Goal: Task Accomplishment & Management: Use online tool/utility

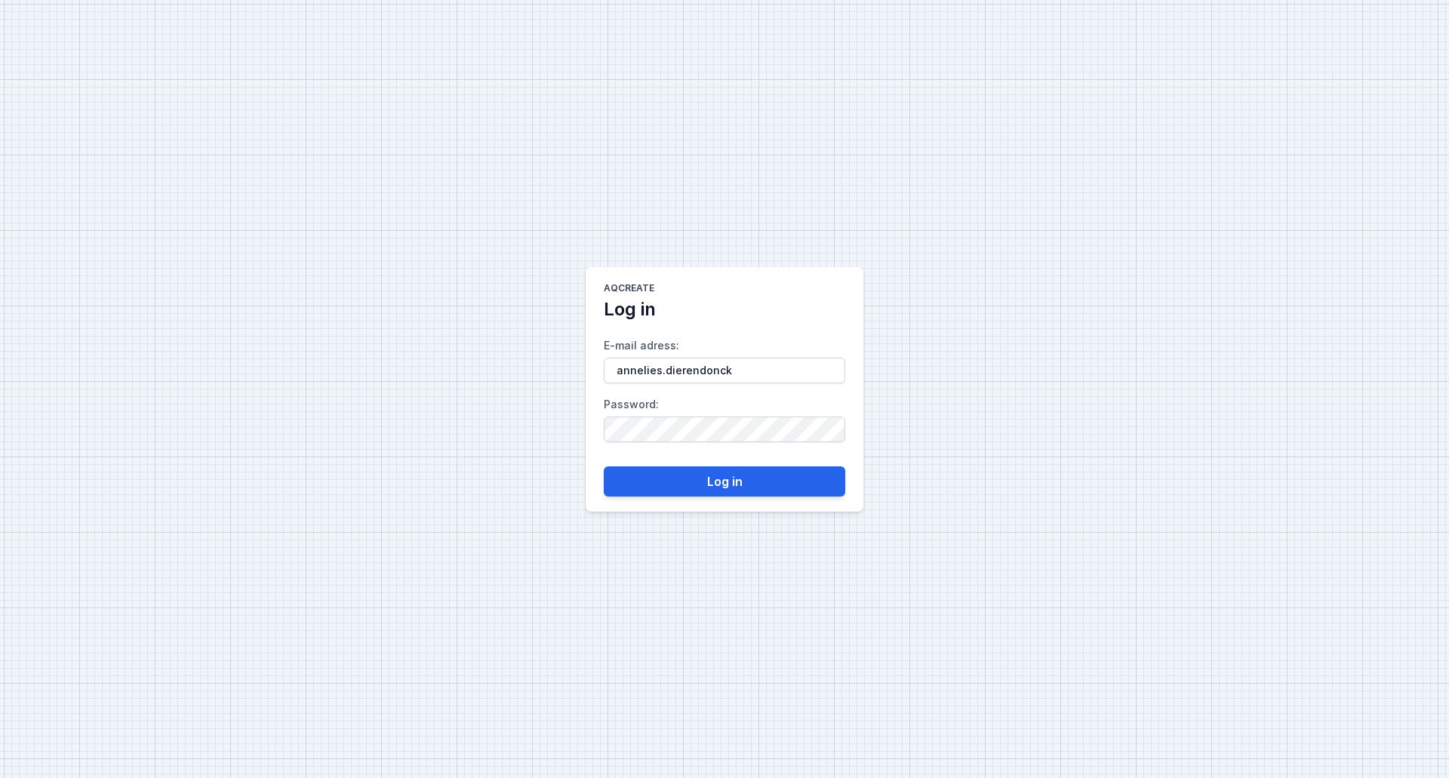
click at [830, 371] on keeper-lock "Open Keeper Popup" at bounding box center [824, 371] width 18 height 18
click at [727, 480] on button "Log in" at bounding box center [725, 482] width 242 height 30
click at [735, 377] on input "annelies.dierendonck" at bounding box center [725, 371] width 242 height 26
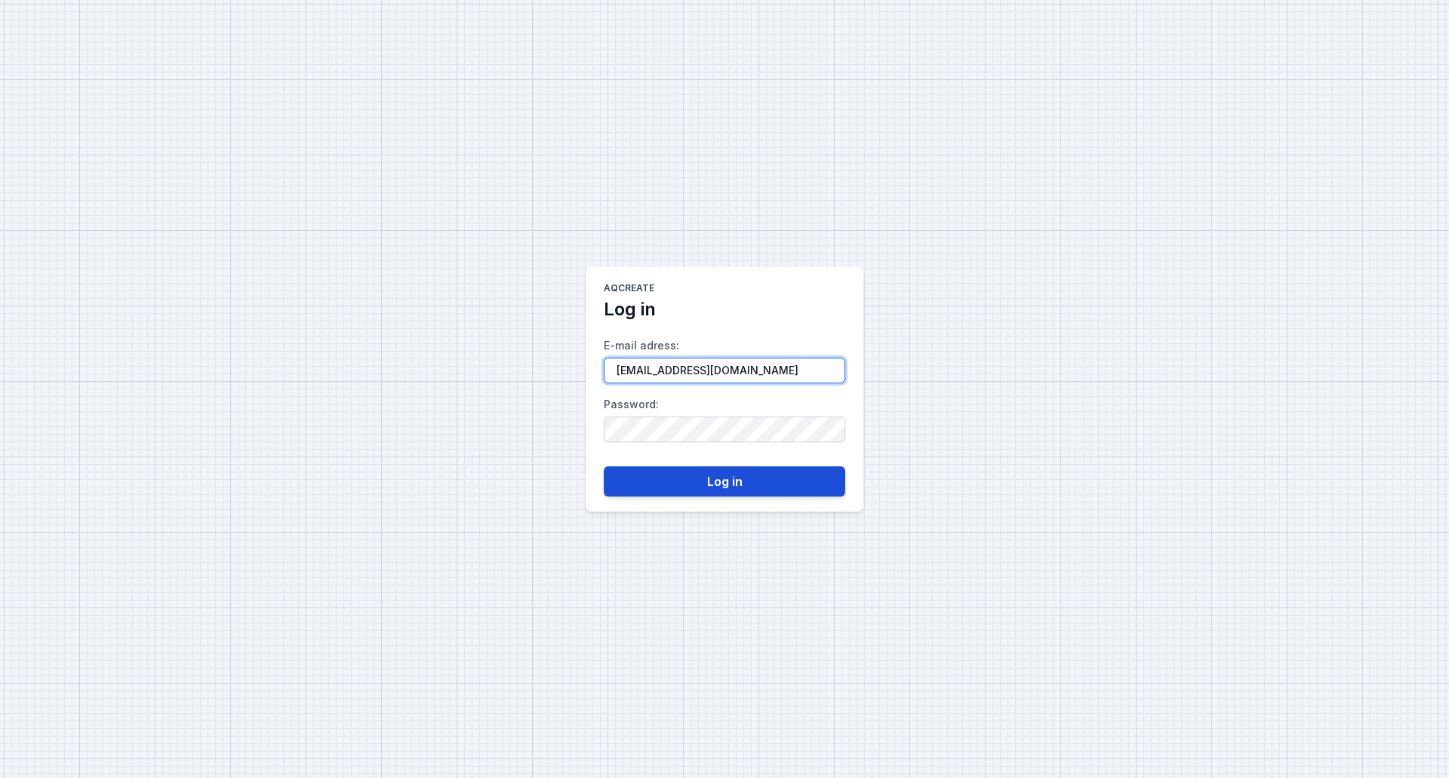
type input "[EMAIL_ADDRESS][DOMAIN_NAME]"
click at [720, 489] on button "Log in" at bounding box center [725, 482] width 242 height 30
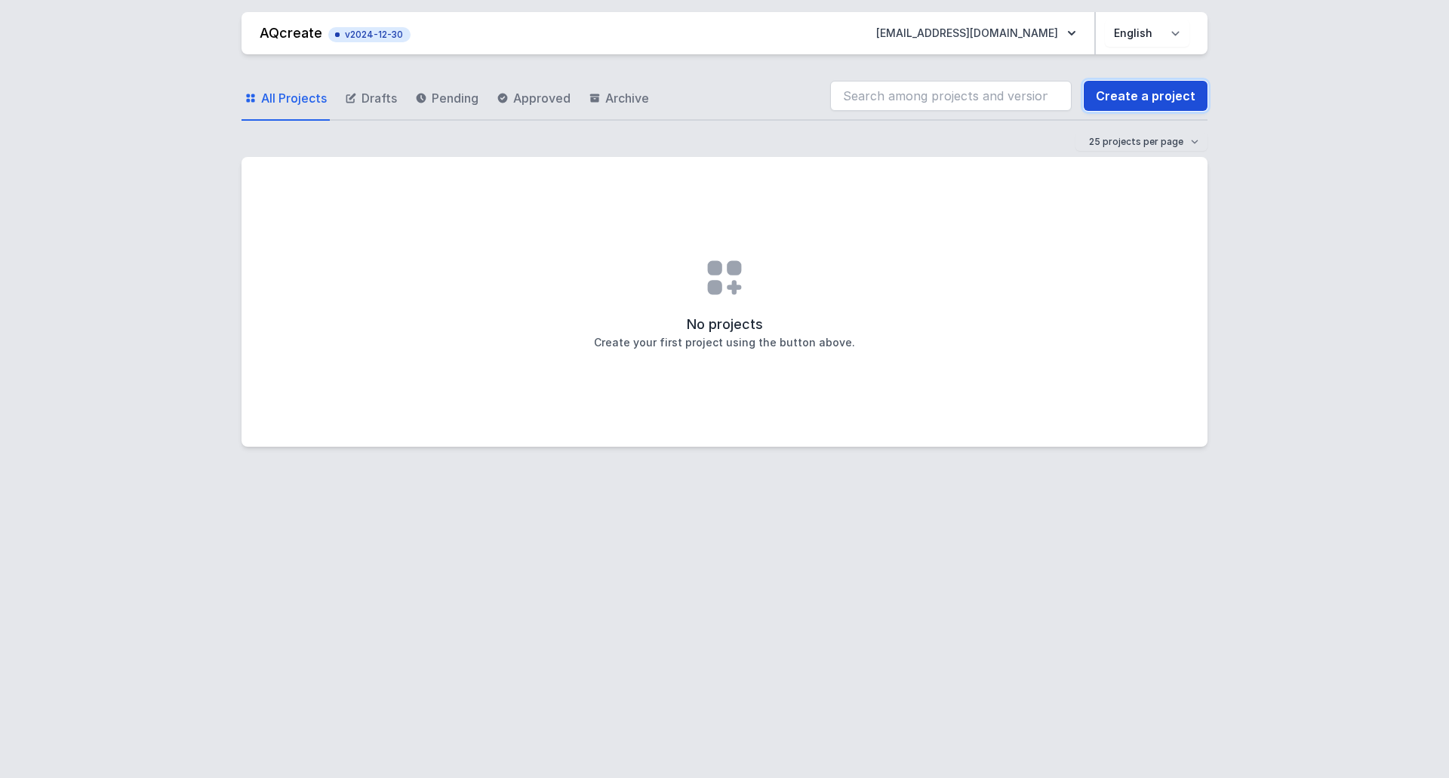
click at [1145, 95] on link "Create a project" at bounding box center [1146, 96] width 124 height 30
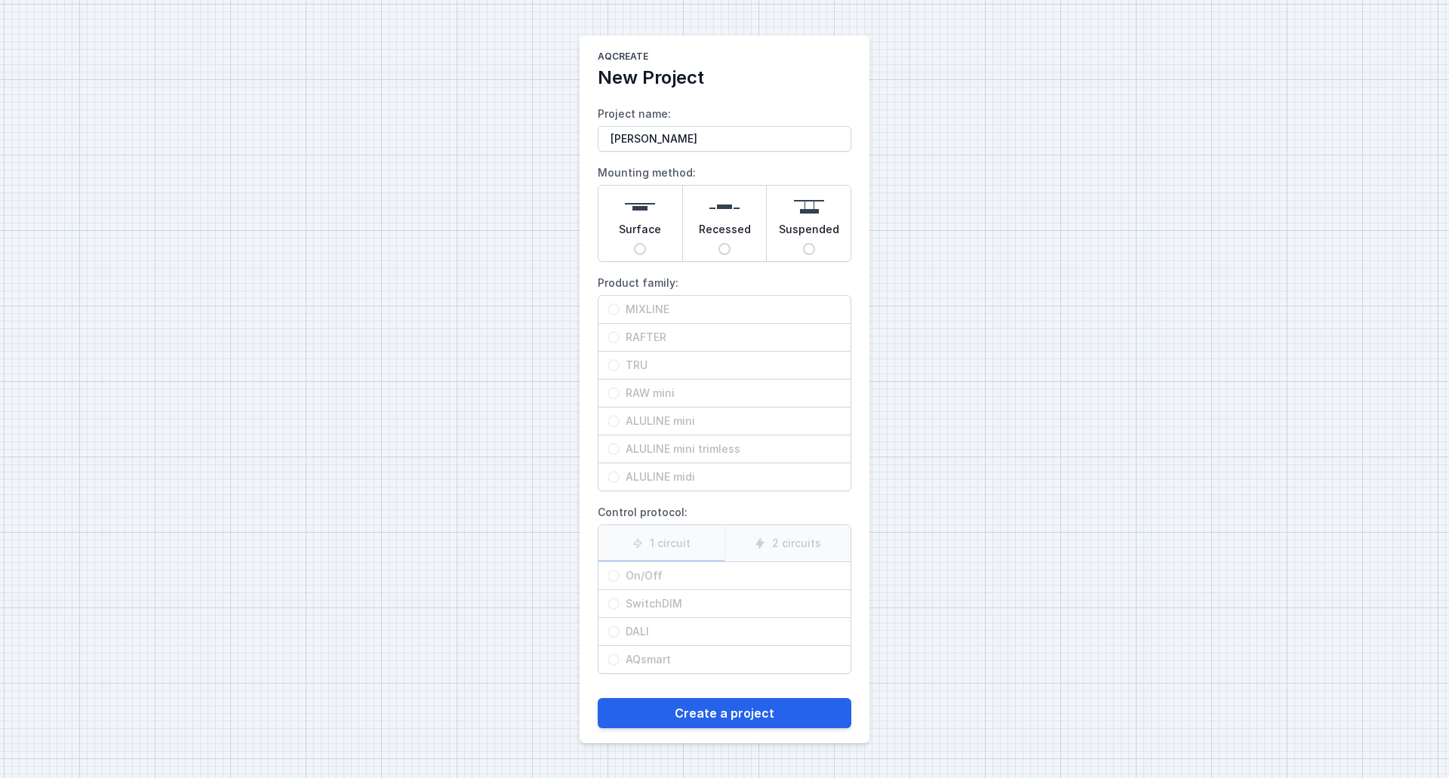
type input "[PERSON_NAME]"
click at [646, 235] on span "Surface" at bounding box center [640, 232] width 42 height 21
click at [646, 243] on input "Surface" at bounding box center [640, 249] width 12 height 12
radio input "true"
click at [645, 312] on span "MIXLINE" at bounding box center [731, 309] width 222 height 15
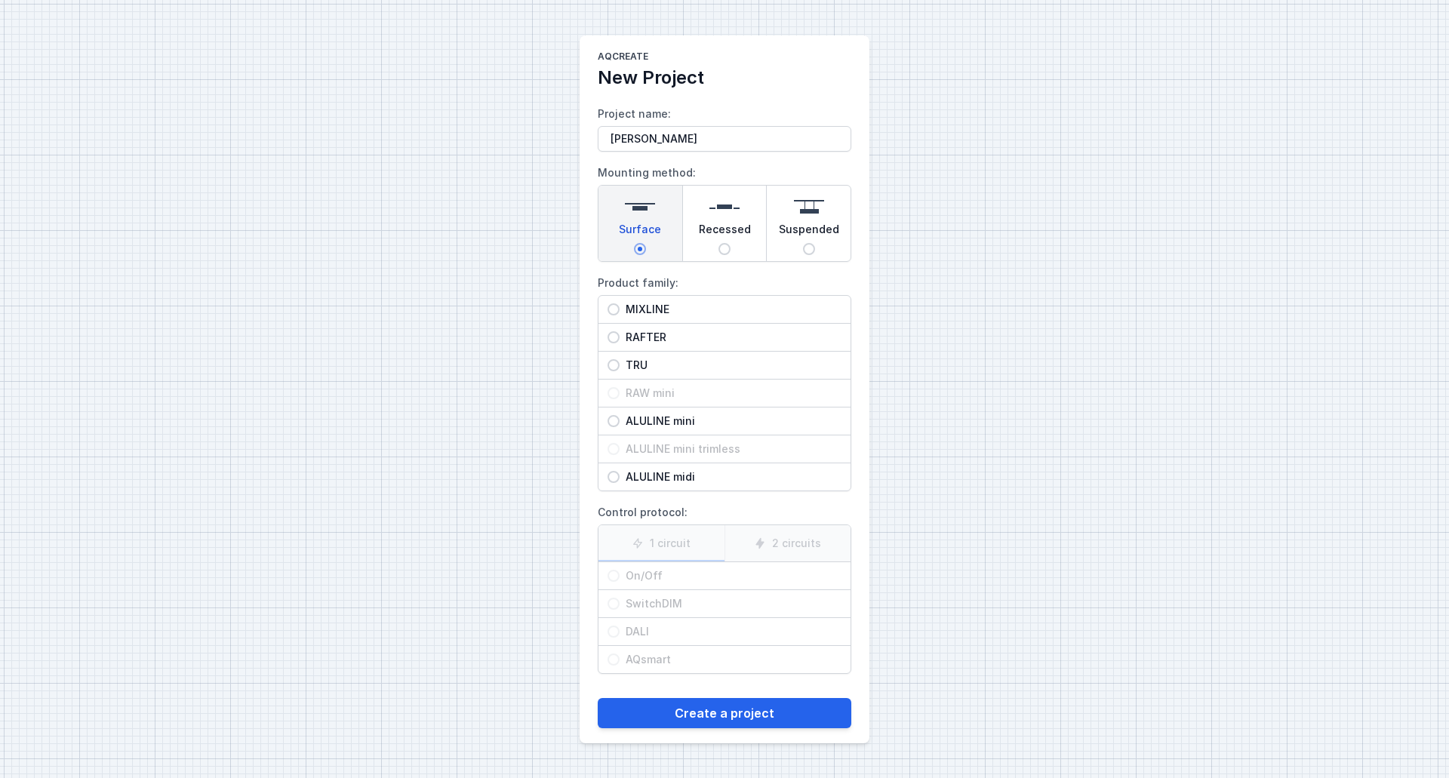
click at [620, 312] on input "MIXLINE" at bounding box center [614, 309] width 12 height 12
radio input "true"
click at [630, 633] on span "DALI" at bounding box center [731, 631] width 222 height 15
click at [620, 633] on input "DALI" at bounding box center [614, 632] width 12 height 12
radio input "true"
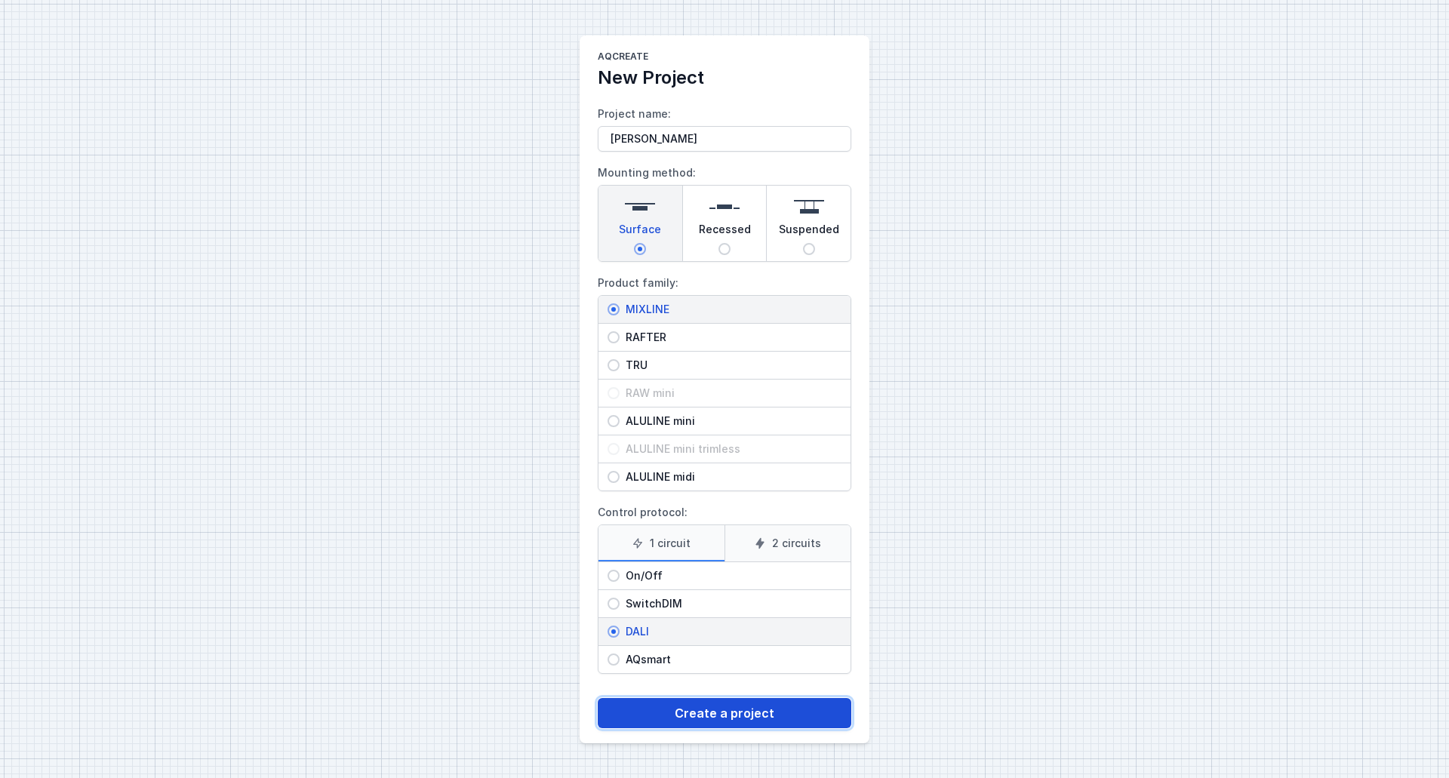
click at [719, 713] on button "Create a project" at bounding box center [725, 713] width 254 height 30
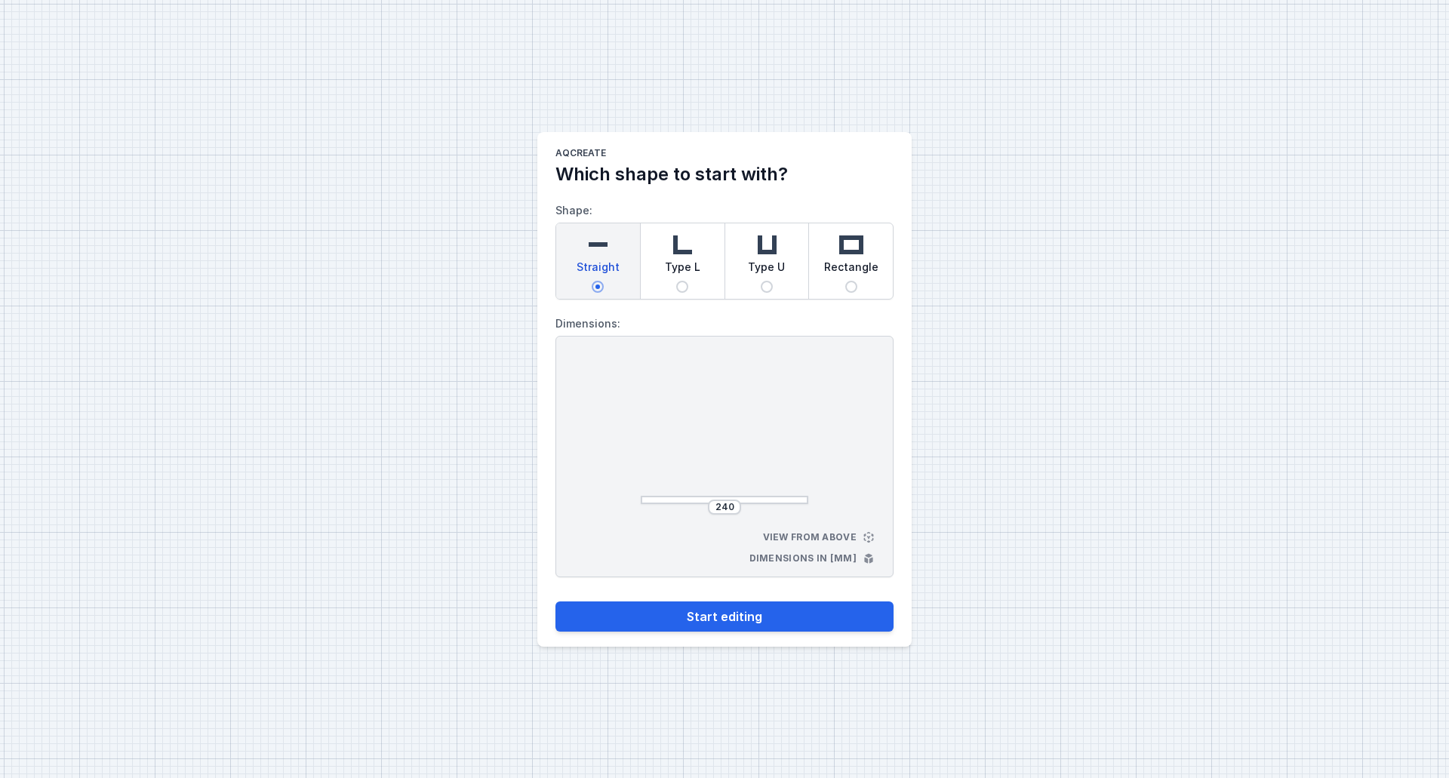
click at [683, 260] on span "Type L" at bounding box center [682, 270] width 35 height 21
click at [683, 281] on input "Type L" at bounding box center [682, 287] width 12 height 12
radio input "true"
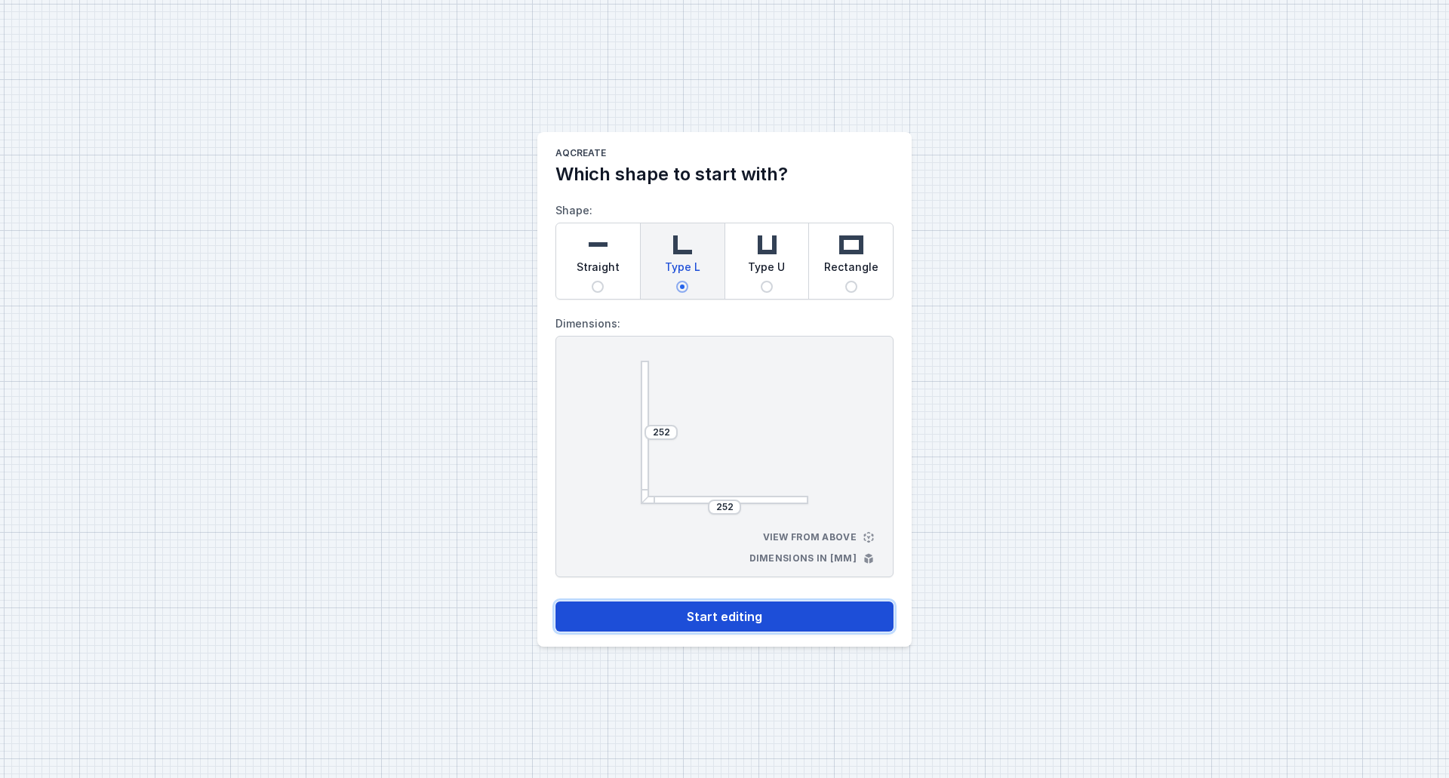
click at [722, 618] on button "Start editing" at bounding box center [725, 617] width 338 height 30
select select "4"
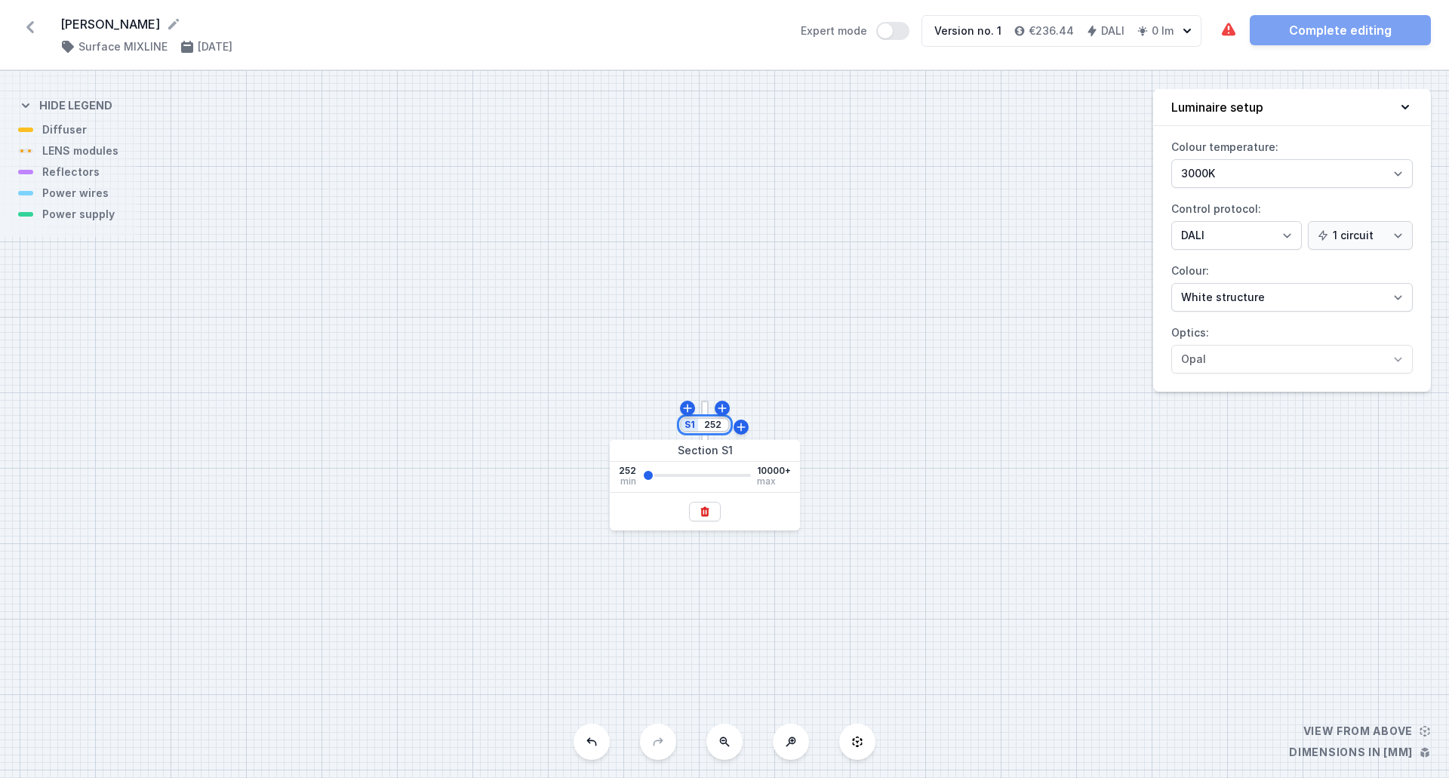
click at [711, 430] on input "252" at bounding box center [713, 425] width 24 height 12
type input "1800"
click at [972, 484] on div "S2 252 S1 1800" at bounding box center [724, 424] width 1449 height 707
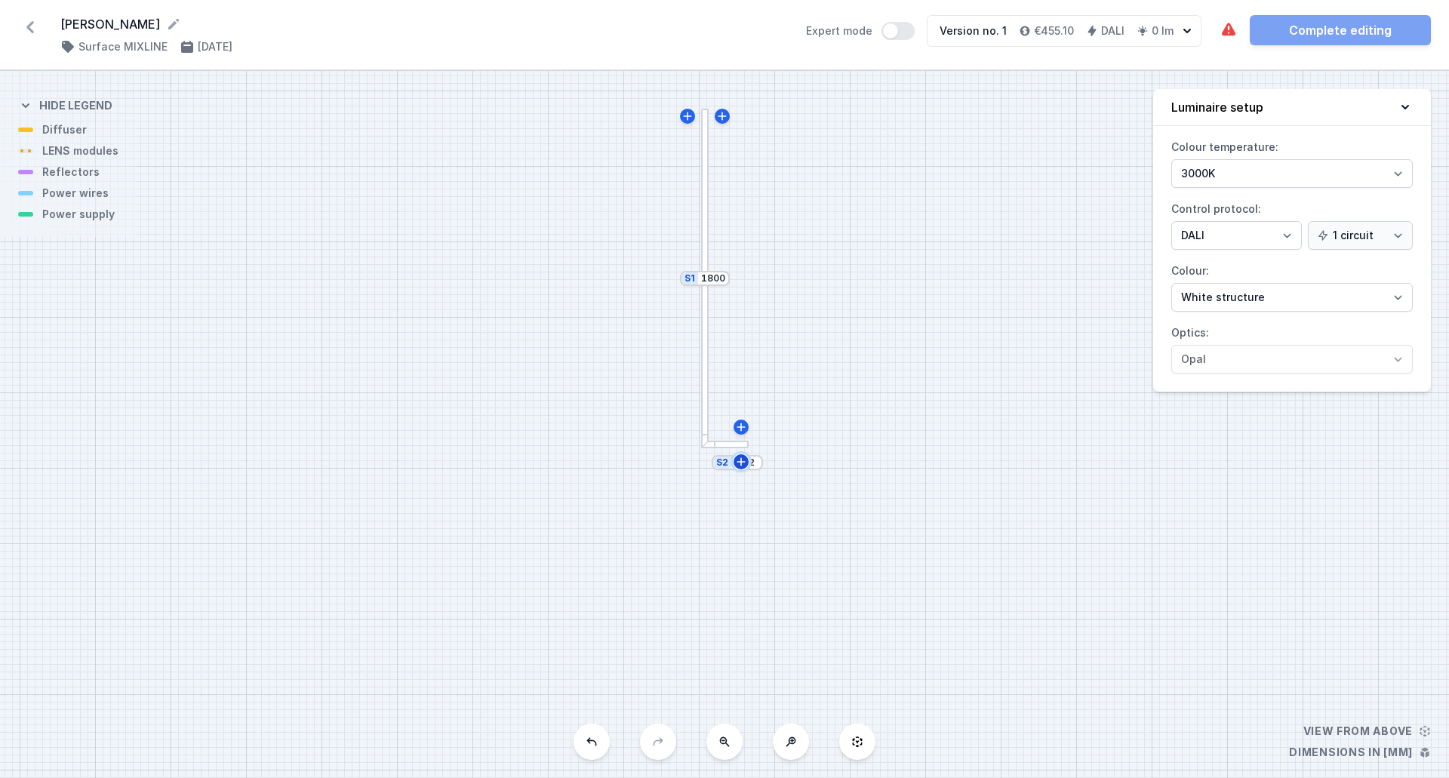
click at [741, 464] on icon at bounding box center [741, 461] width 8 height 8
click at [723, 449] on div "S3 252 S2 264 S1 1800" at bounding box center [724, 424] width 1449 height 707
click at [722, 441] on div at bounding box center [724, 445] width 50 height 8
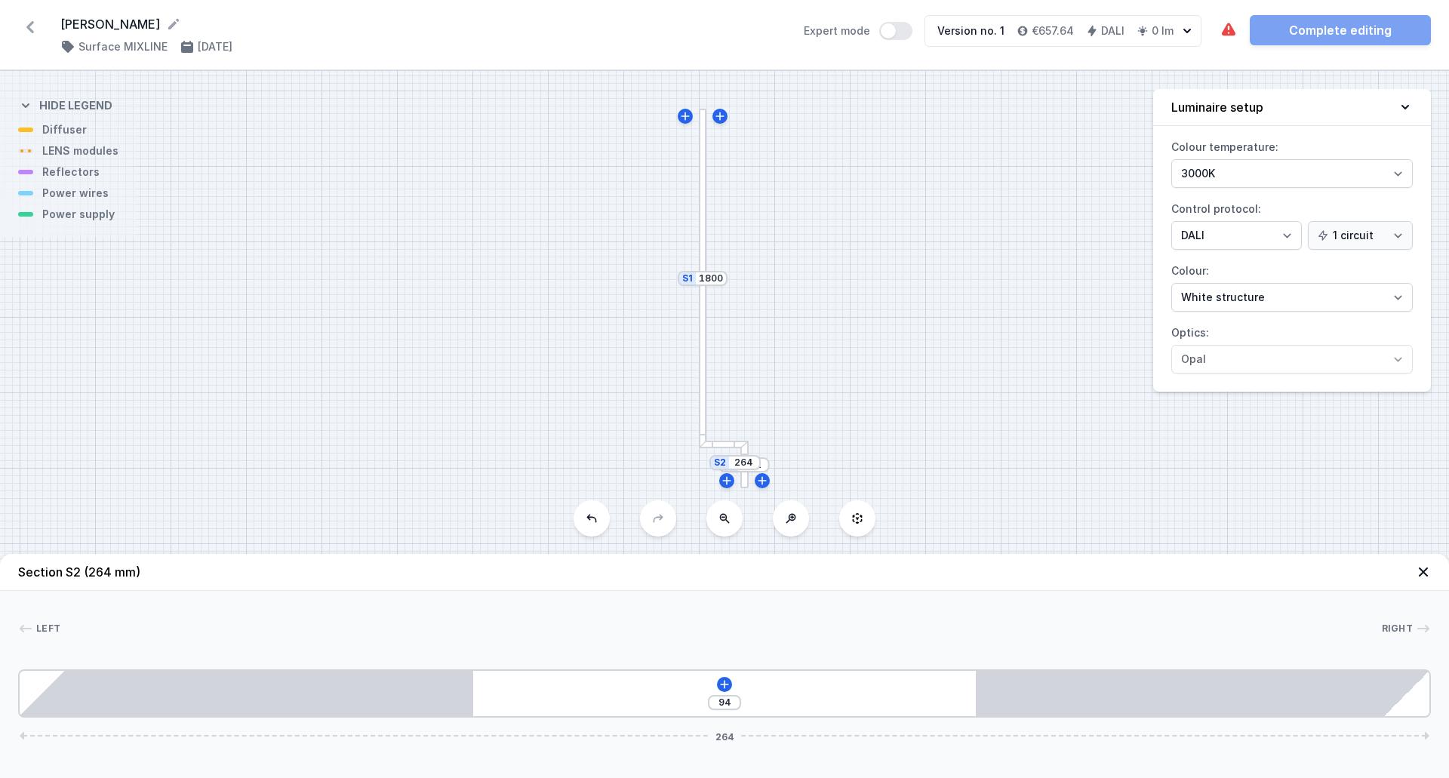
click at [104, 568] on span "(264 mm)" at bounding box center [112, 572] width 57 height 15
click at [1424, 571] on icon at bounding box center [1423, 572] width 9 height 9
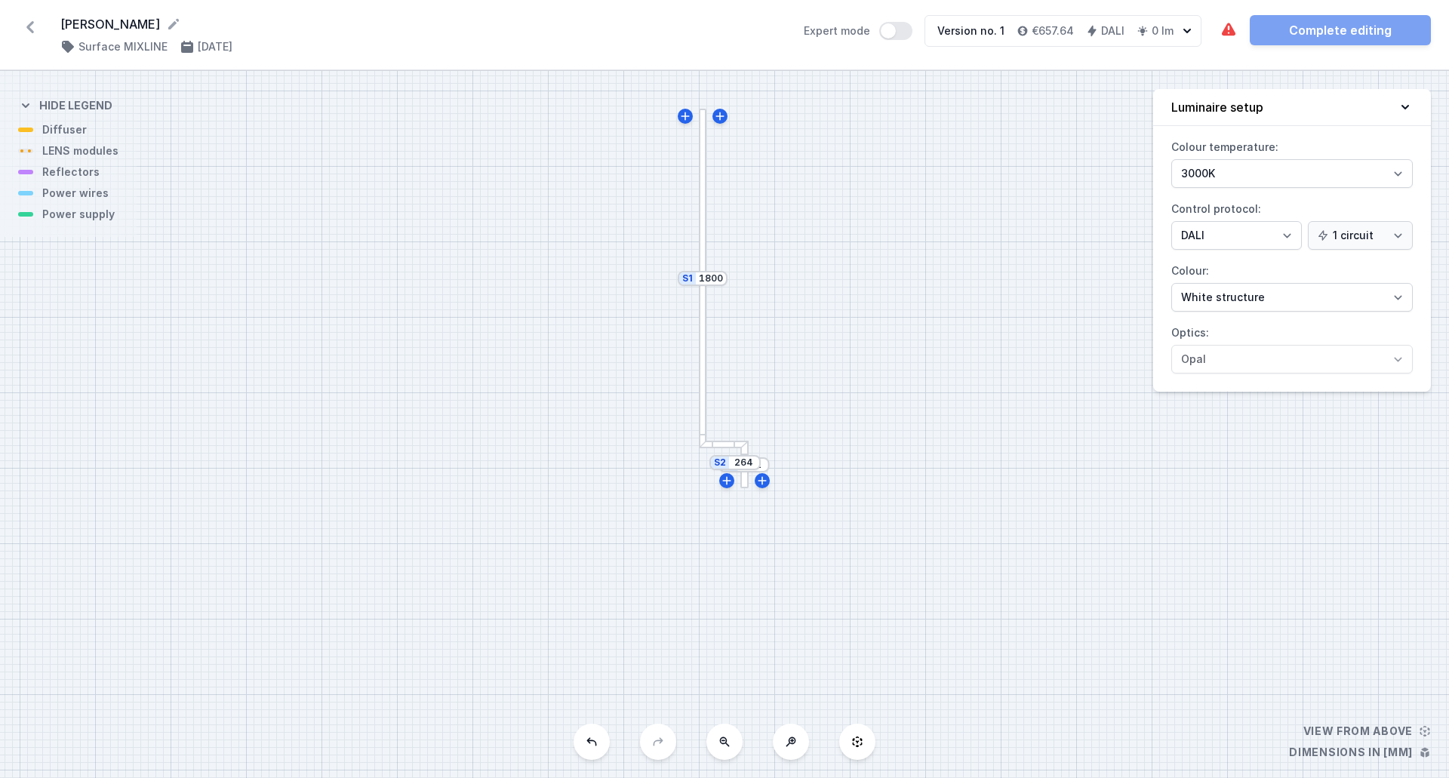
click at [721, 449] on div "S3 252 S2 264 S1 1800" at bounding box center [724, 424] width 1449 height 707
click at [744, 464] on input "264" at bounding box center [744, 463] width 24 height 12
click at [747, 461] on input "2614" at bounding box center [744, 463] width 24 height 12
type input "2614"
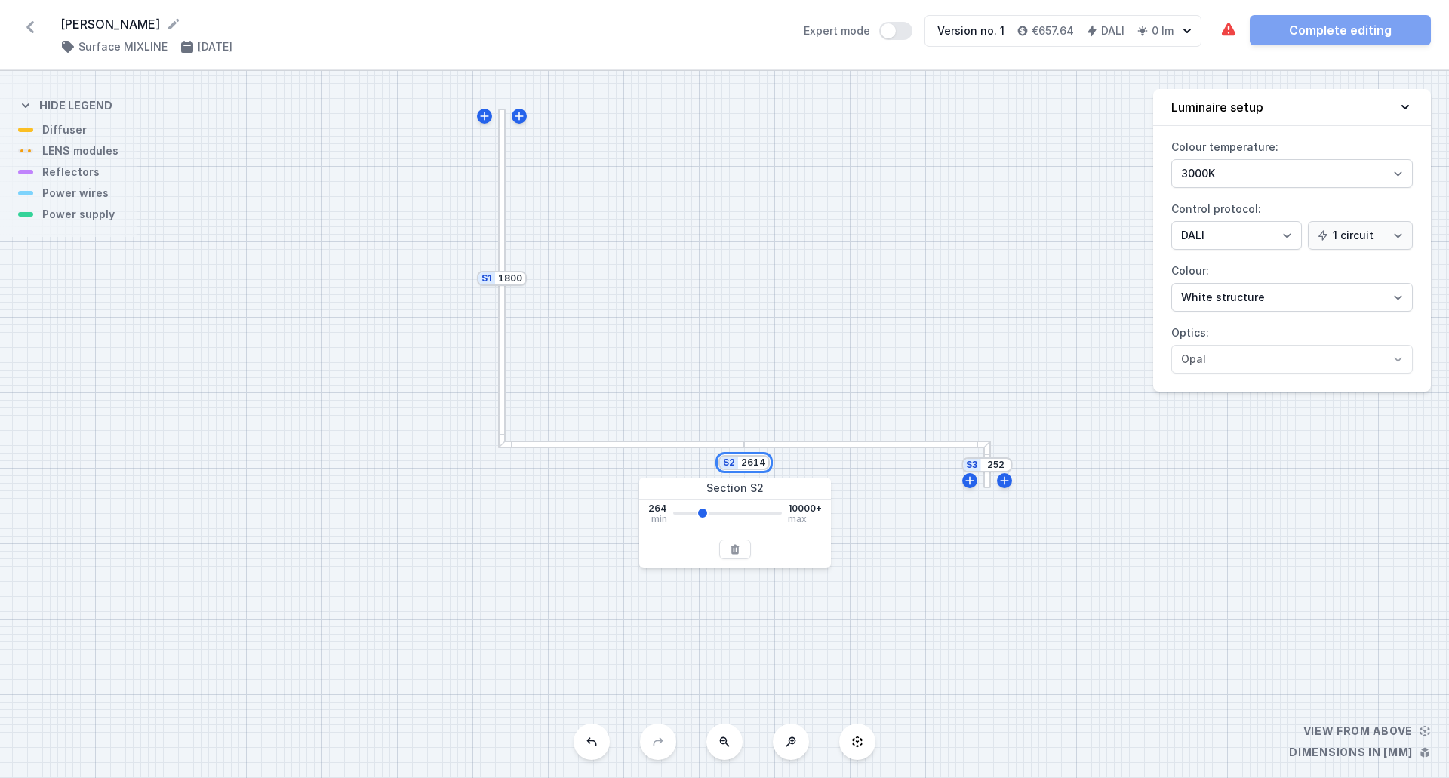
click at [757, 467] on div "S2 2614" at bounding box center [744, 462] width 51 height 15
click at [741, 470] on div "S3 252 S2 2614 S1 1800" at bounding box center [724, 424] width 1449 height 707
click at [757, 467] on input "2614" at bounding box center [753, 463] width 24 height 12
click at [768, 465] on div "S2 2614" at bounding box center [744, 462] width 51 height 15
click at [765, 464] on input "2614" at bounding box center [753, 463] width 24 height 12
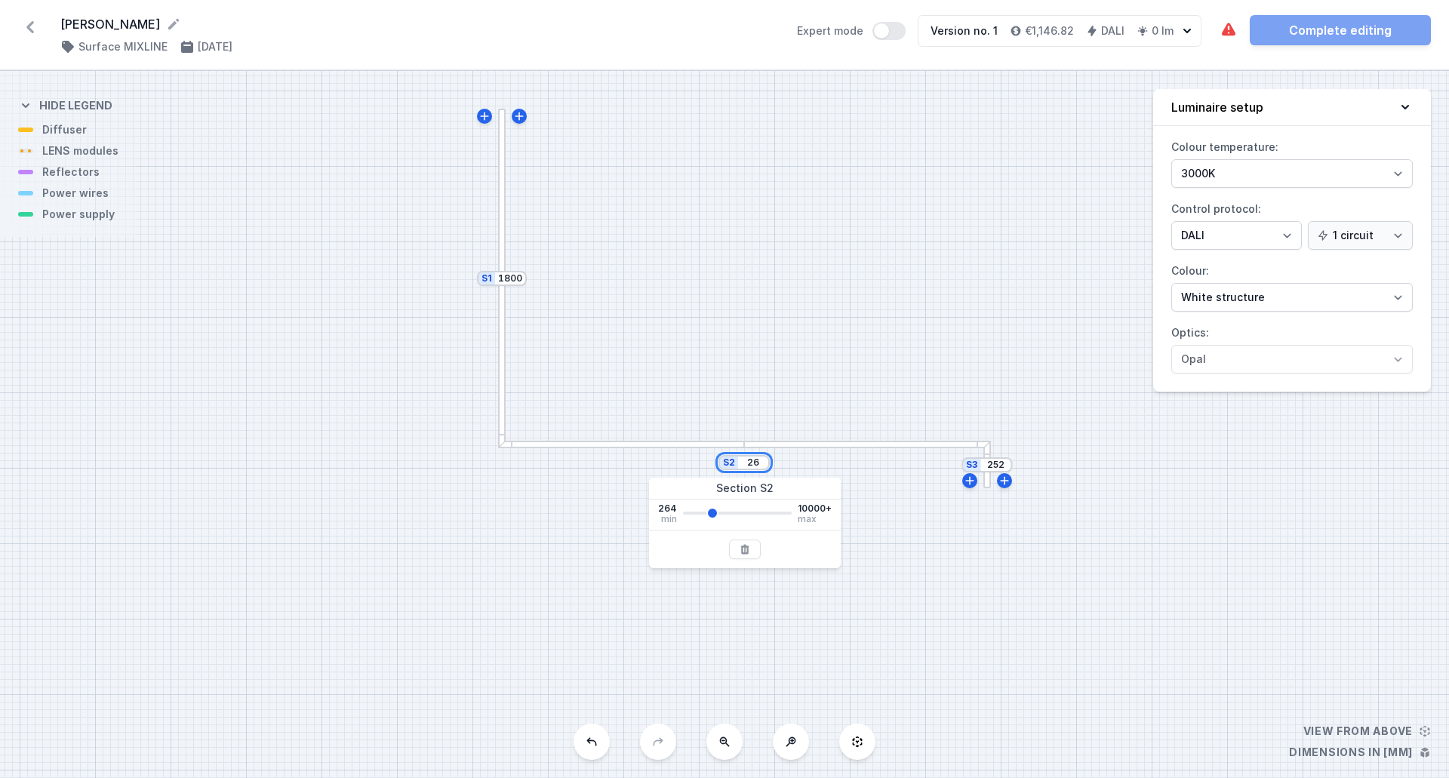
type input "2"
type input "1000"
click at [751, 467] on input "252" at bounding box center [753, 465] width 24 height 12
drag, startPoint x: 747, startPoint y: 469, endPoint x: 768, endPoint y: 469, distance: 21.1
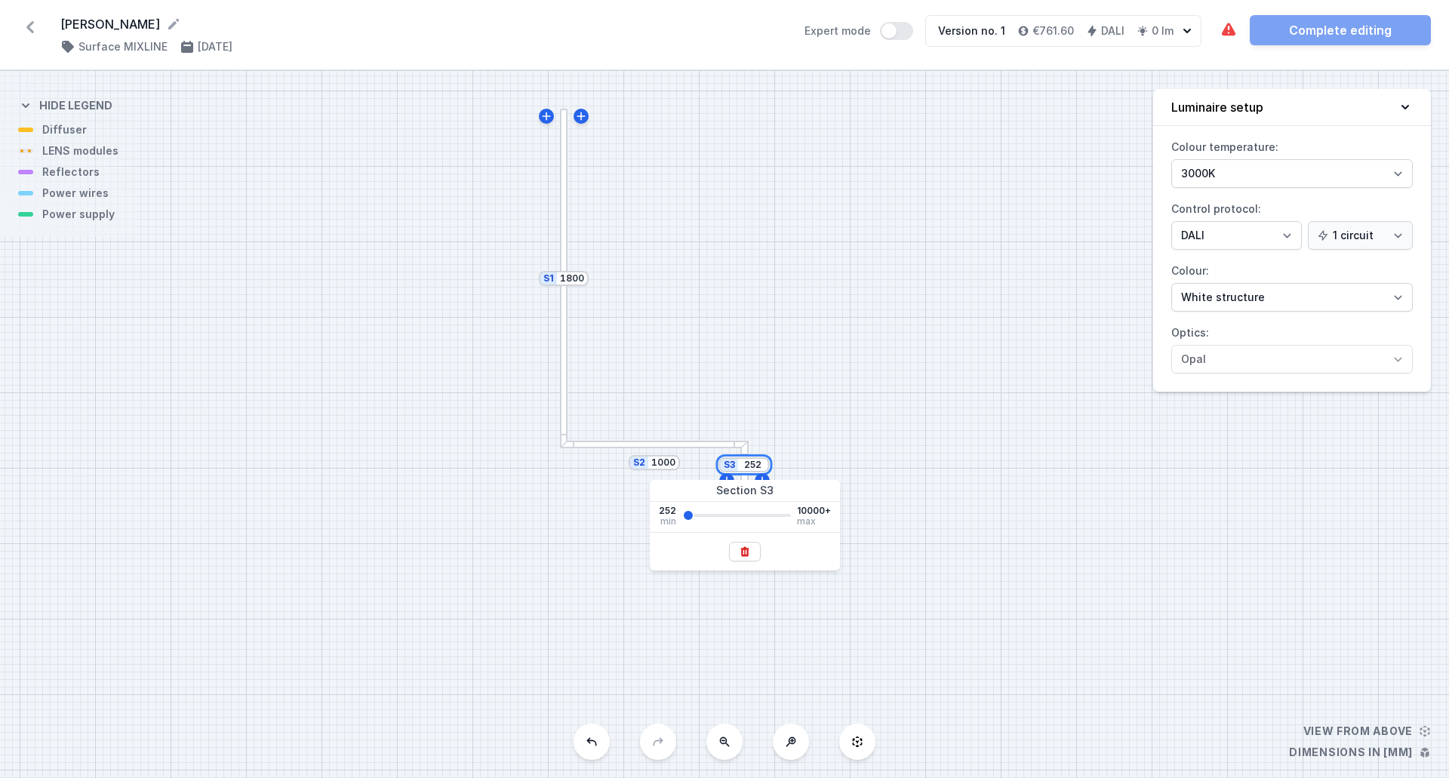
click at [768, 469] on div "S3 252" at bounding box center [744, 464] width 51 height 15
type input "1500"
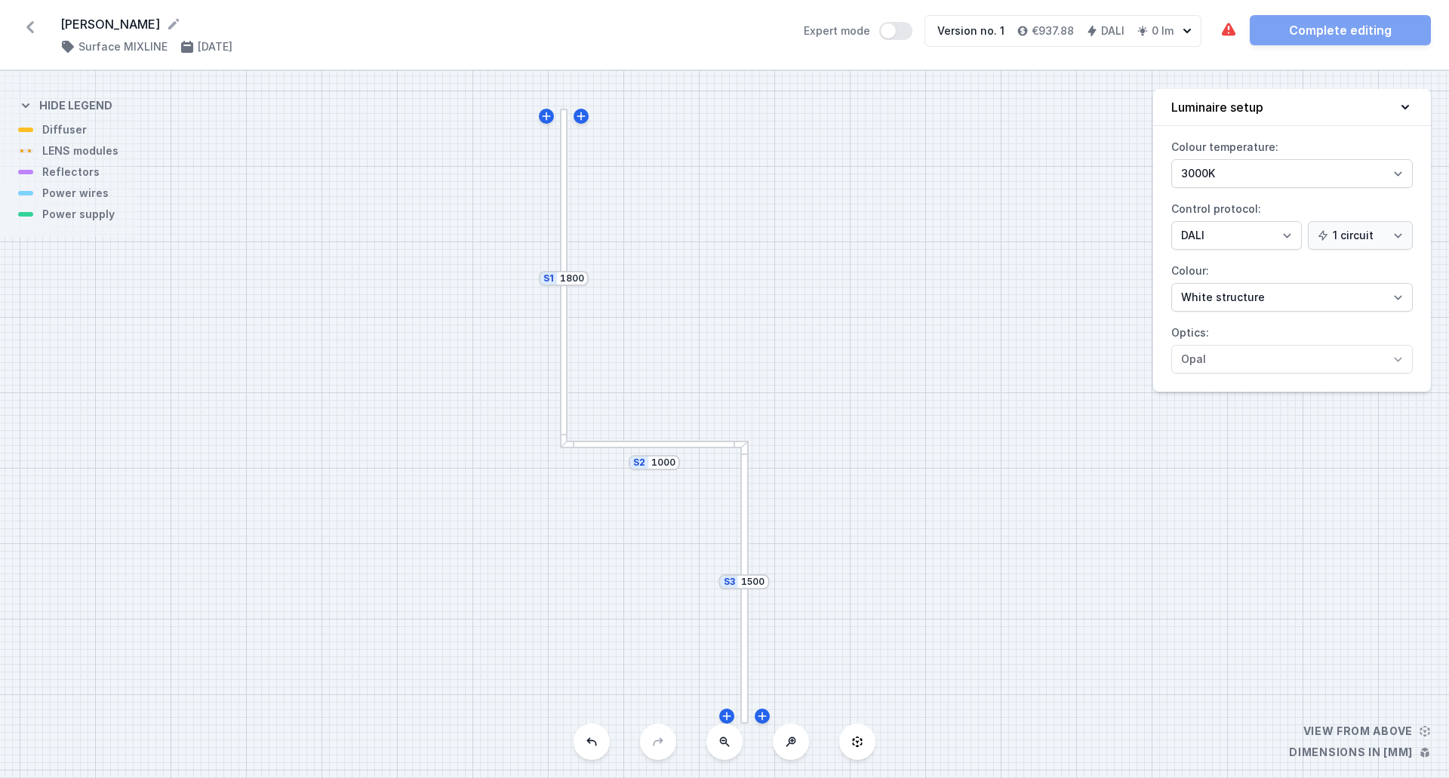
click at [868, 568] on div "S3 1500 S2 1000 S1 1800" at bounding box center [724, 424] width 1449 height 707
click at [565, 291] on div at bounding box center [564, 279] width 8 height 340
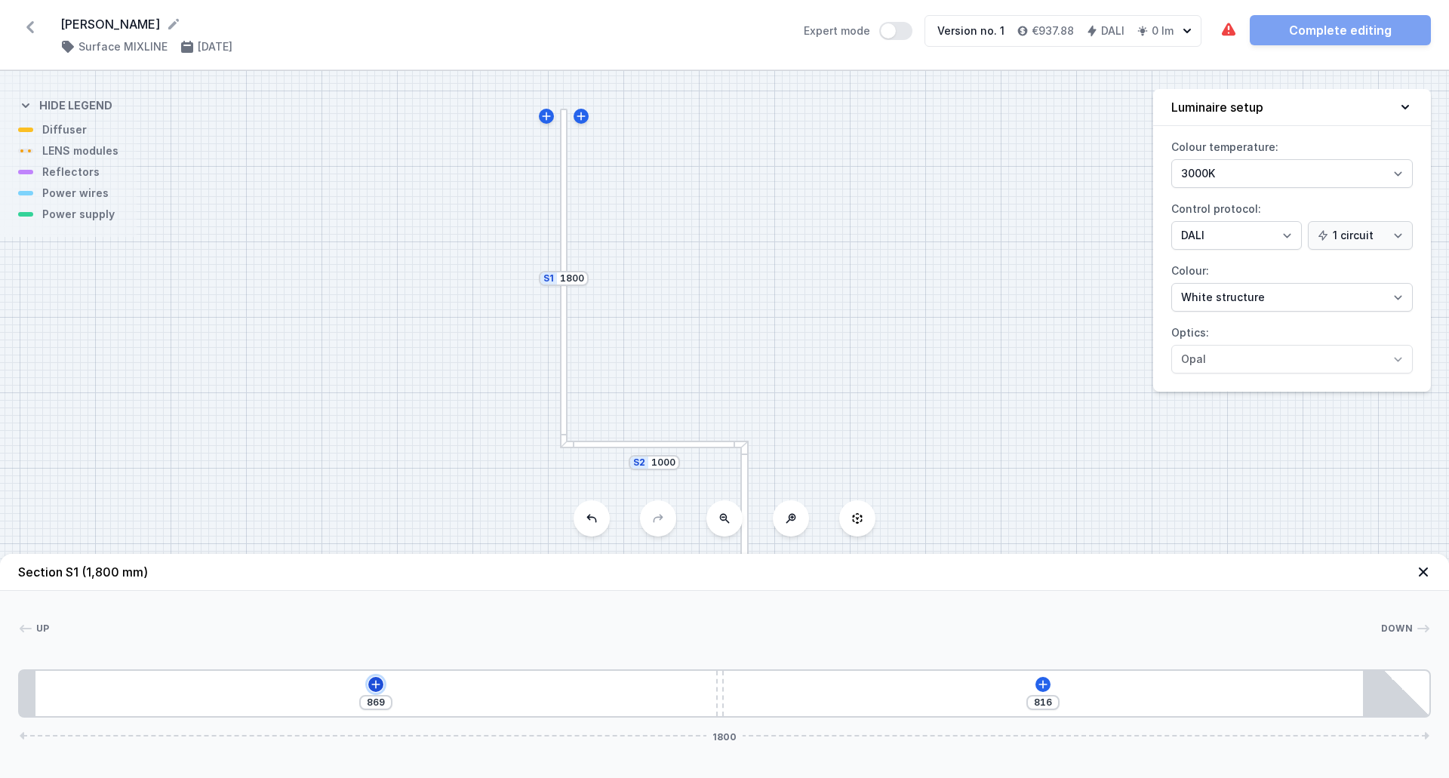
click at [376, 684] on icon at bounding box center [375, 684] width 8 height 8
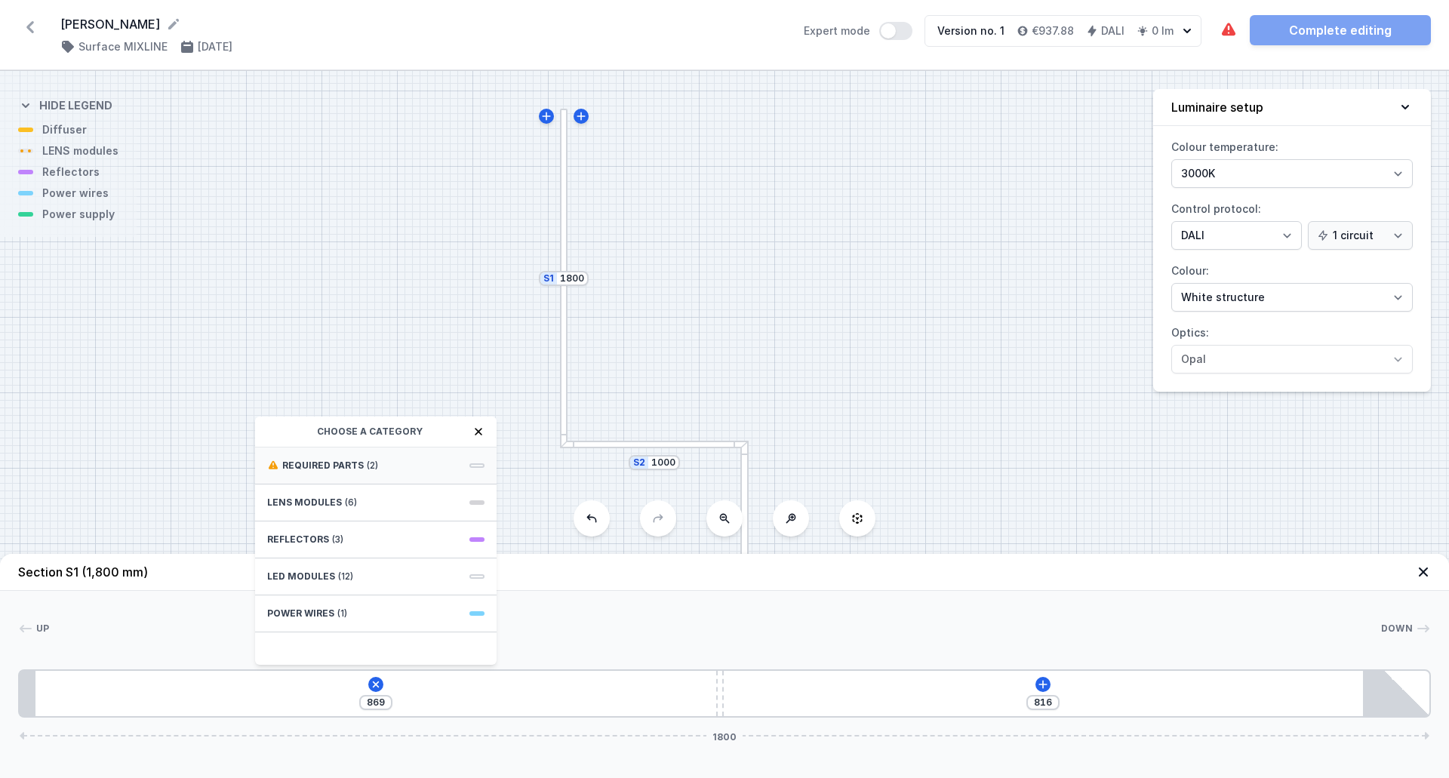
click at [339, 458] on div "Required parts (2)" at bounding box center [376, 466] width 242 height 37
click at [332, 464] on span "Hole for power supply cable" at bounding box center [375, 464] width 217 height 15
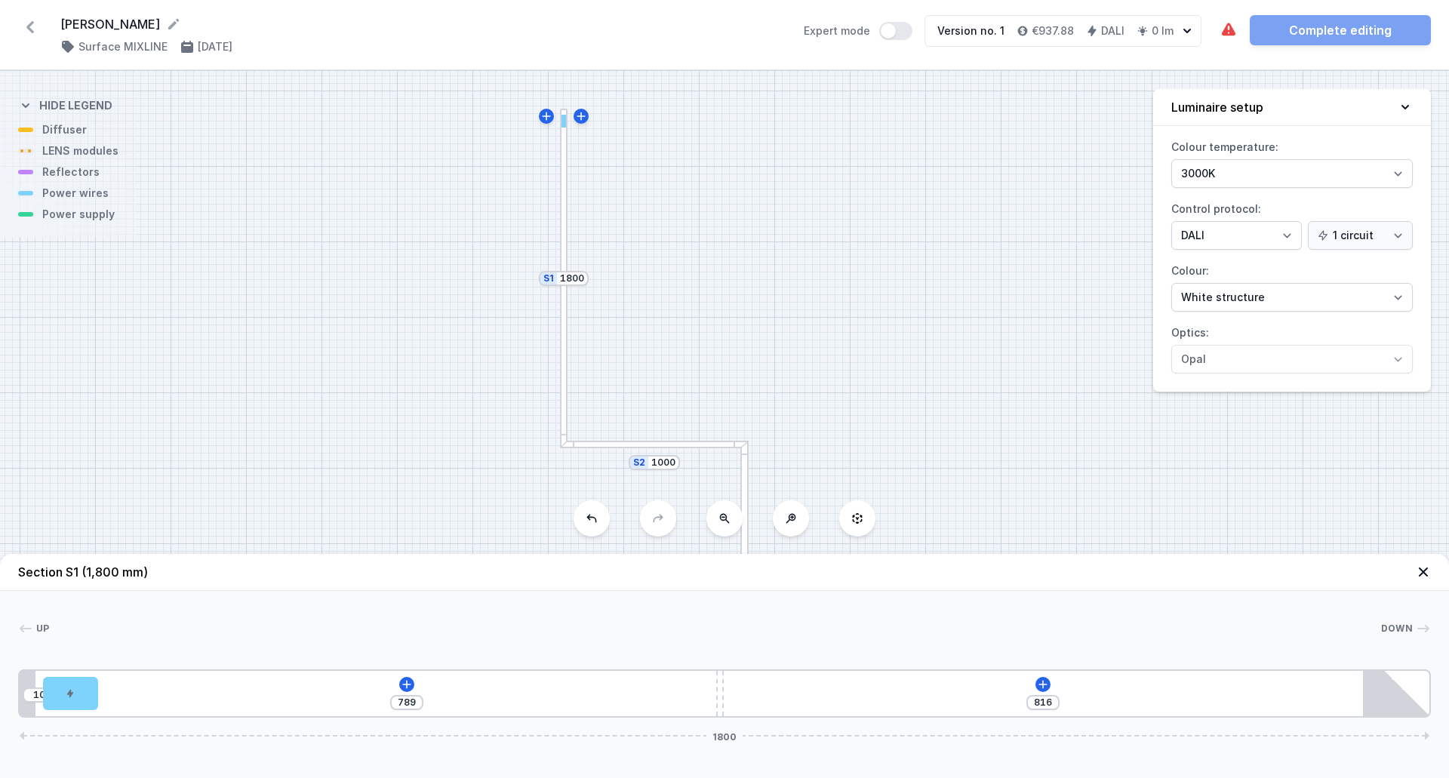
click at [399, 687] on div "10 789 816 1800" at bounding box center [724, 694] width 1413 height 48
click at [407, 683] on icon at bounding box center [407, 684] width 8 height 8
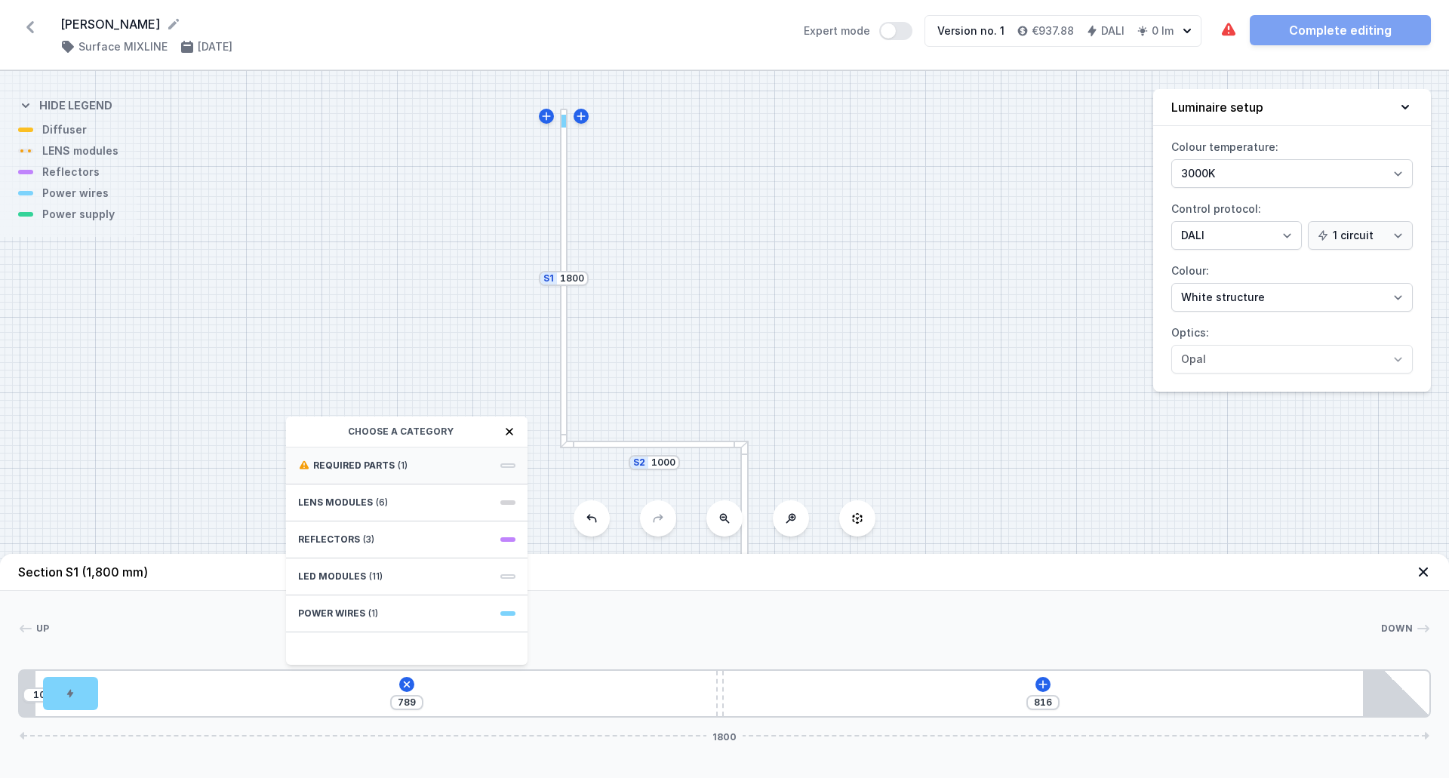
click at [451, 467] on div "Required parts (1)" at bounding box center [407, 466] width 242 height 37
click at [369, 463] on span "DALI Driver - up to 5W" at bounding box center [406, 464] width 217 height 15
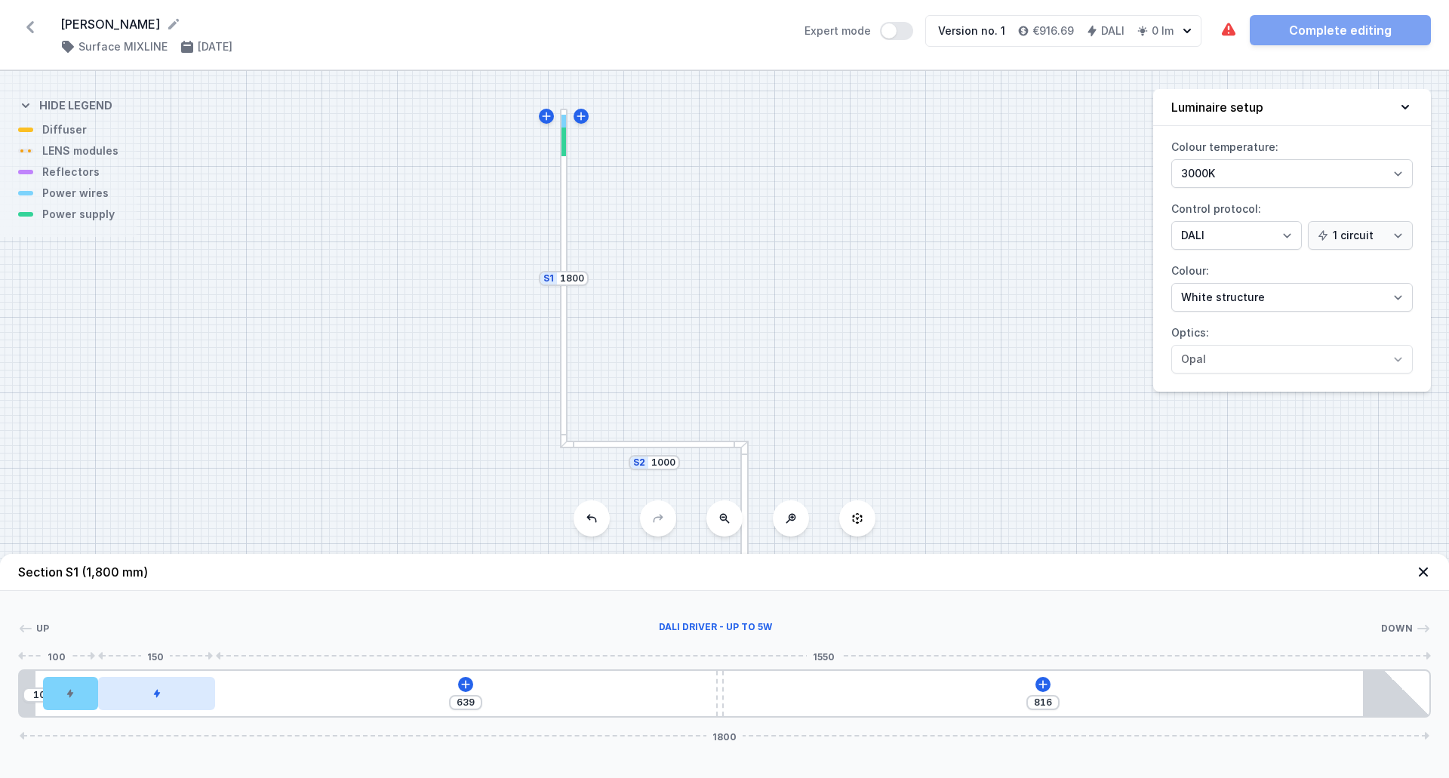
click at [160, 691] on icon at bounding box center [156, 693] width 9 height 9
click at [466, 688] on icon at bounding box center [465, 684] width 8 height 8
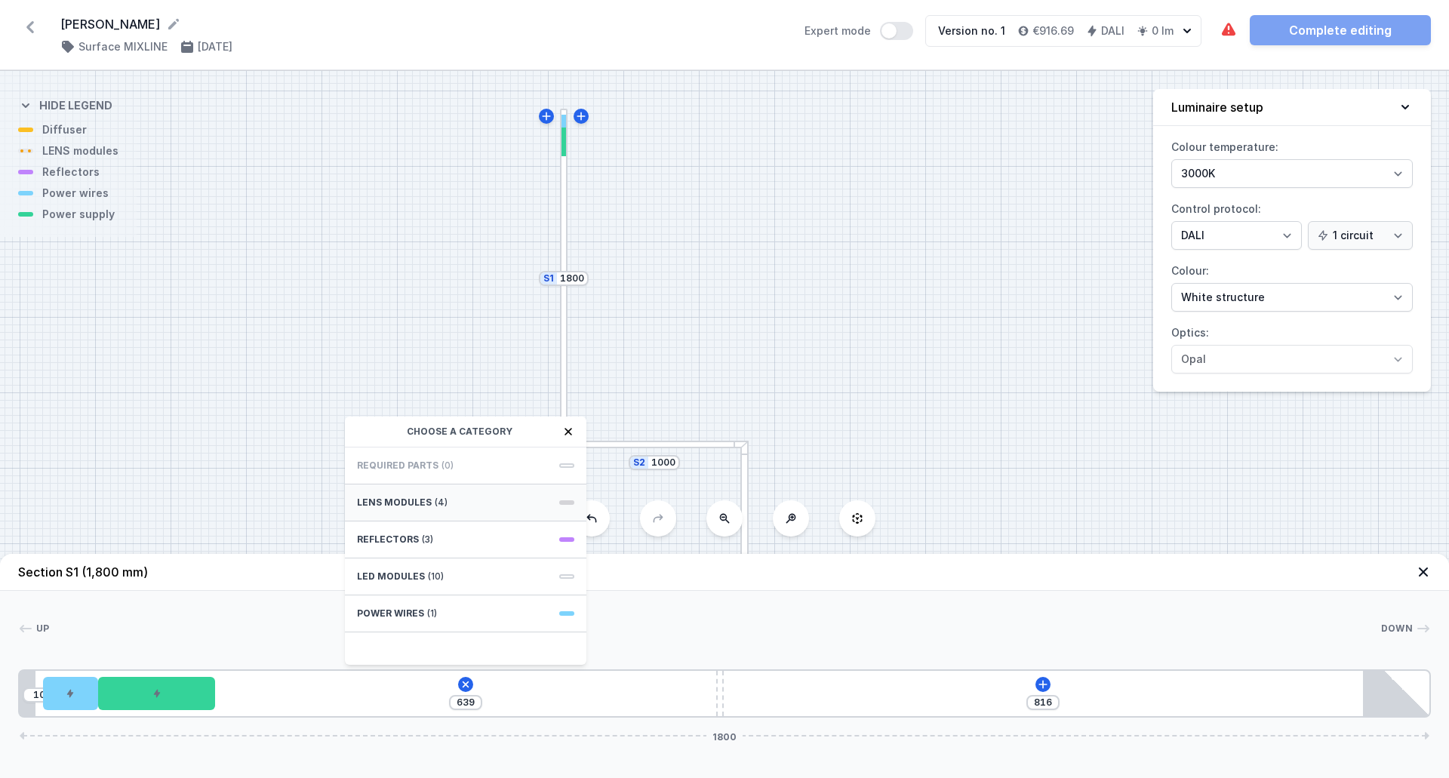
click at [405, 505] on span "LENS modules" at bounding box center [394, 503] width 75 height 12
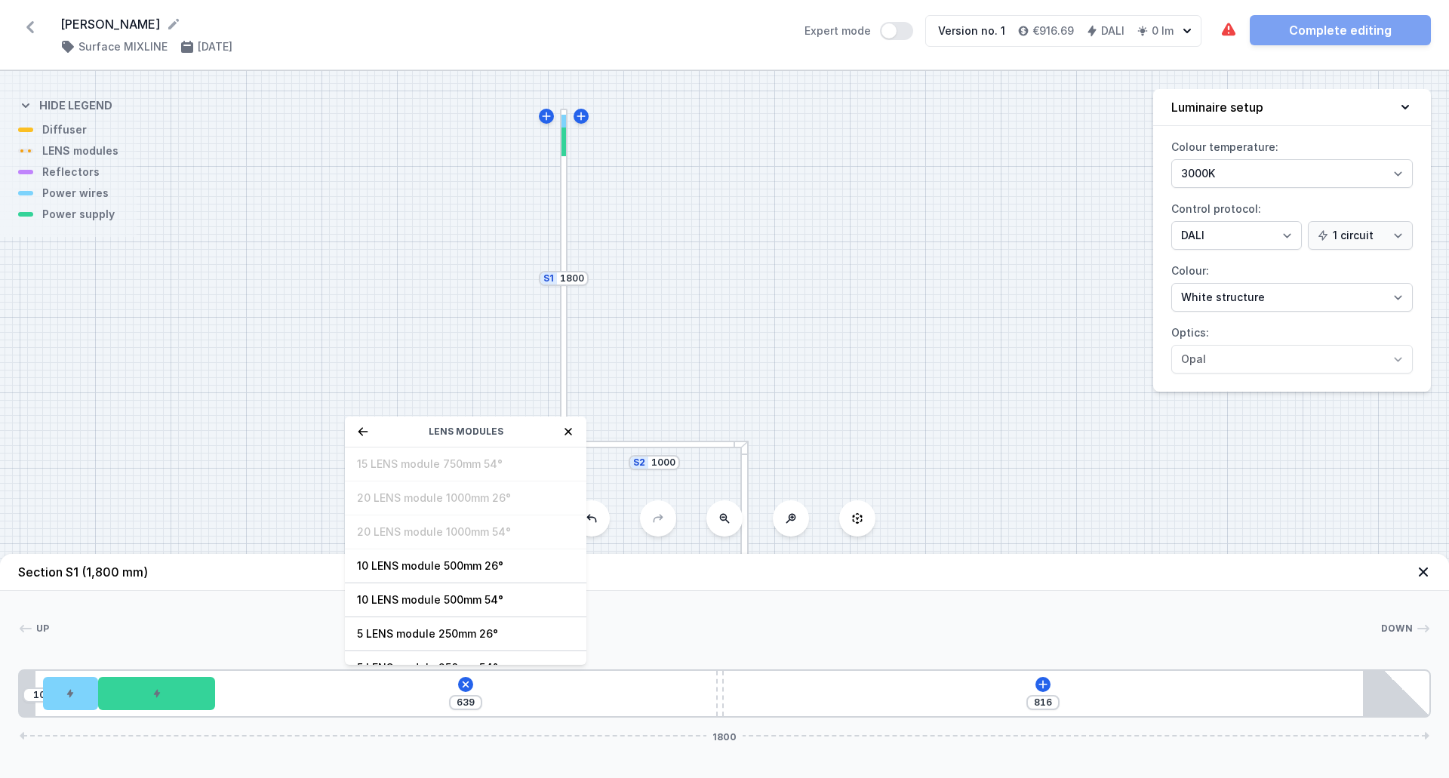
click at [568, 434] on icon at bounding box center [568, 432] width 12 height 12
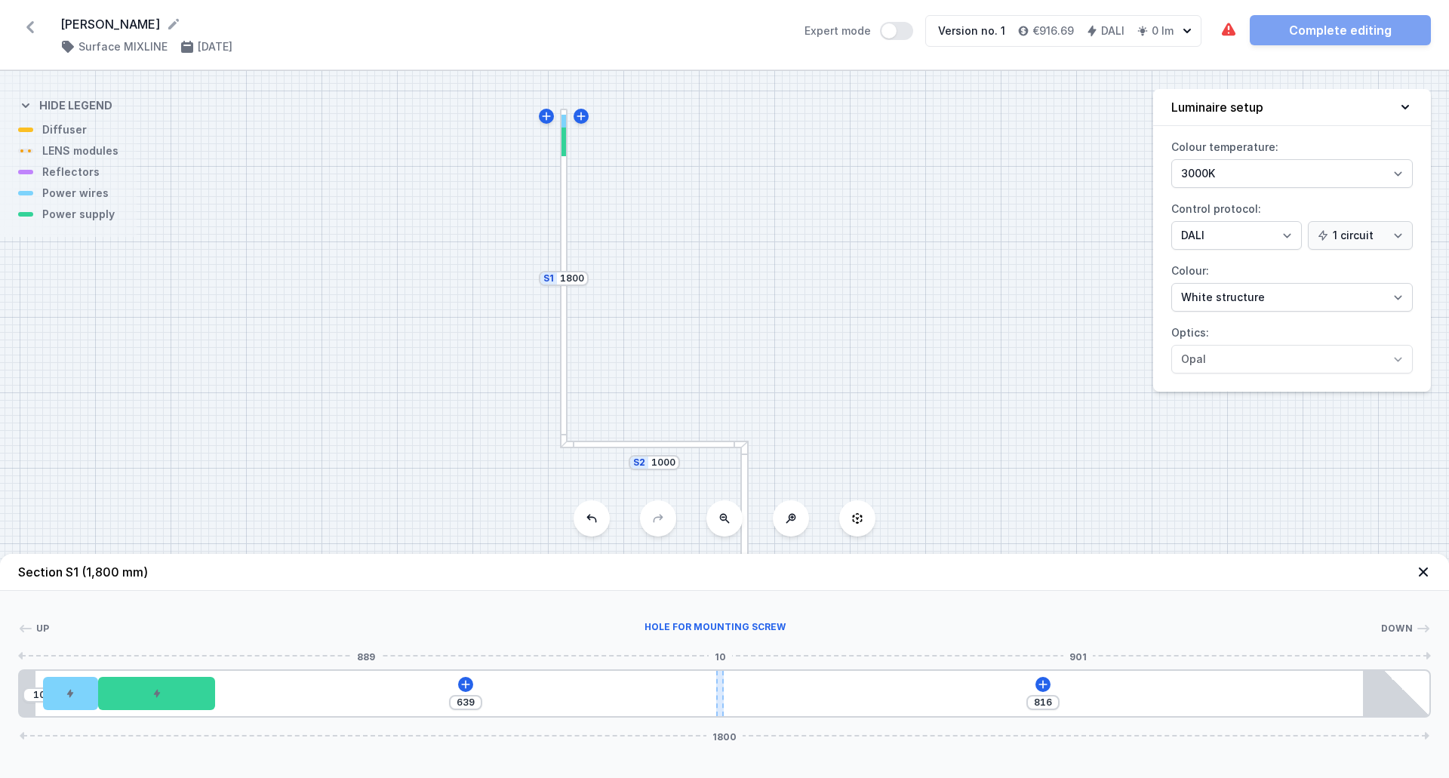
click at [720, 692] on div at bounding box center [720, 693] width 8 height 45
type input "642"
type input "813"
type input "651"
type input "804"
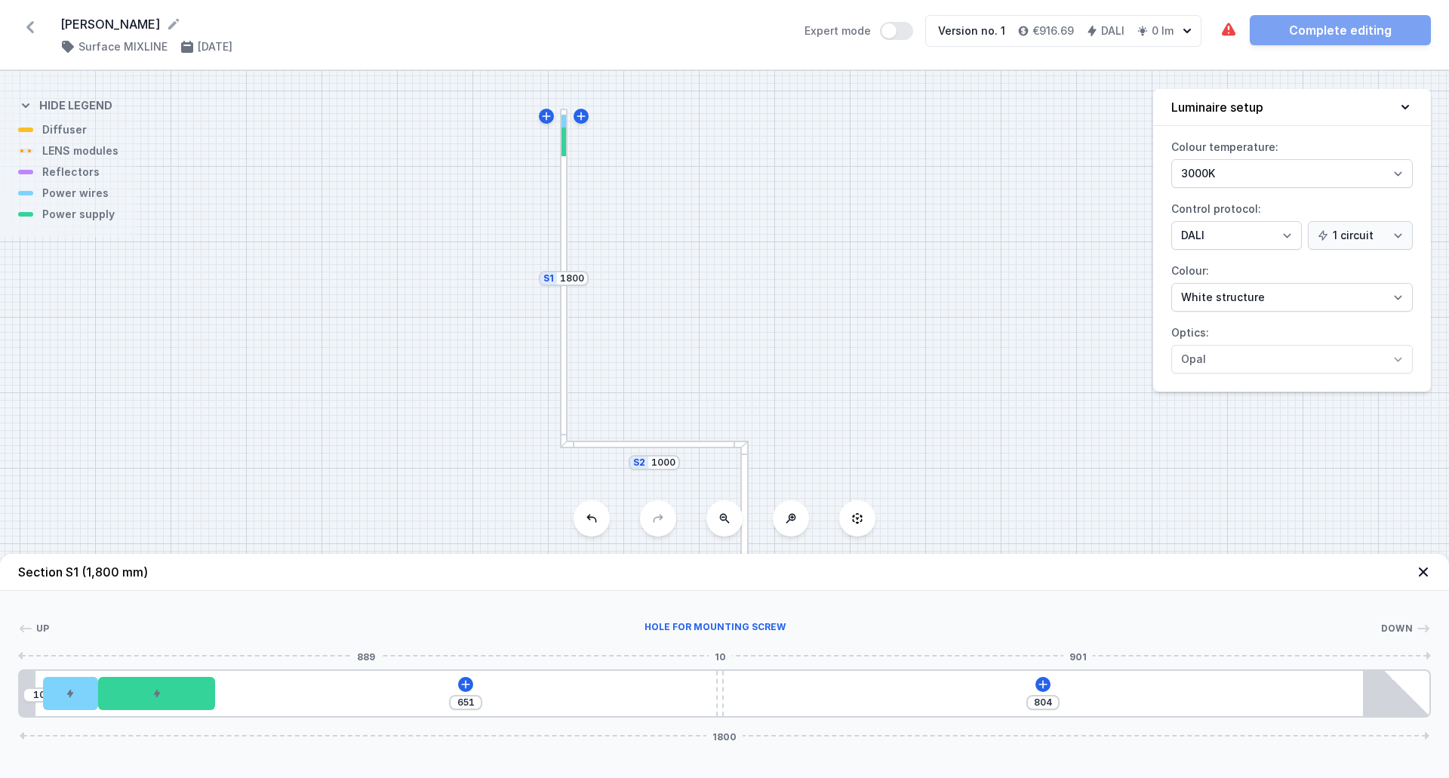
type input "664"
type input "791"
type input "670"
type input "785"
type input "675"
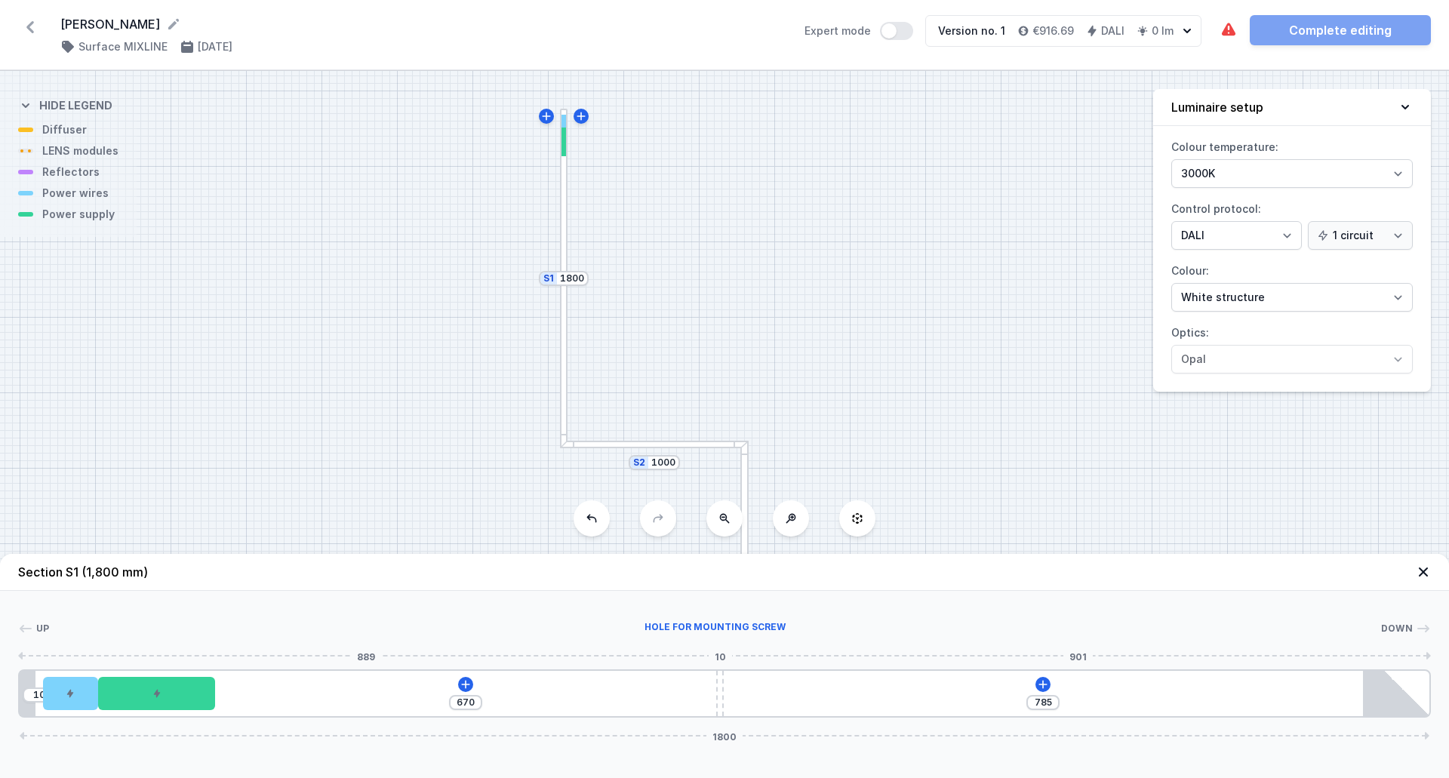
type input "780"
type input "677"
type input "778"
type input "679"
type input "776"
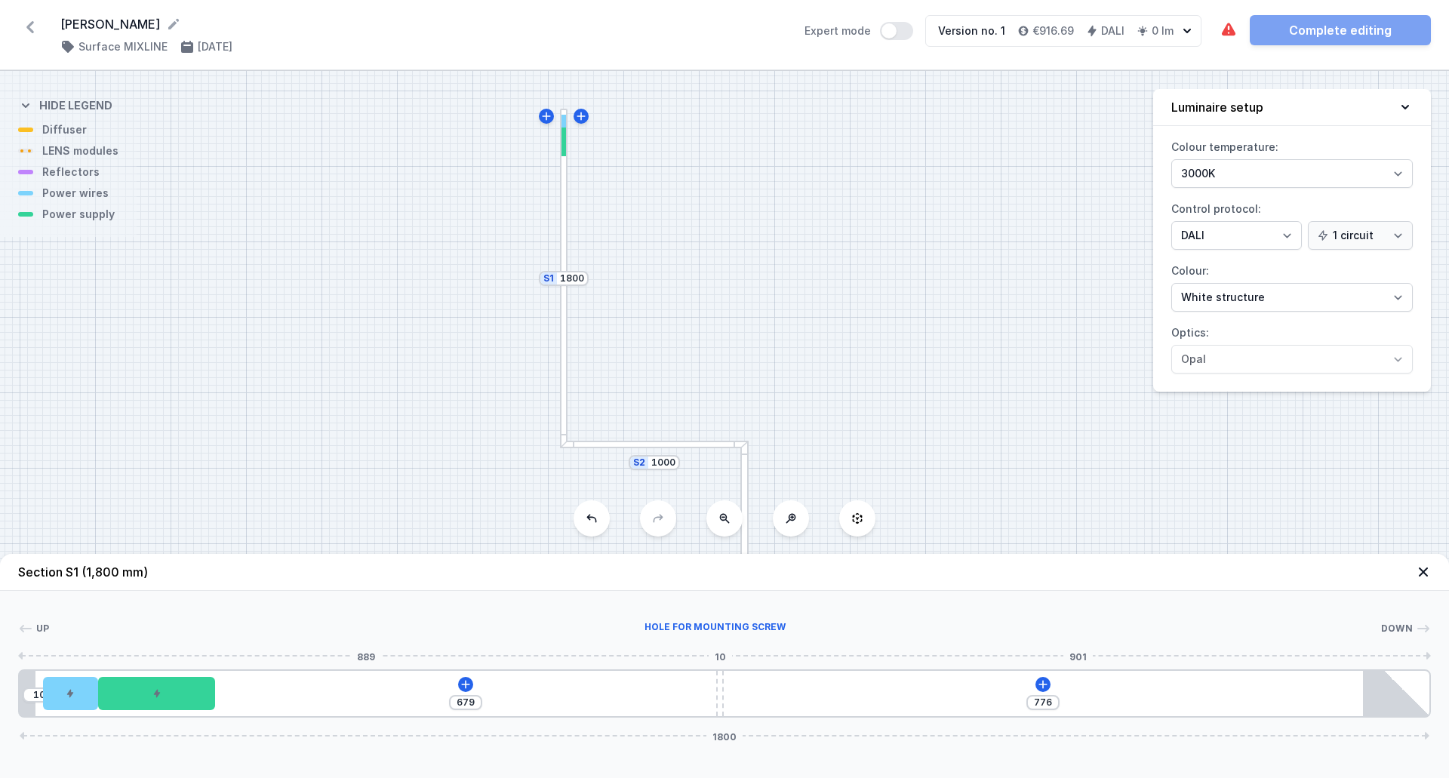
type input "683"
type input "772"
type input "685"
type input "770"
type input "687"
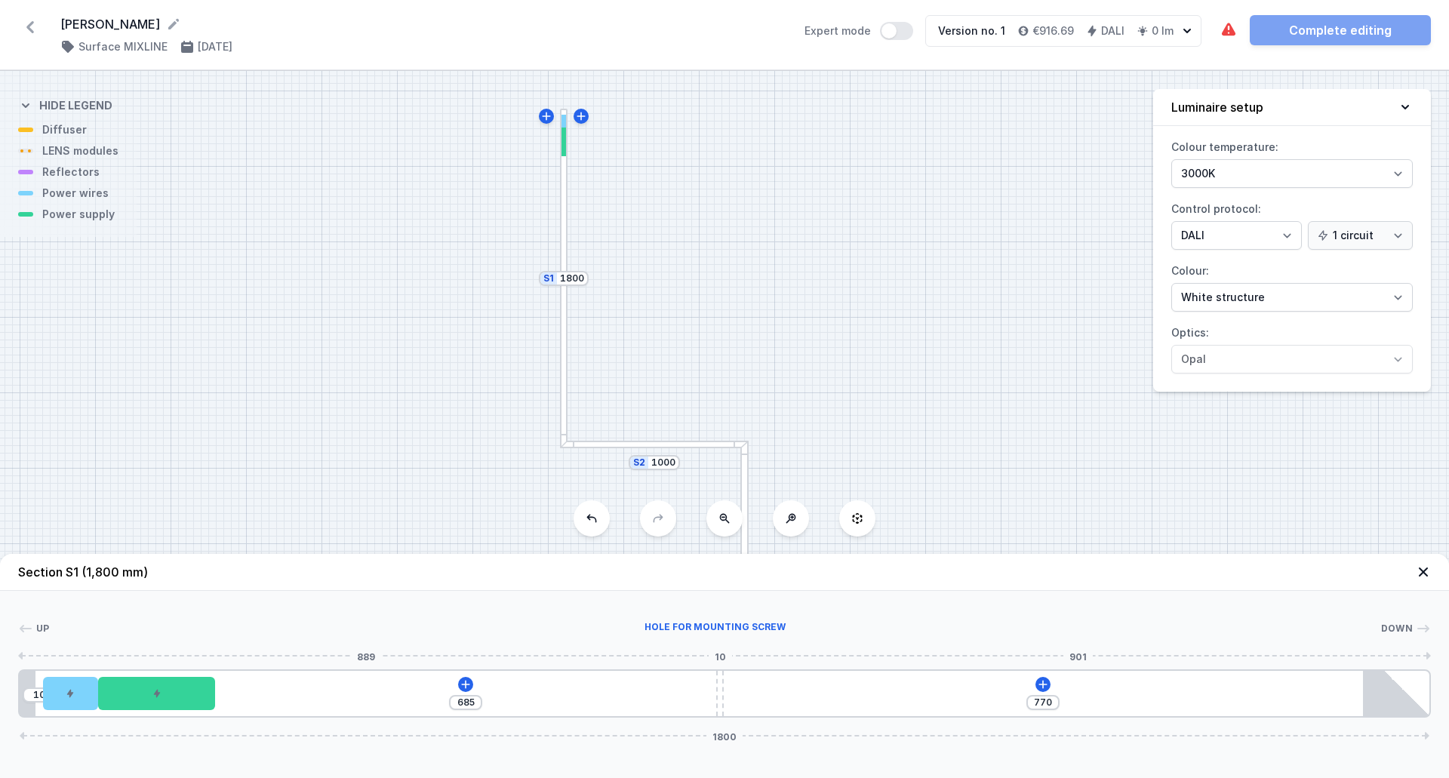
type input "768"
type input "692"
type input "763"
type input "694"
type input "761"
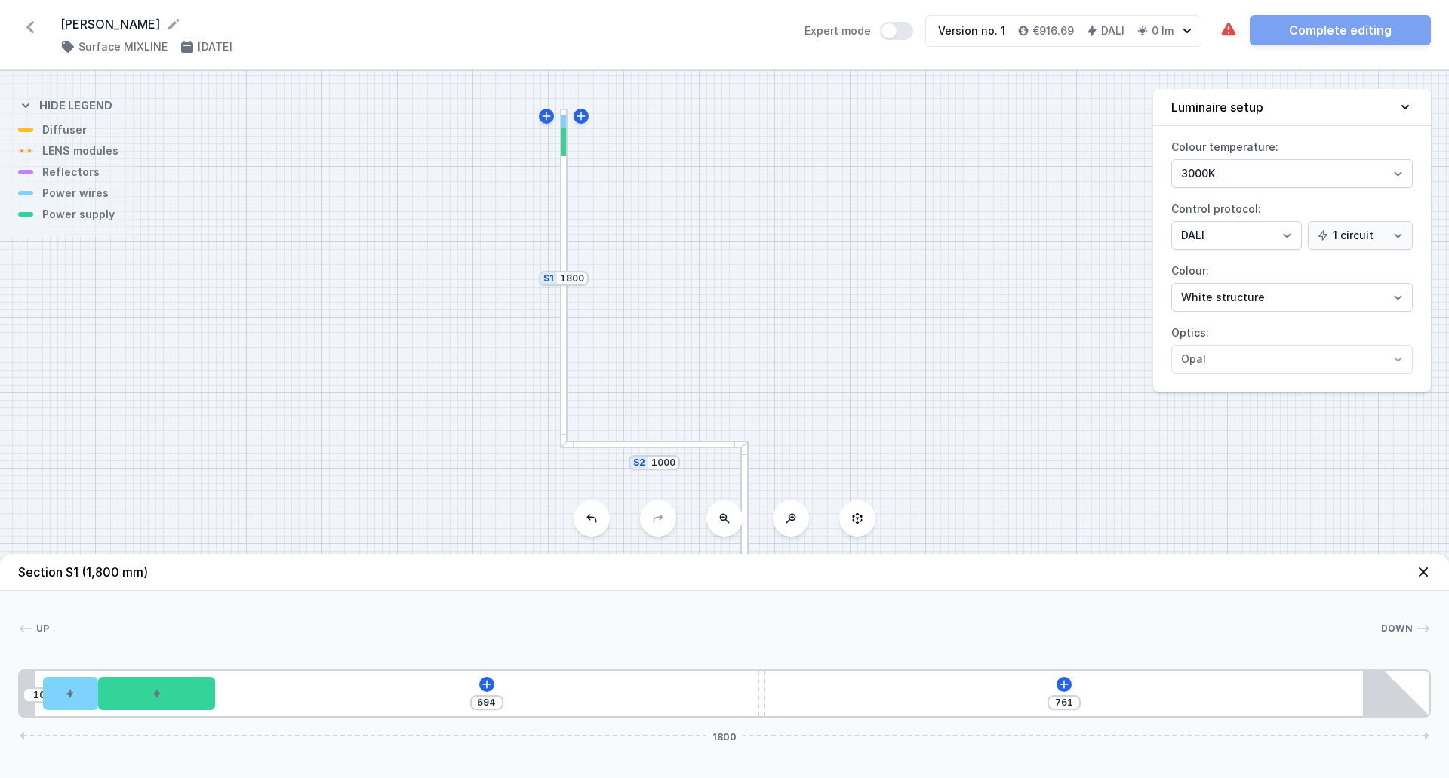
type input "697"
type input "758"
type input "699"
type input "756"
type input "702"
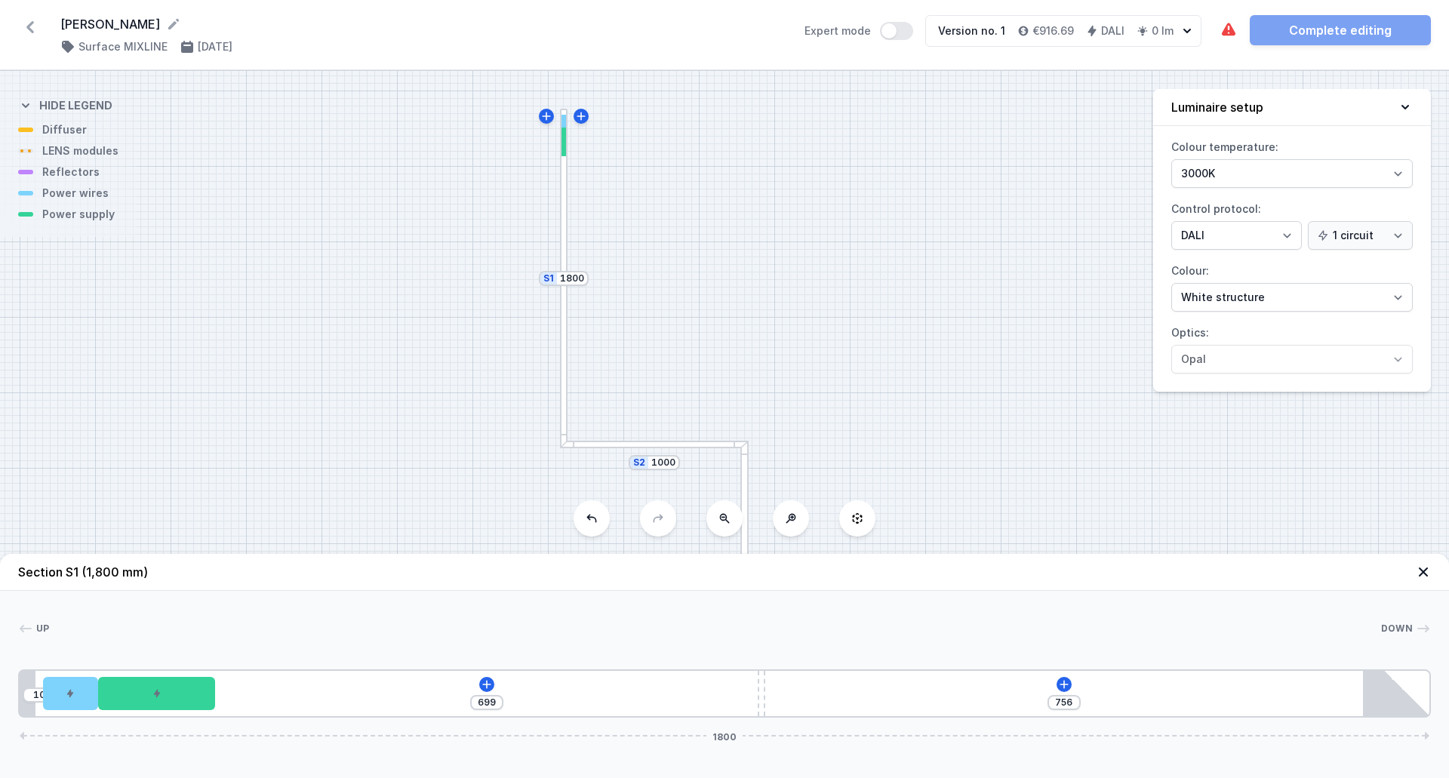
type input "753"
type input "708"
type input "747"
type input "716"
type input "739"
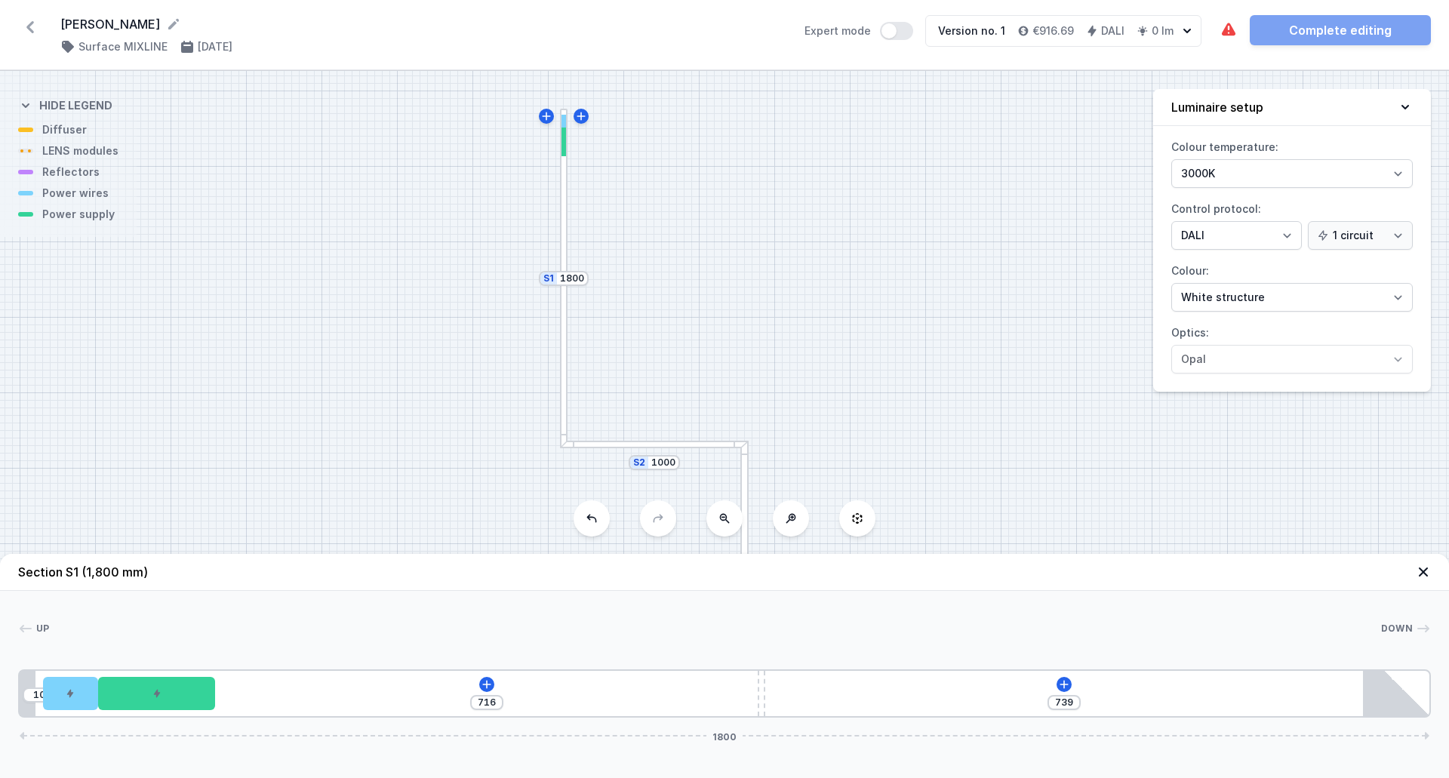
type input "724"
type input "731"
type input "729"
type input "726"
type input "730"
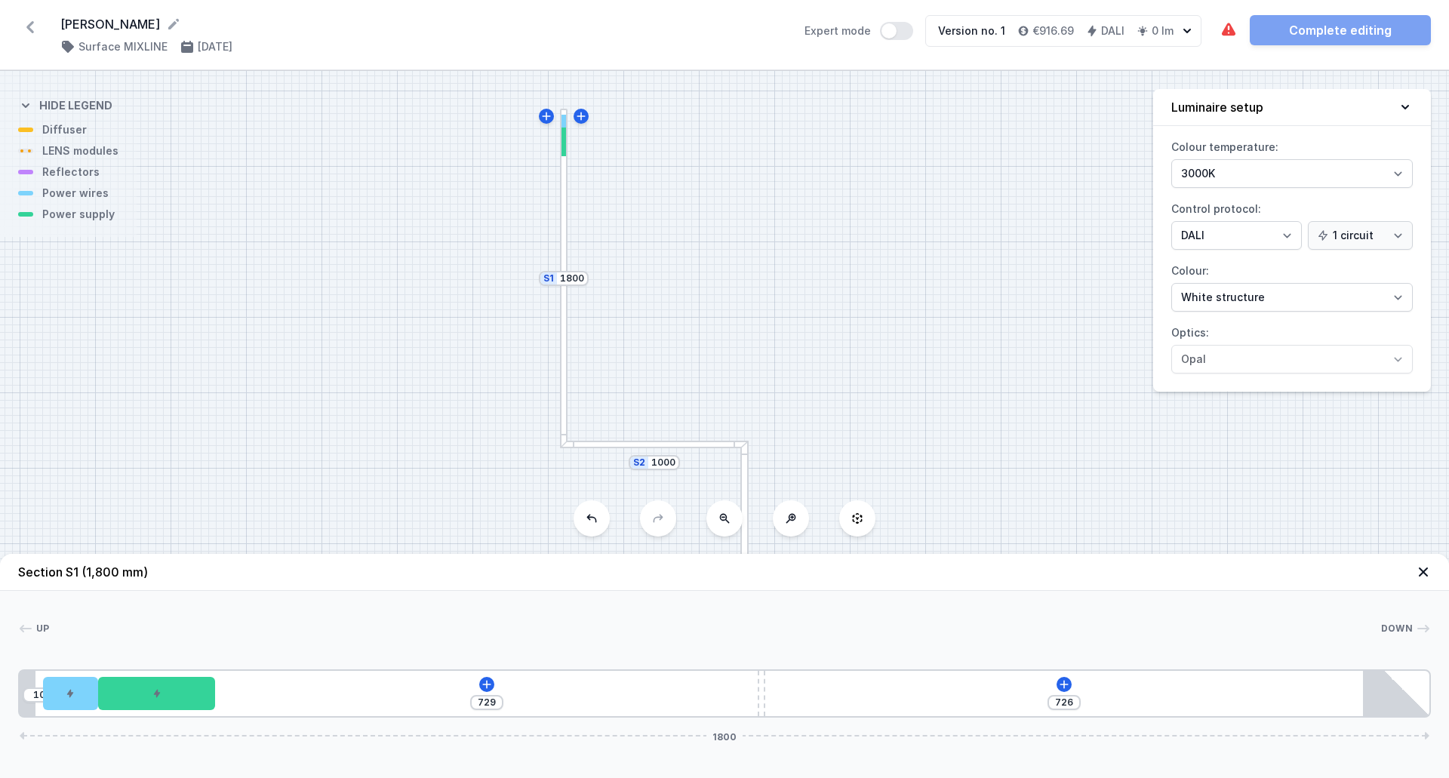
type input "725"
type input "732"
type input "723"
type input "734"
type input "721"
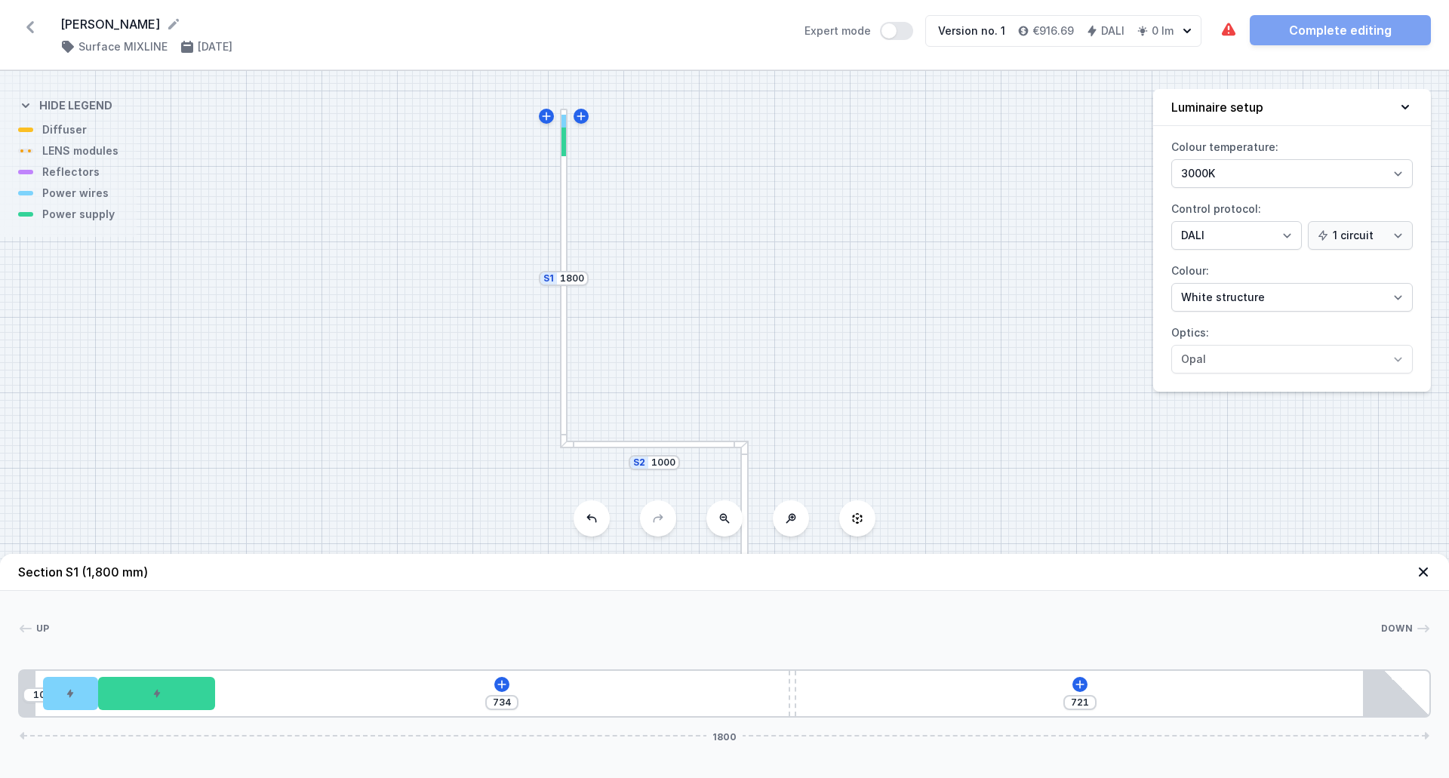
type input "735"
type input "720"
type input "740"
type input "715"
type input "742"
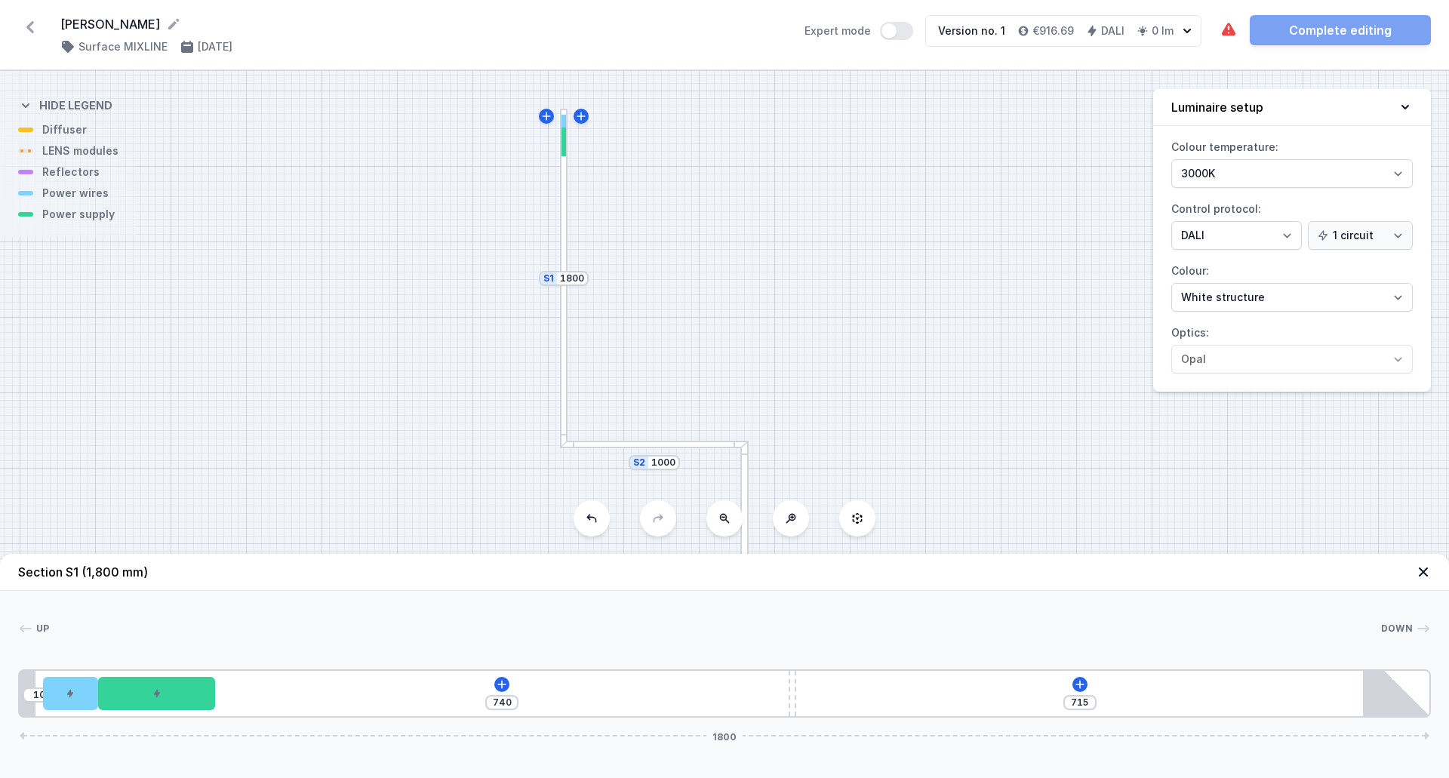
type input "713"
type input "743"
type input "712"
type input "744"
type input "711"
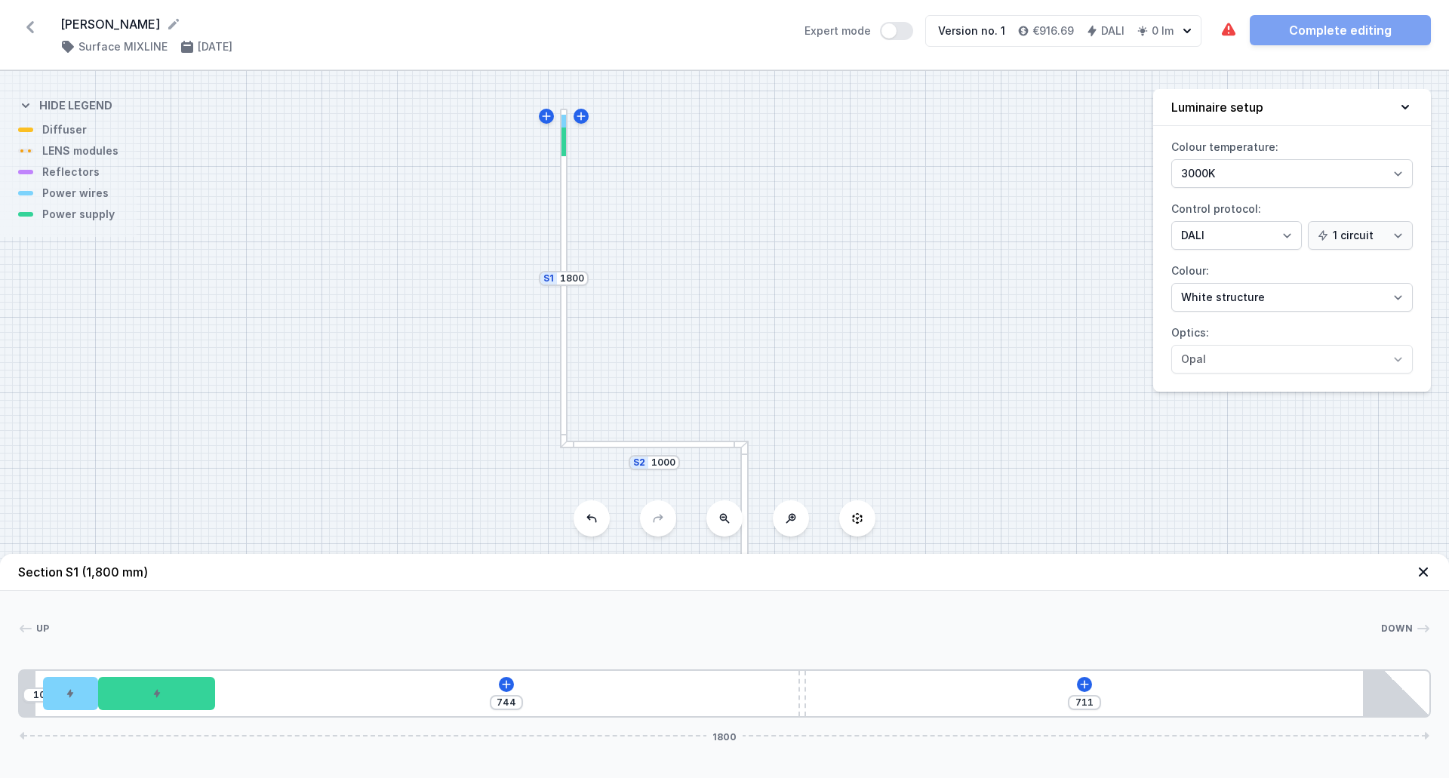
type input "745"
type input "710"
type input "747"
type input "708"
type input "753"
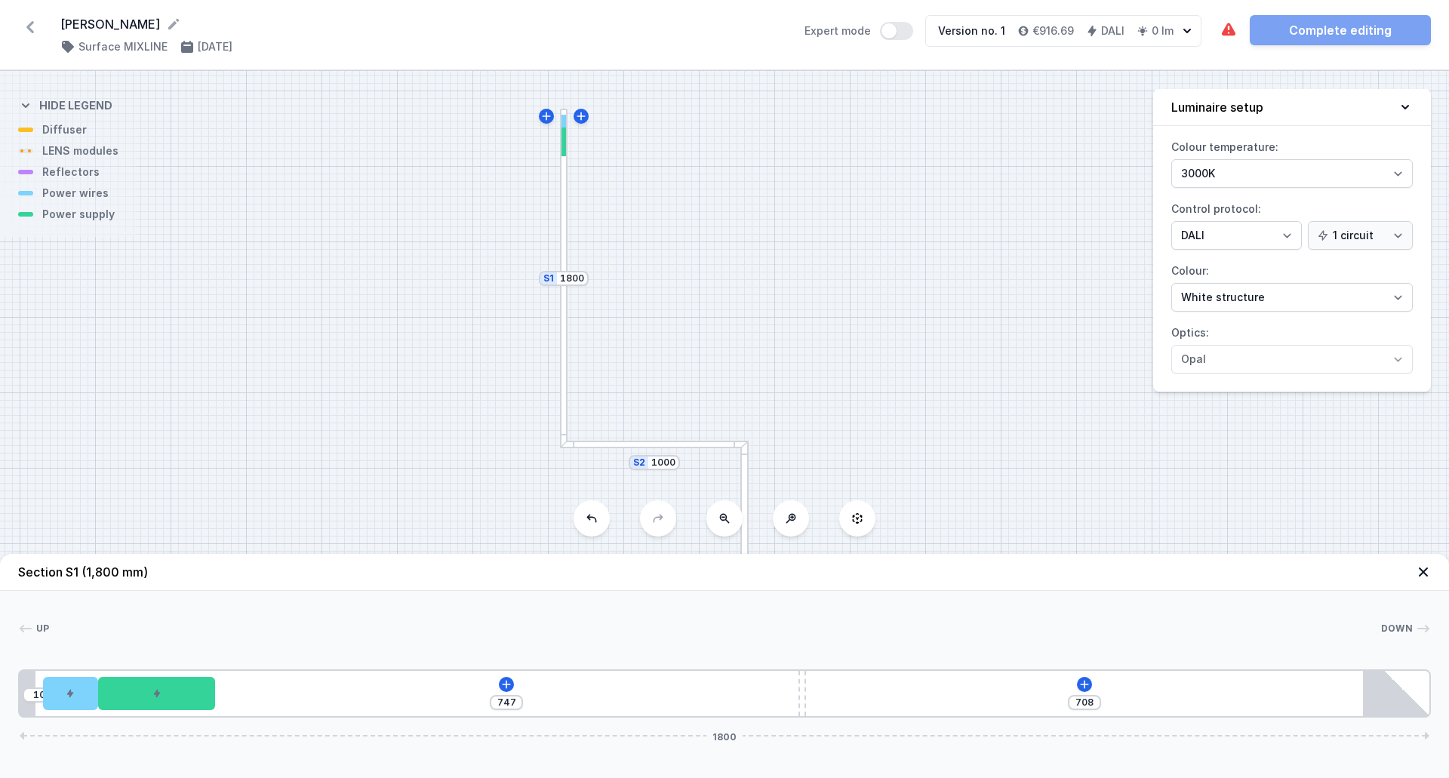
type input "702"
type input "755"
type input "700"
type input "758"
type input "697"
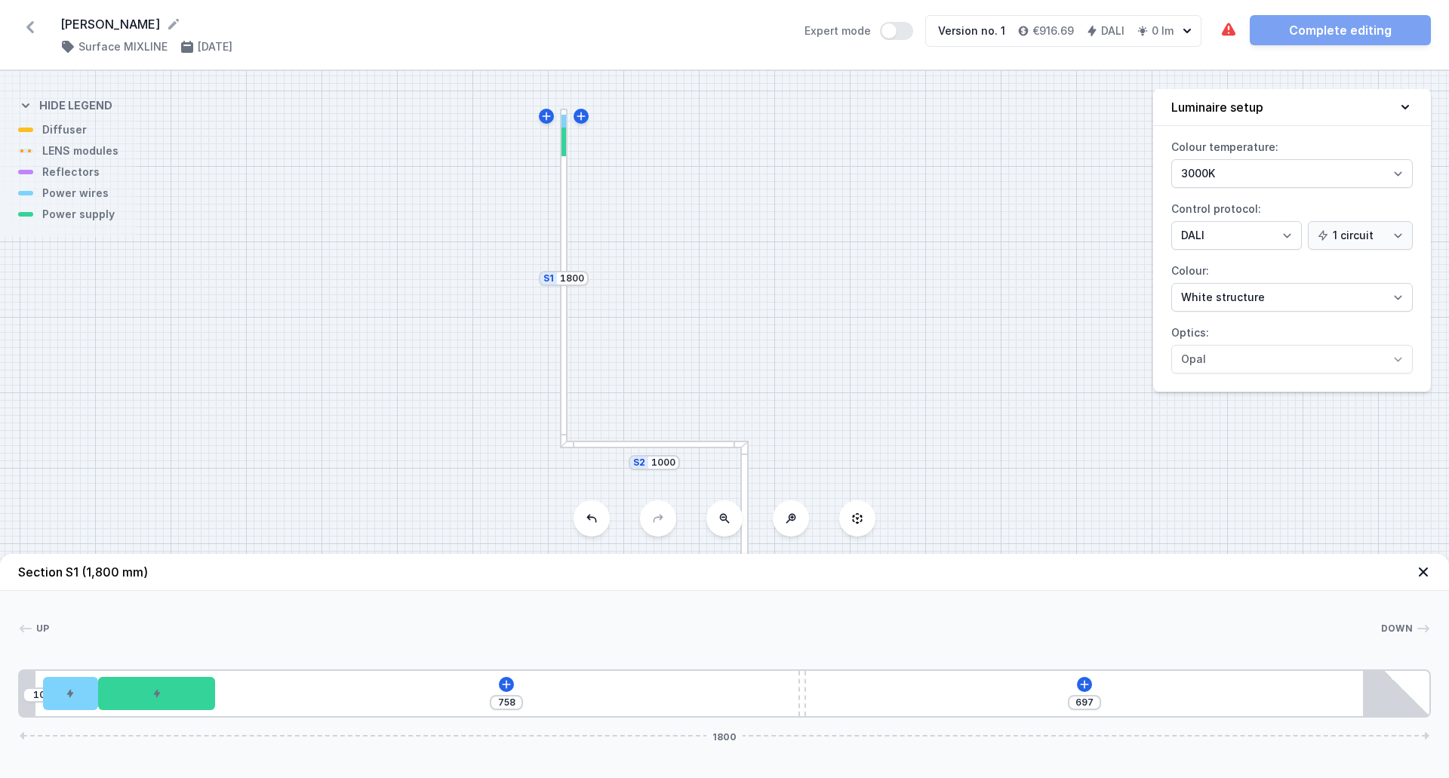
type input "764"
type input "691"
type input "767"
type input "688"
type input "768"
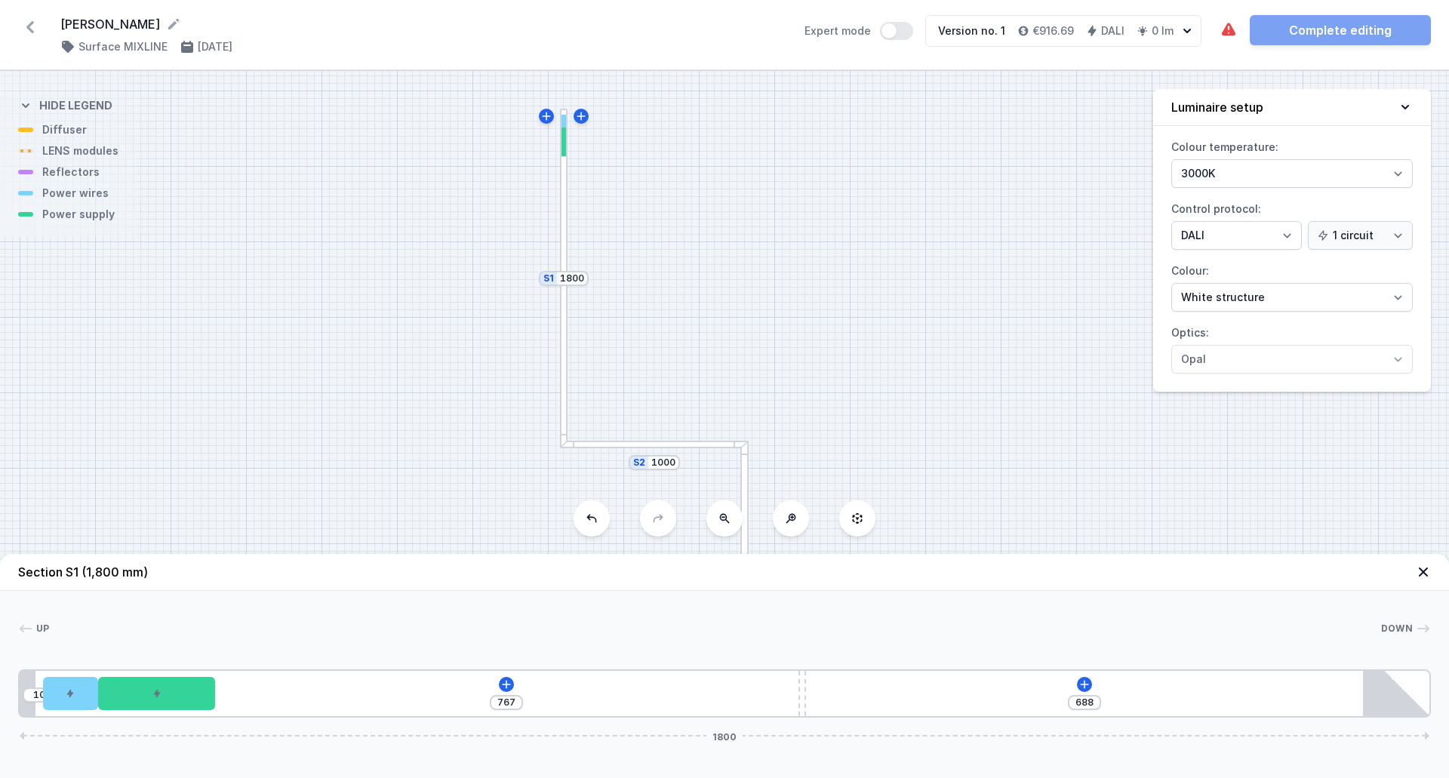
type input "687"
type input "769"
type input "686"
type input "770"
type input "685"
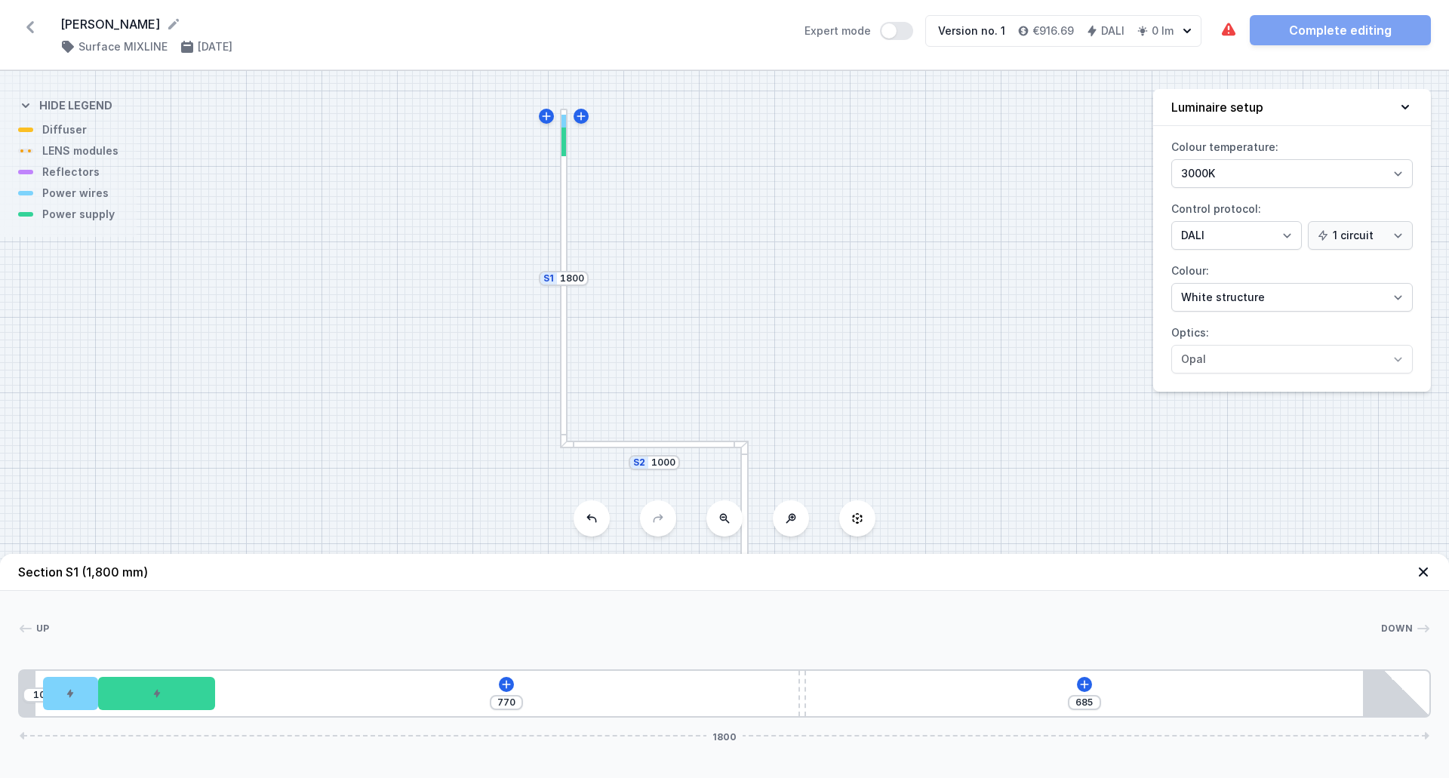
type input "771"
type input "684"
type input "772"
type input "683"
type input "775"
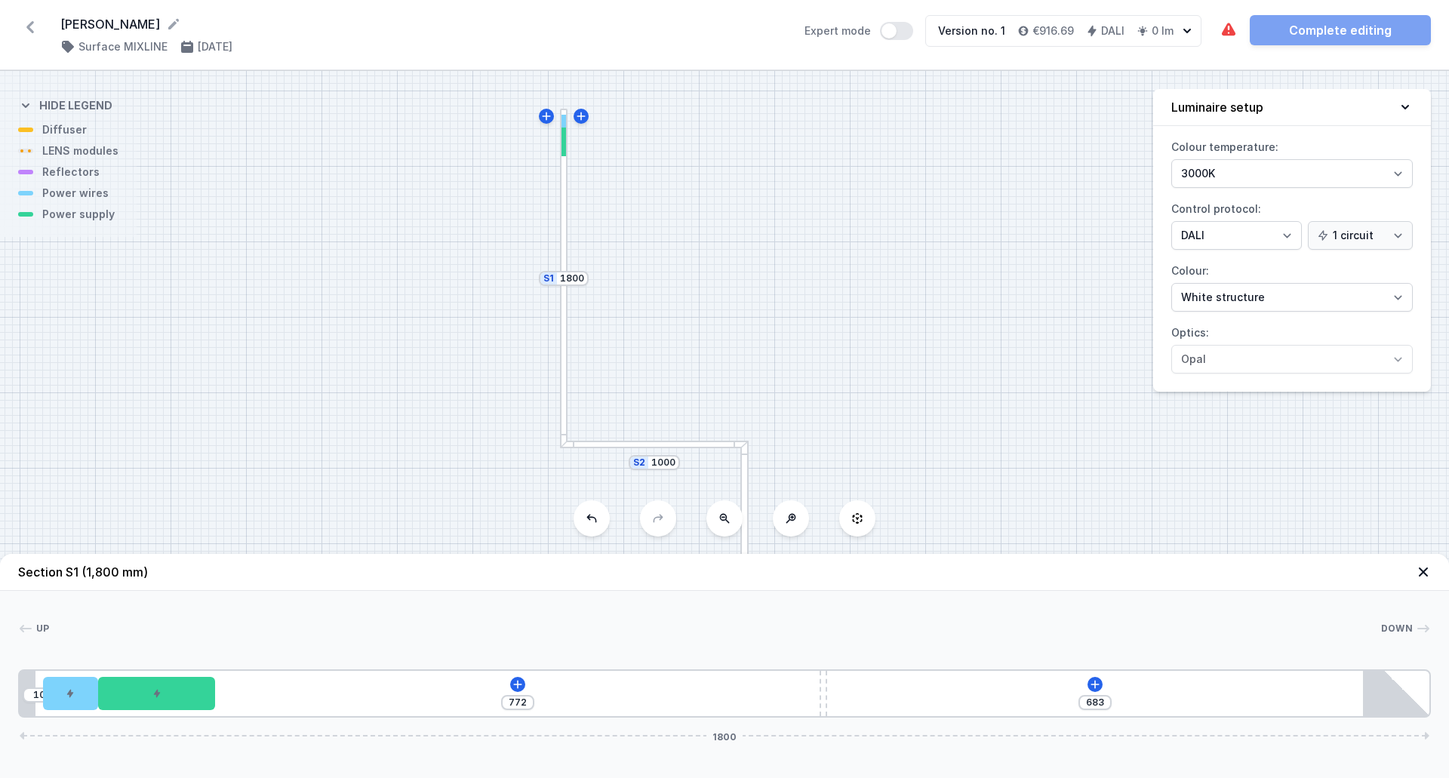
type input "680"
type input "777"
type input "678"
type input "782"
type input "673"
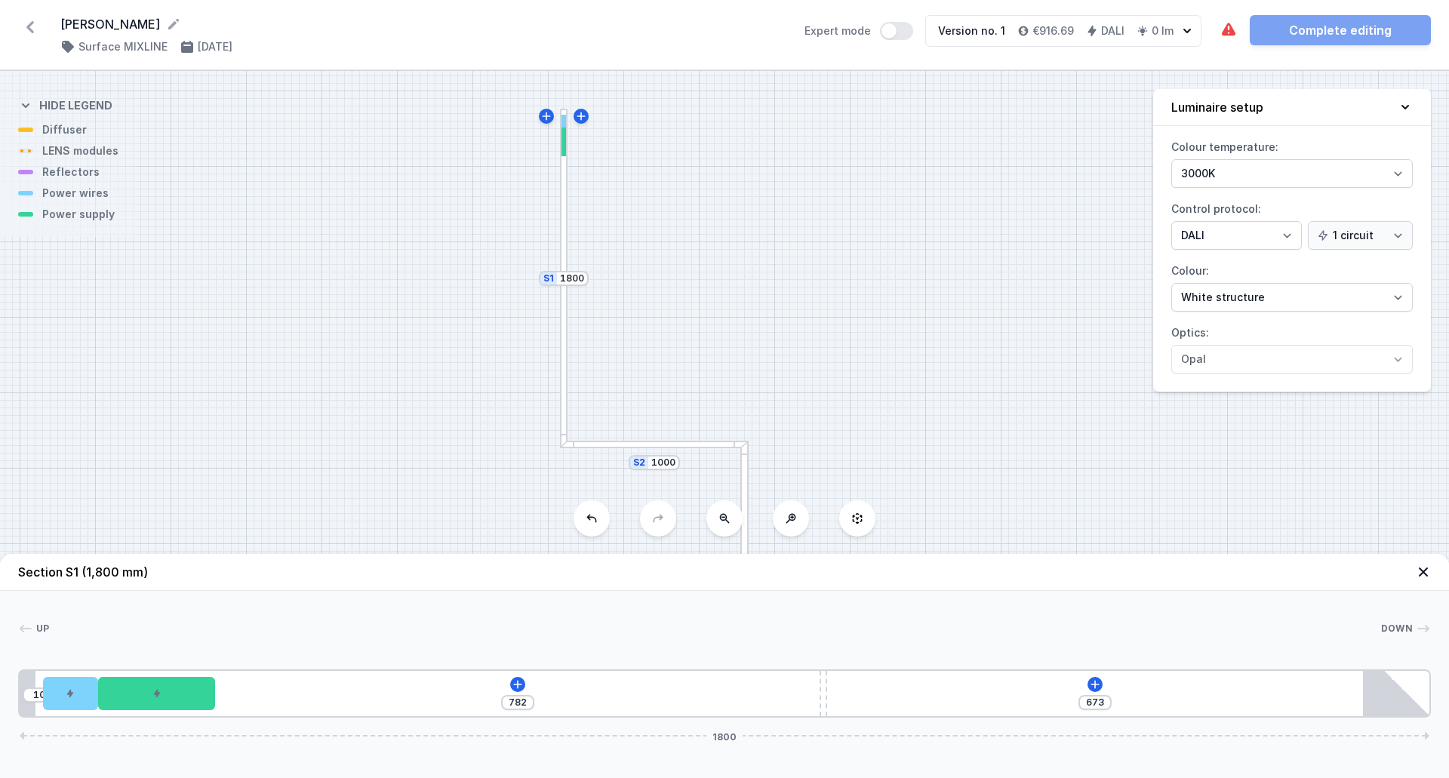
type input "783"
type input "672"
type input "785"
type input "670"
type input "786"
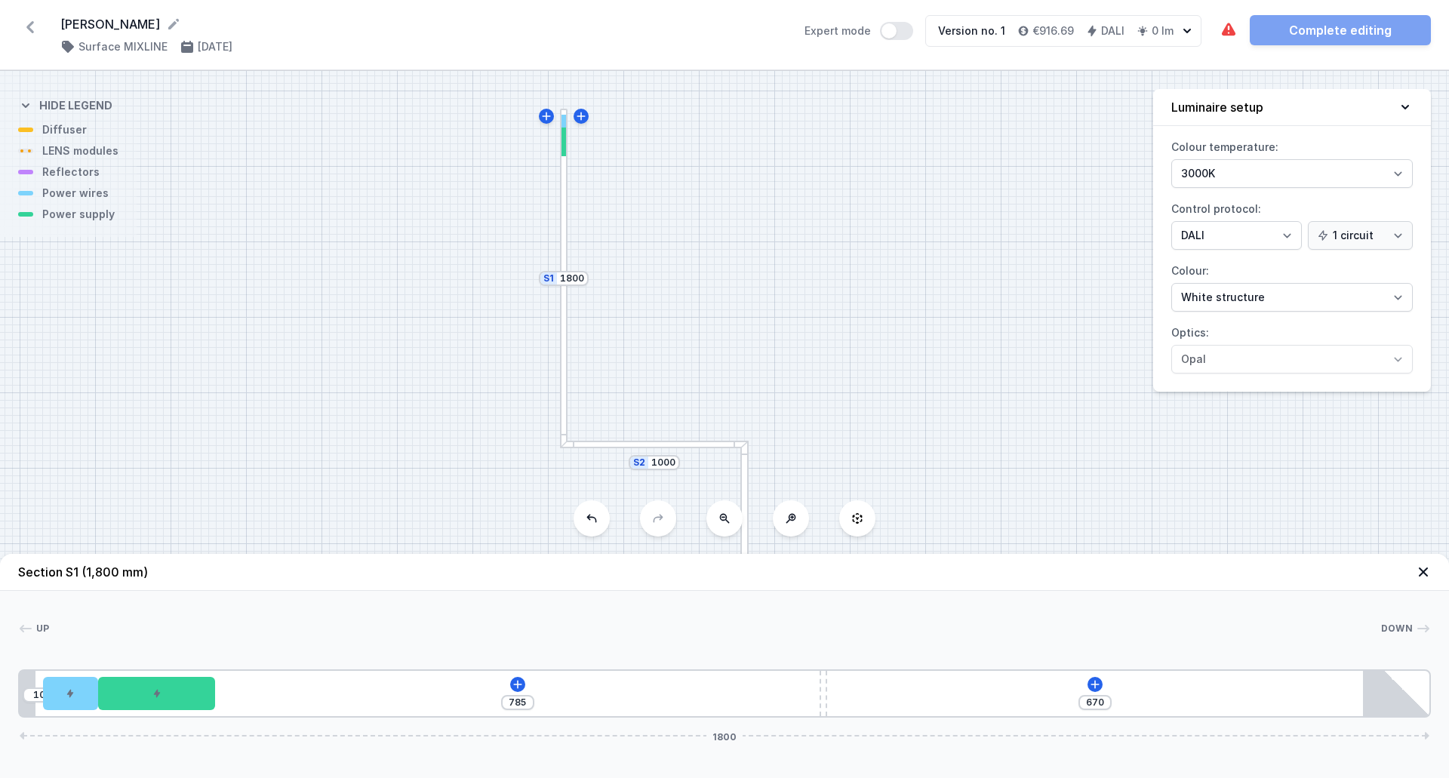
type input "669"
type input "787"
type input "668"
type input "790"
type input "665"
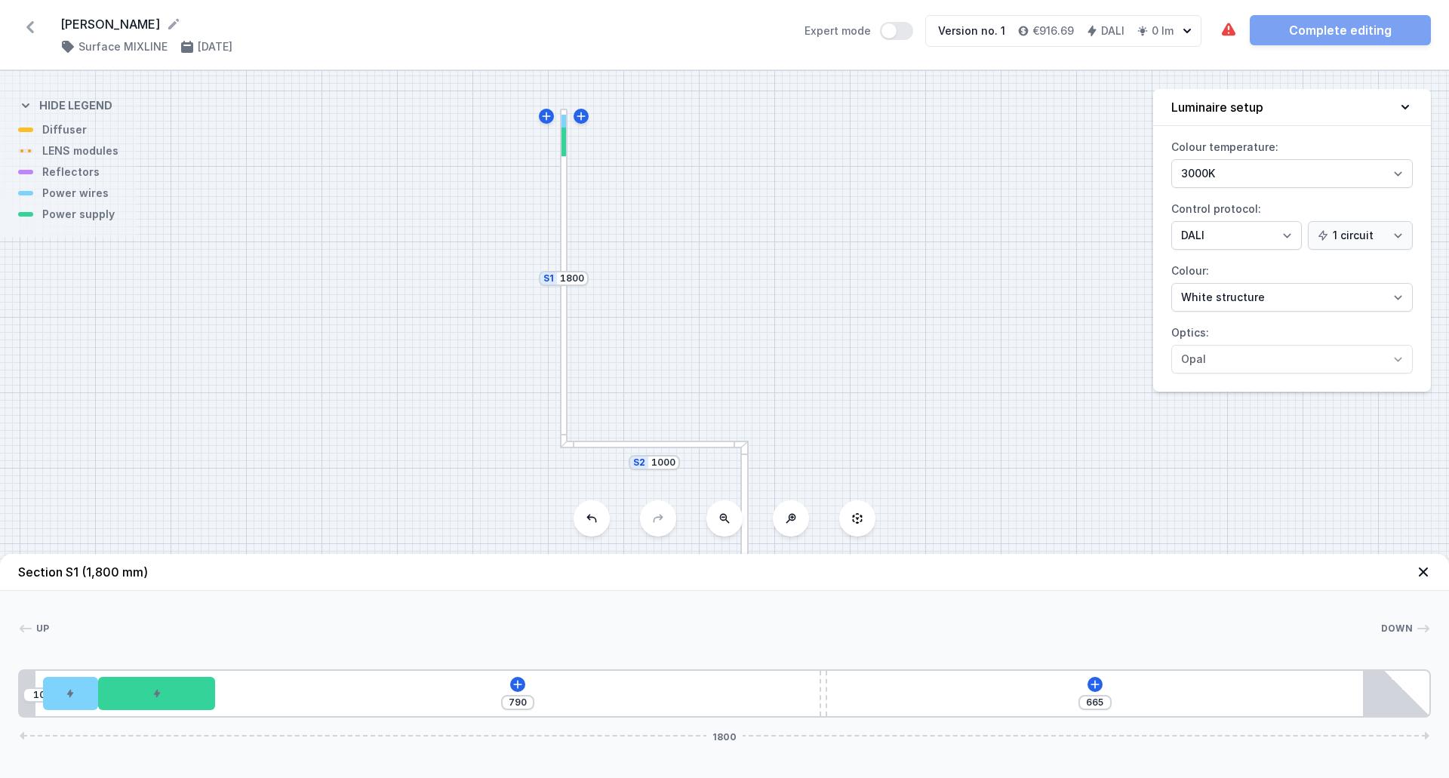
type input "791"
type input "664"
type input "792"
type input "663"
type input "793"
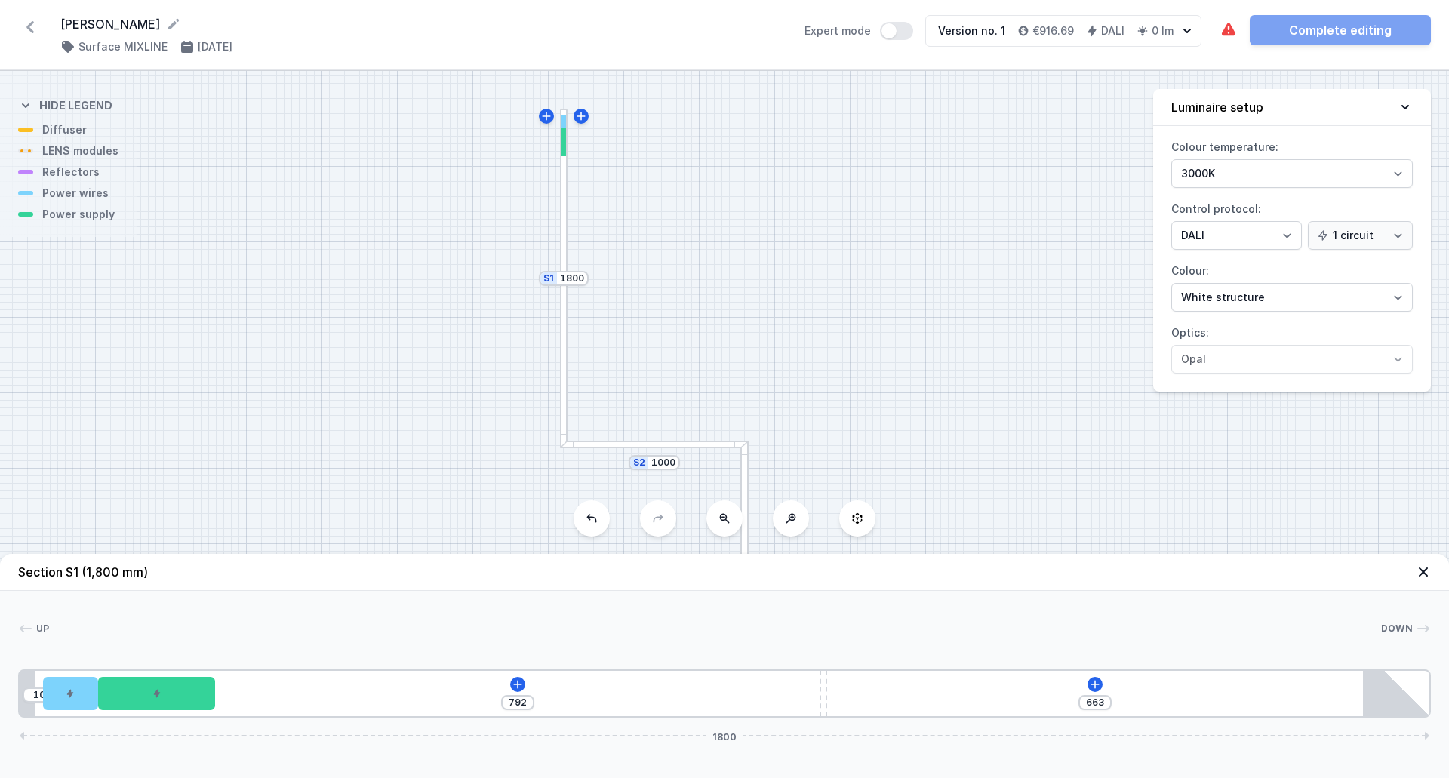
type input "662"
type input "796"
type input "659"
type input "797"
type input "658"
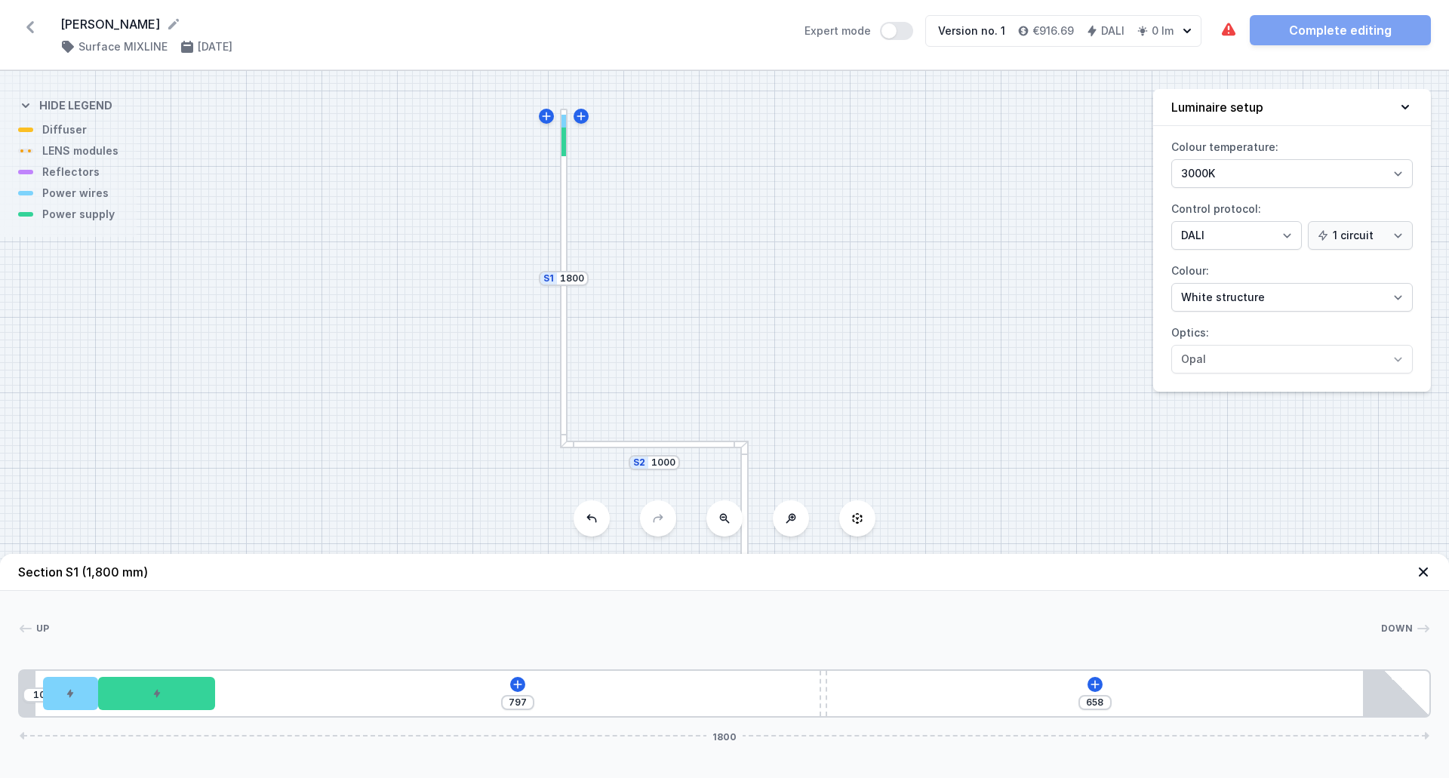
type input "799"
type input "656"
type input "800"
type input "655"
type input "801"
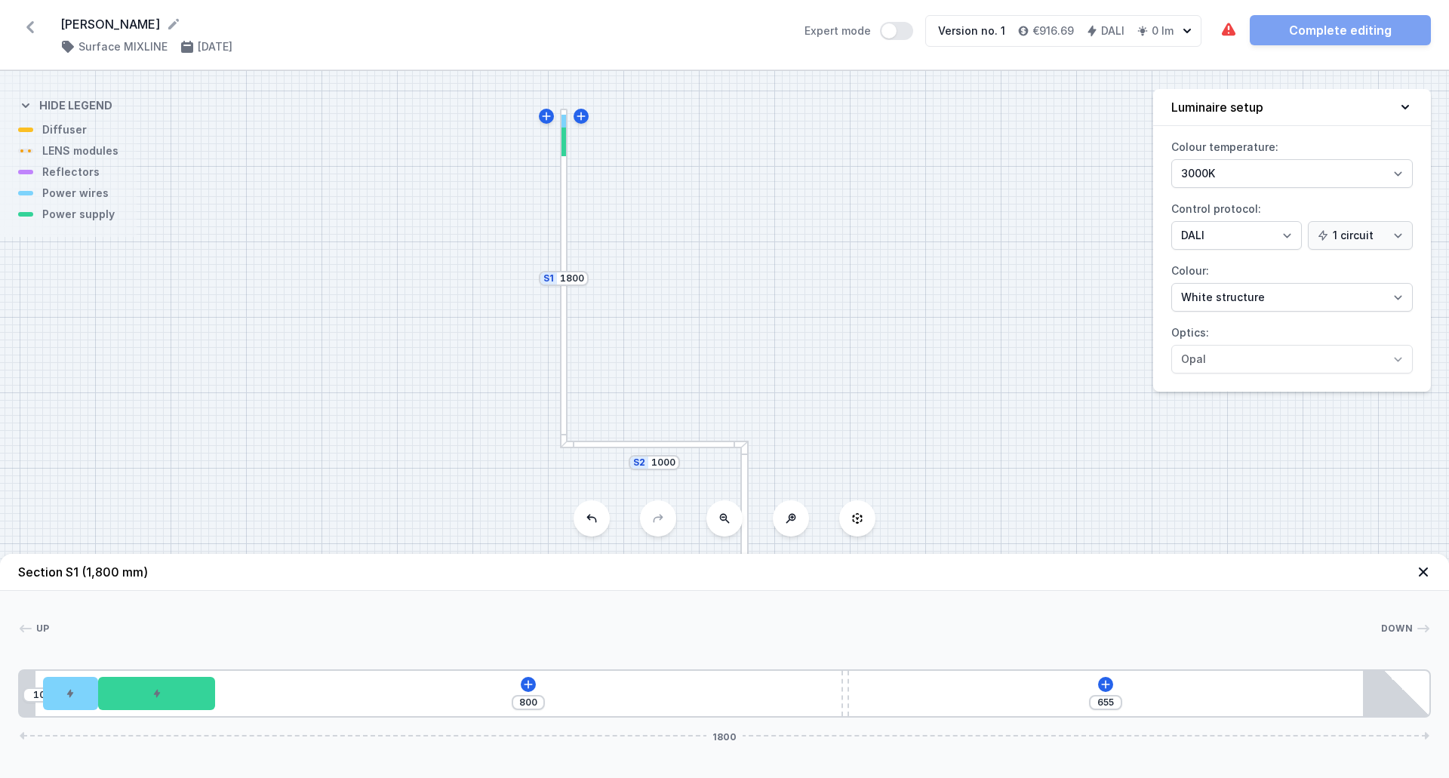
type input "654"
type input "805"
type input "650"
type input "807"
type input "648"
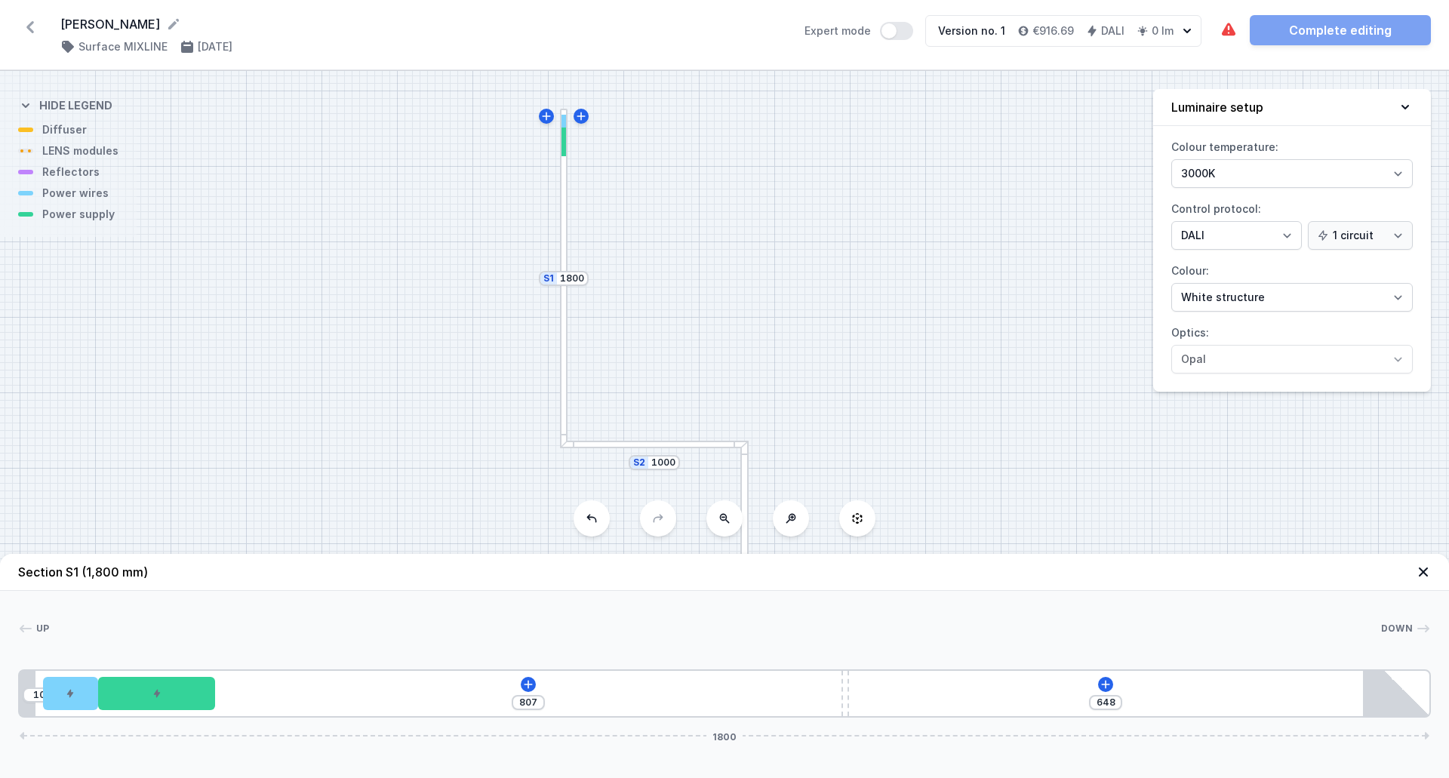
type input "811"
type input "644"
type input "812"
type input "643"
type input "813"
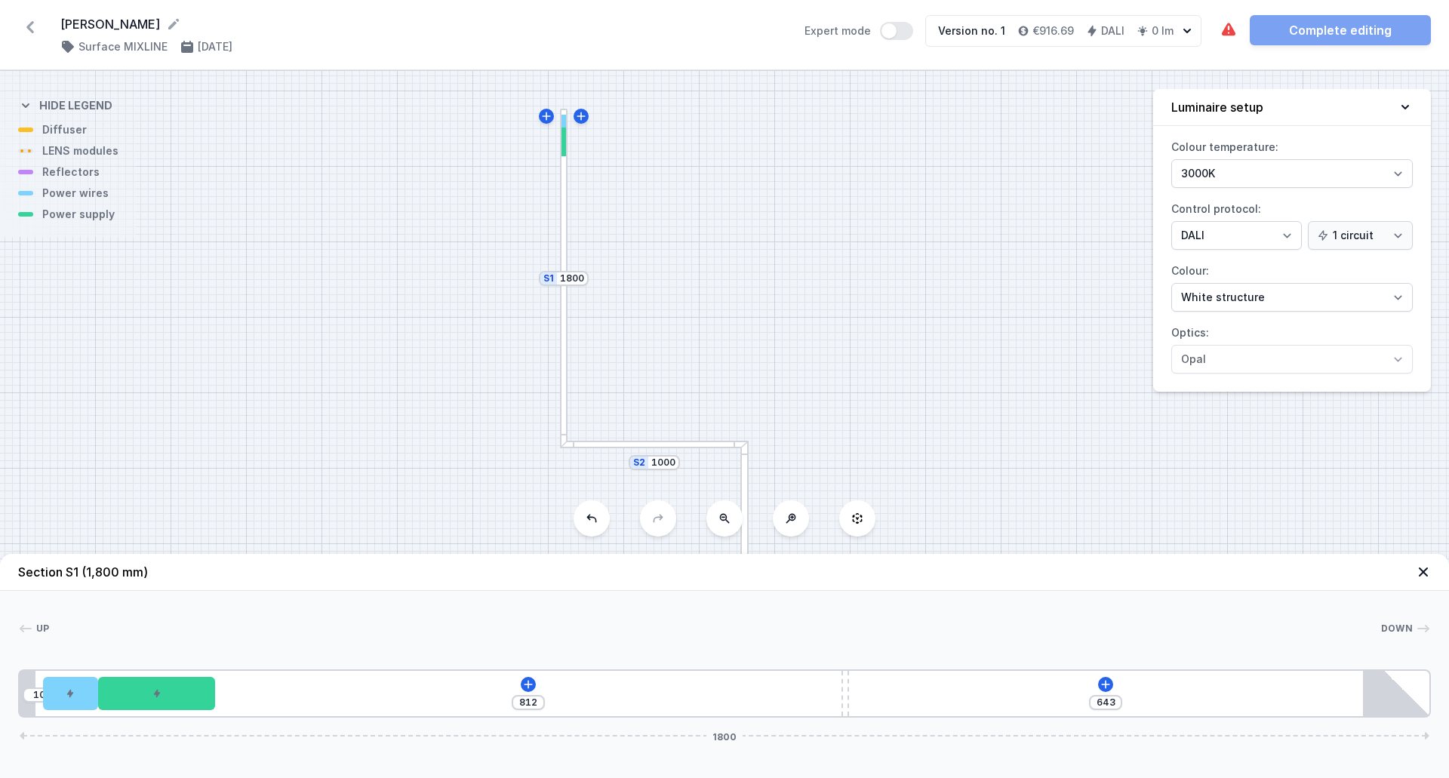
type input "642"
type input "814"
type input "641"
type input "815"
type input "640"
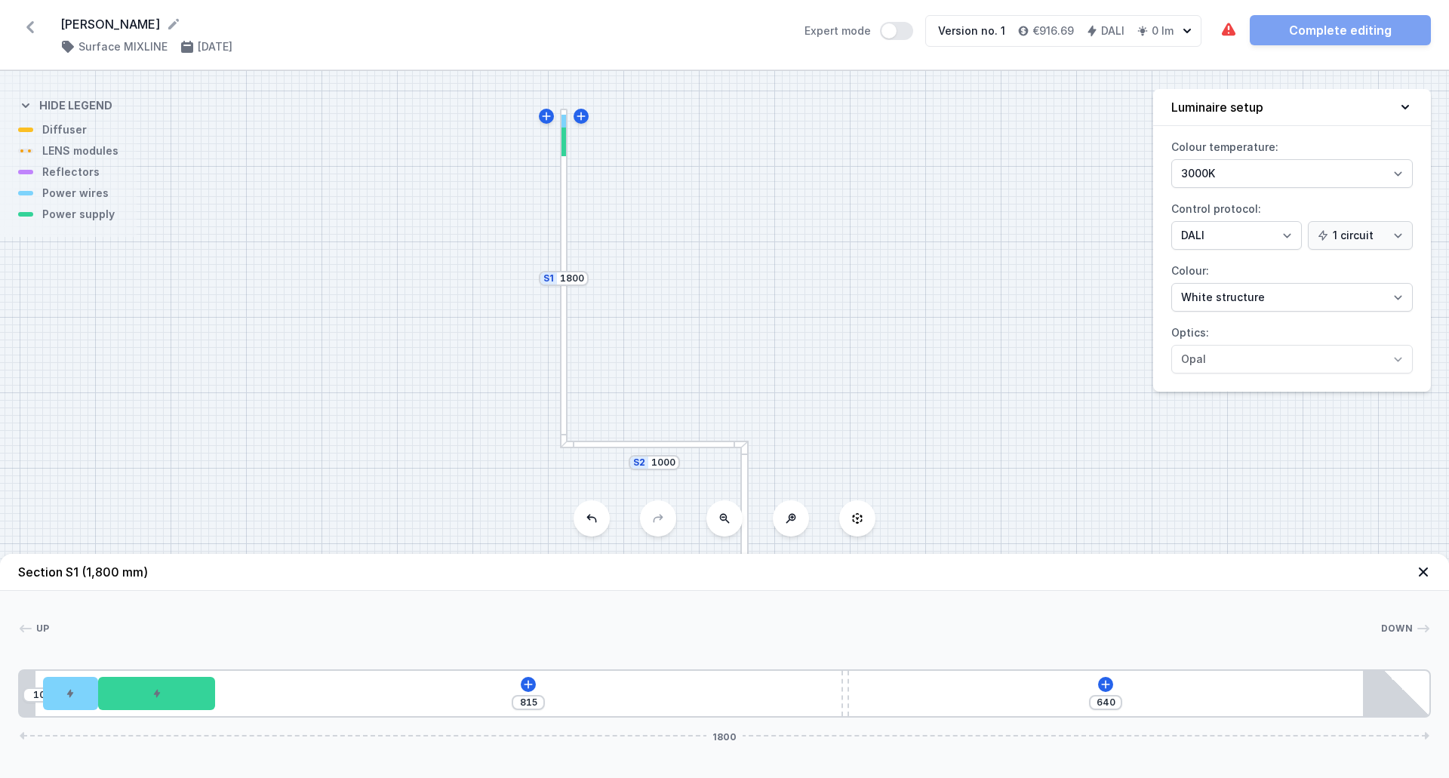
type input "816"
type input "639"
type input "817"
type input "638"
type input "818"
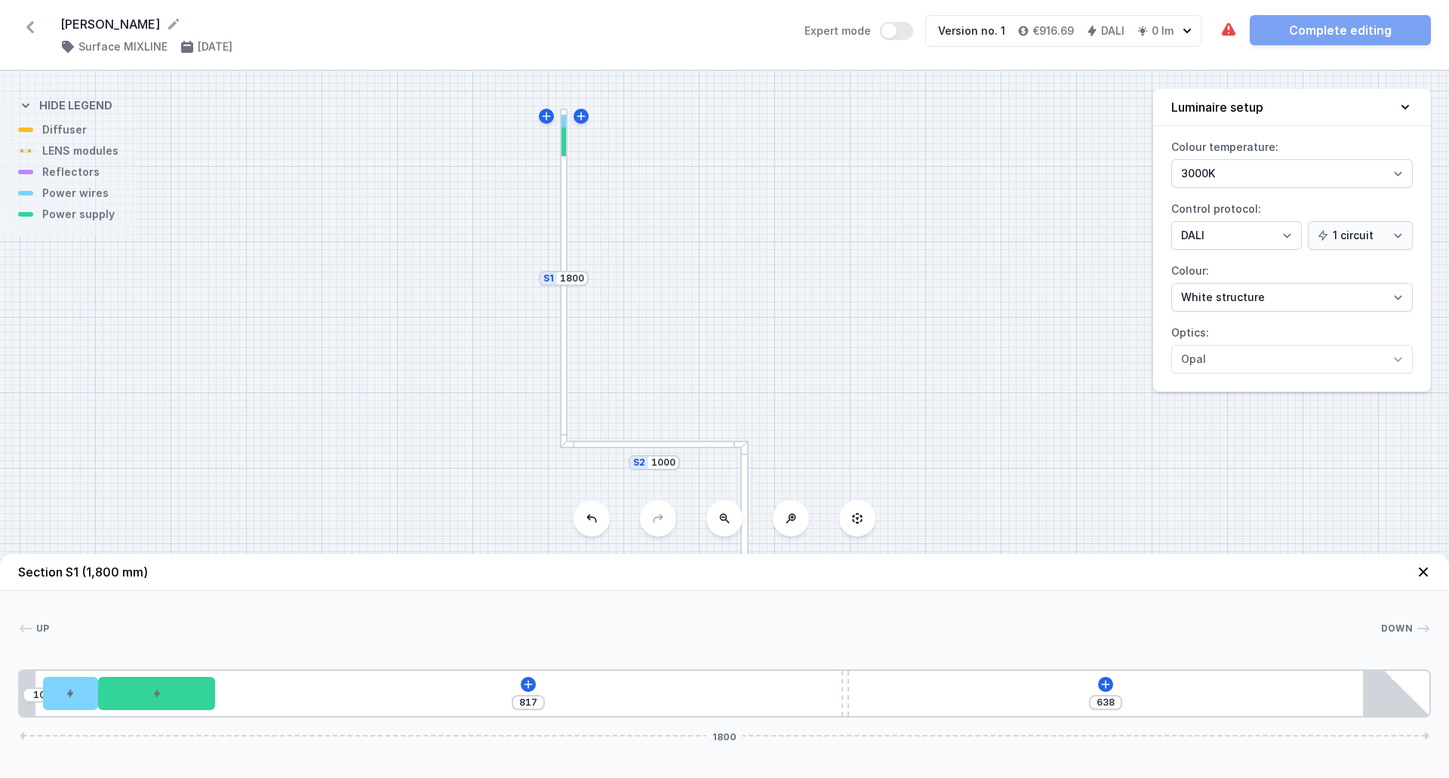
type input "637"
type input "813"
type input "642"
type input "771"
type input "684"
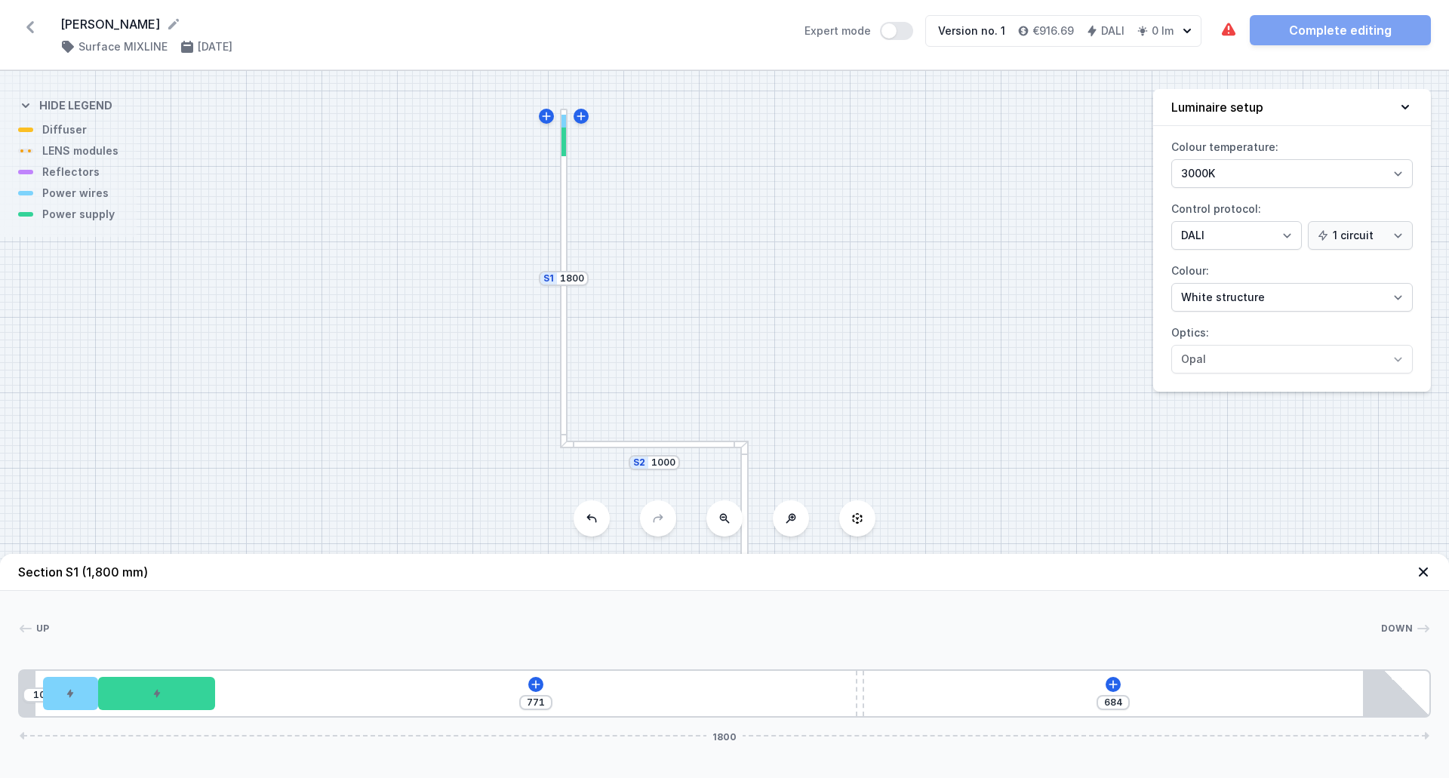
type input "721"
type input "734"
type input "626"
type input "829"
type input "542"
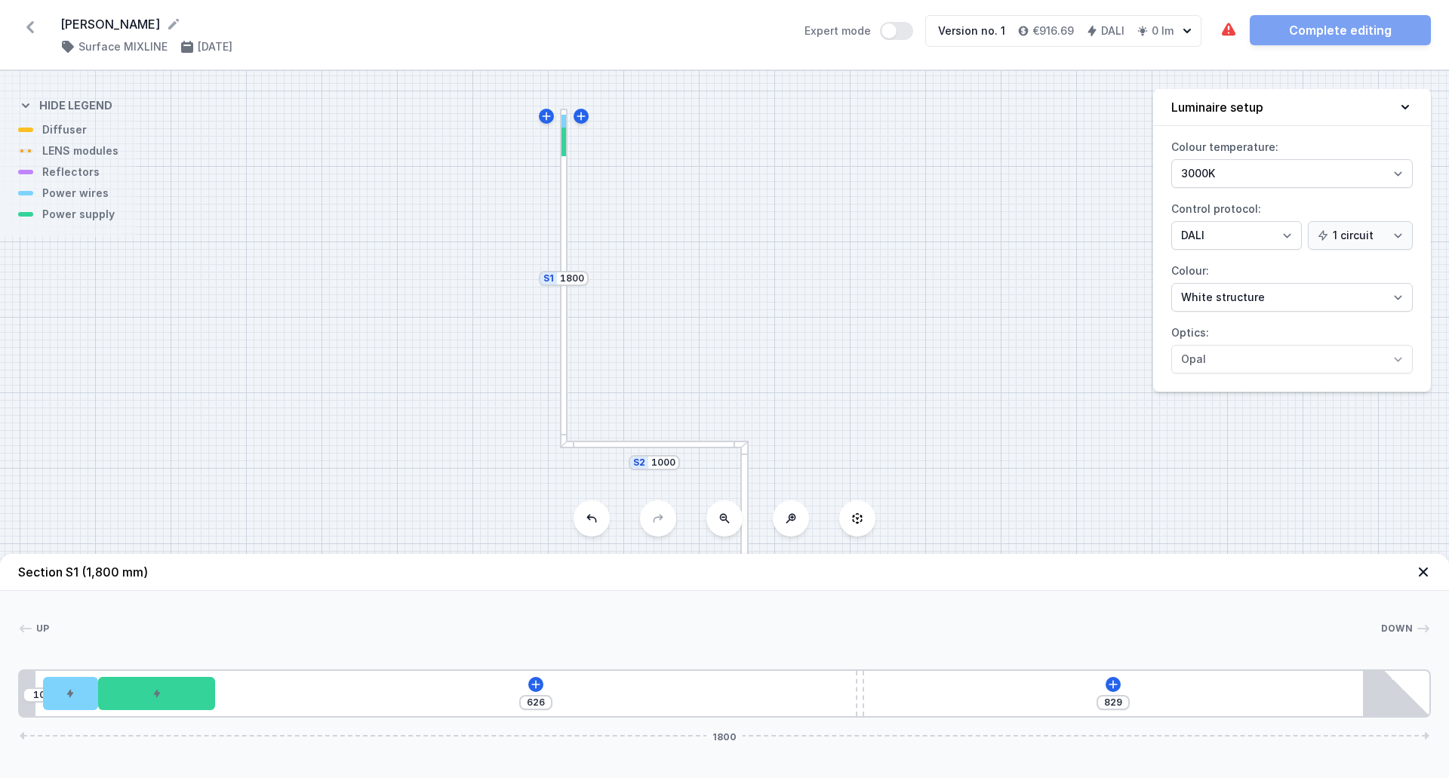
type input "913"
type input "462"
type input "993"
type input "407"
type input "1048"
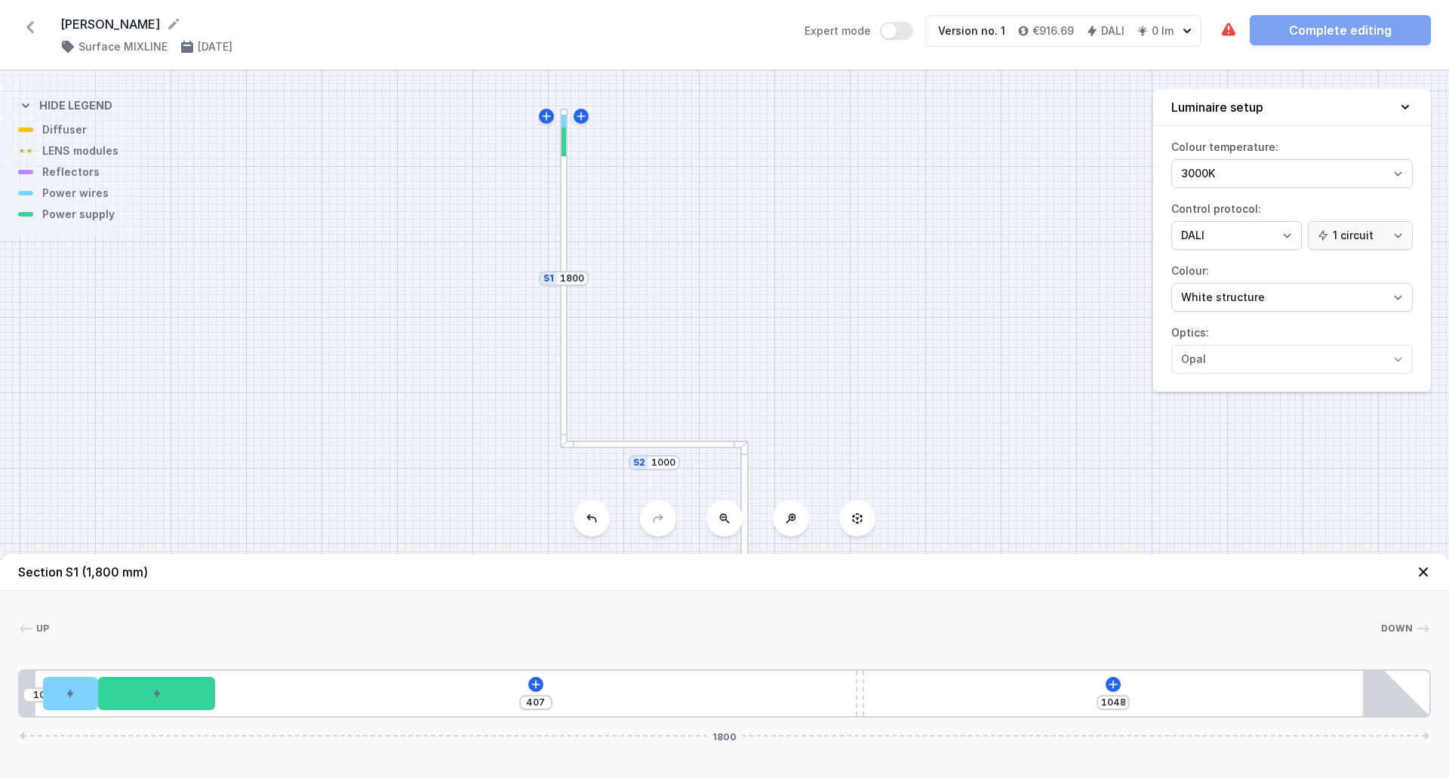
type input "307"
type input "1148"
type input "252"
type input "1203"
type input "218"
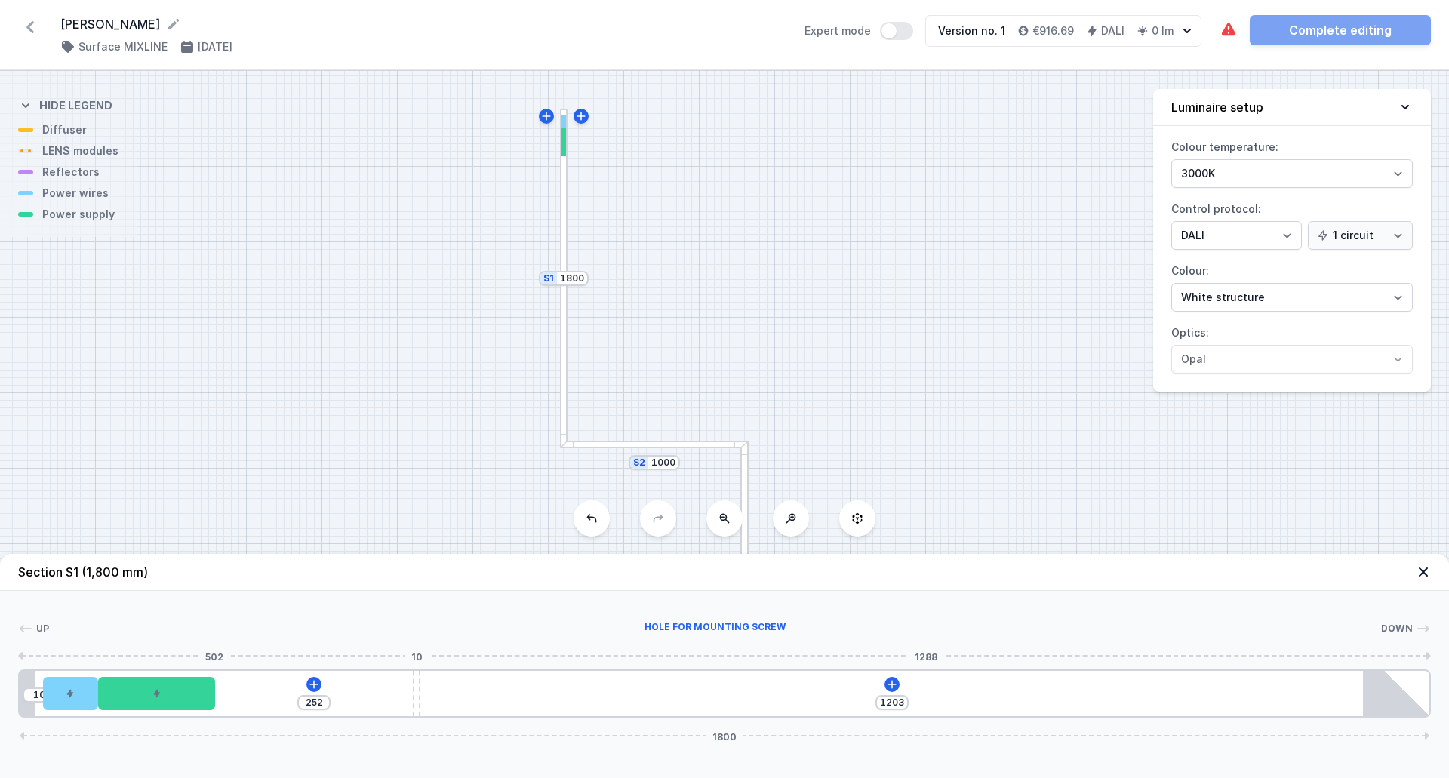
type input "1237"
type input "228"
type input "1227"
type input "235"
type input "1220"
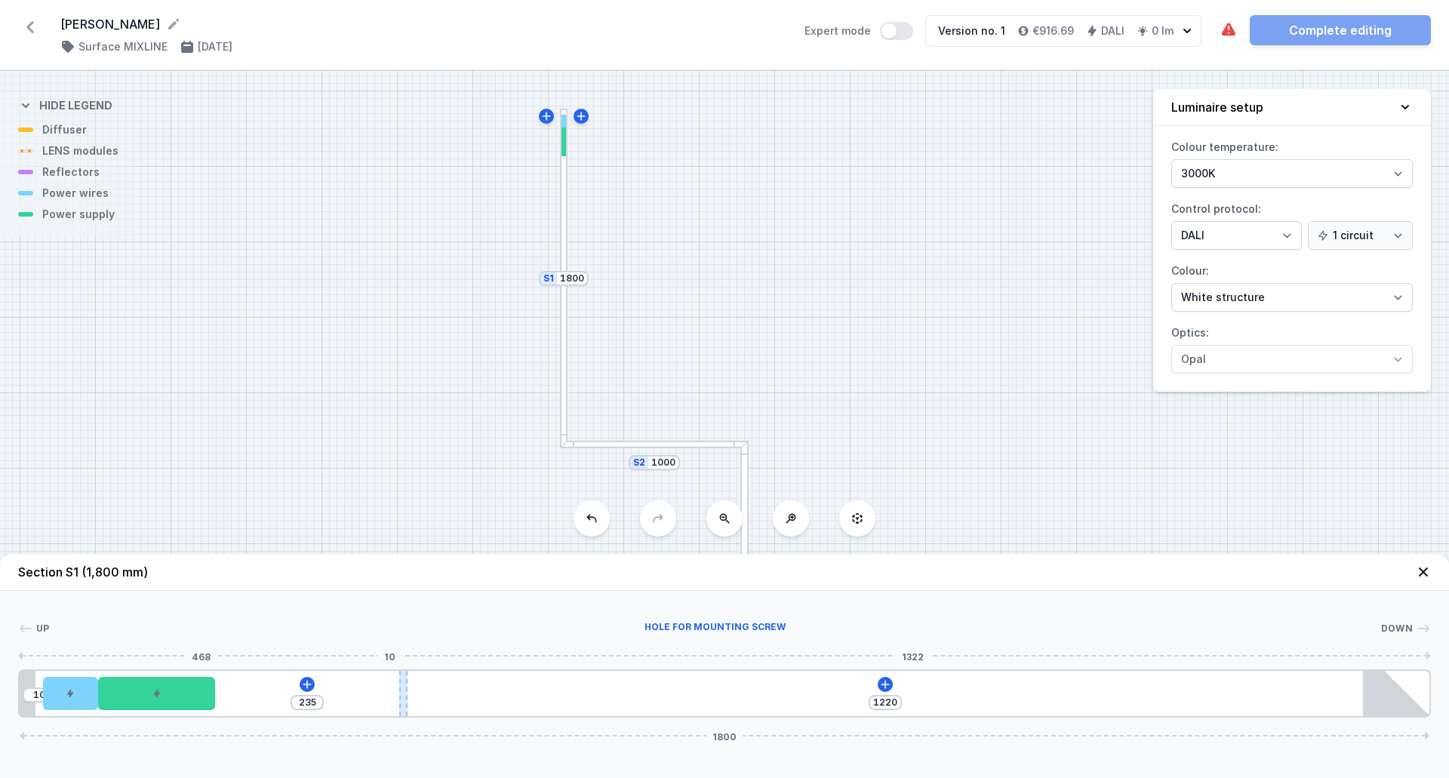
type input "245"
type input "1210"
type input "250"
type input "1205"
type input "264"
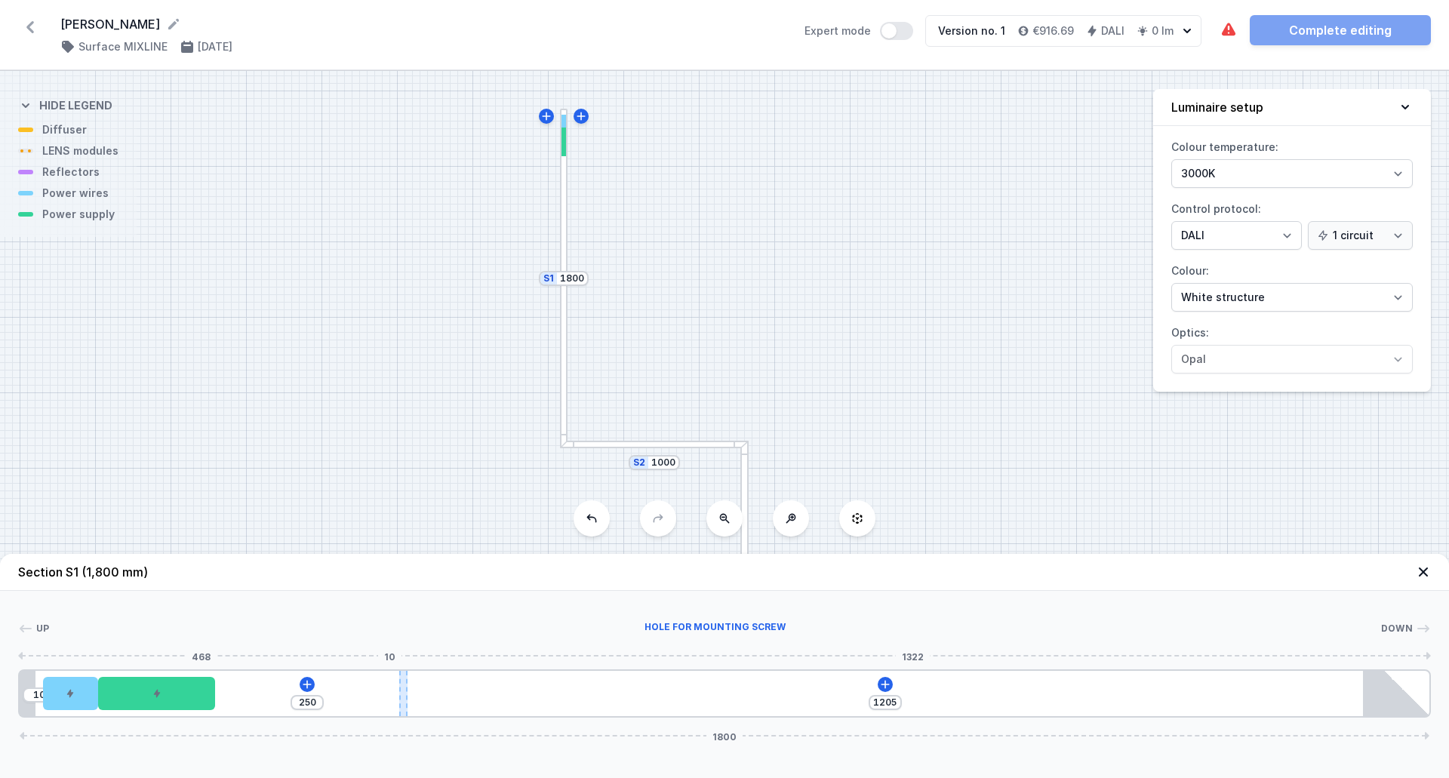
type input "1191"
type input "269"
type input "1186"
type input "275"
type input "1180"
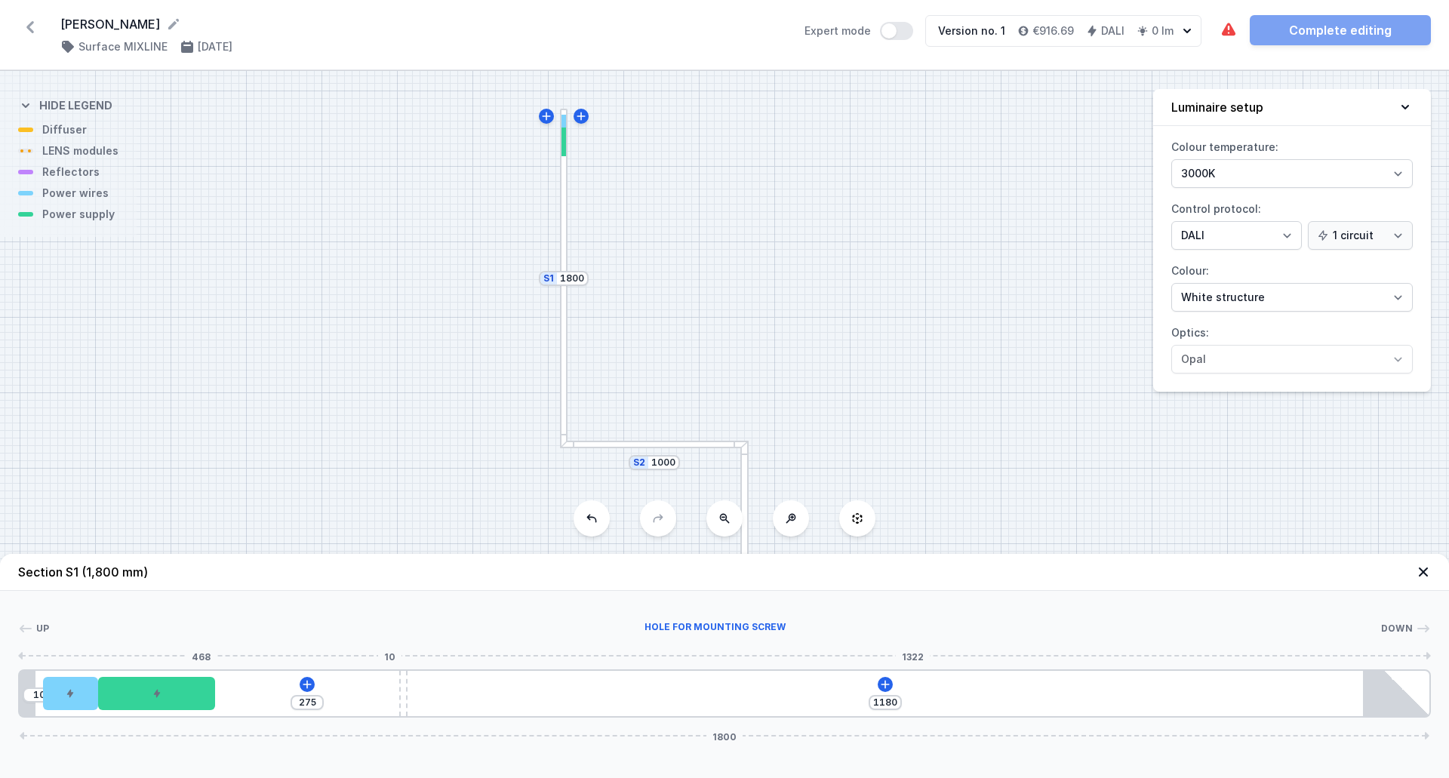
type input "273"
type input "1182"
type input "268"
type input "1187"
type input "264"
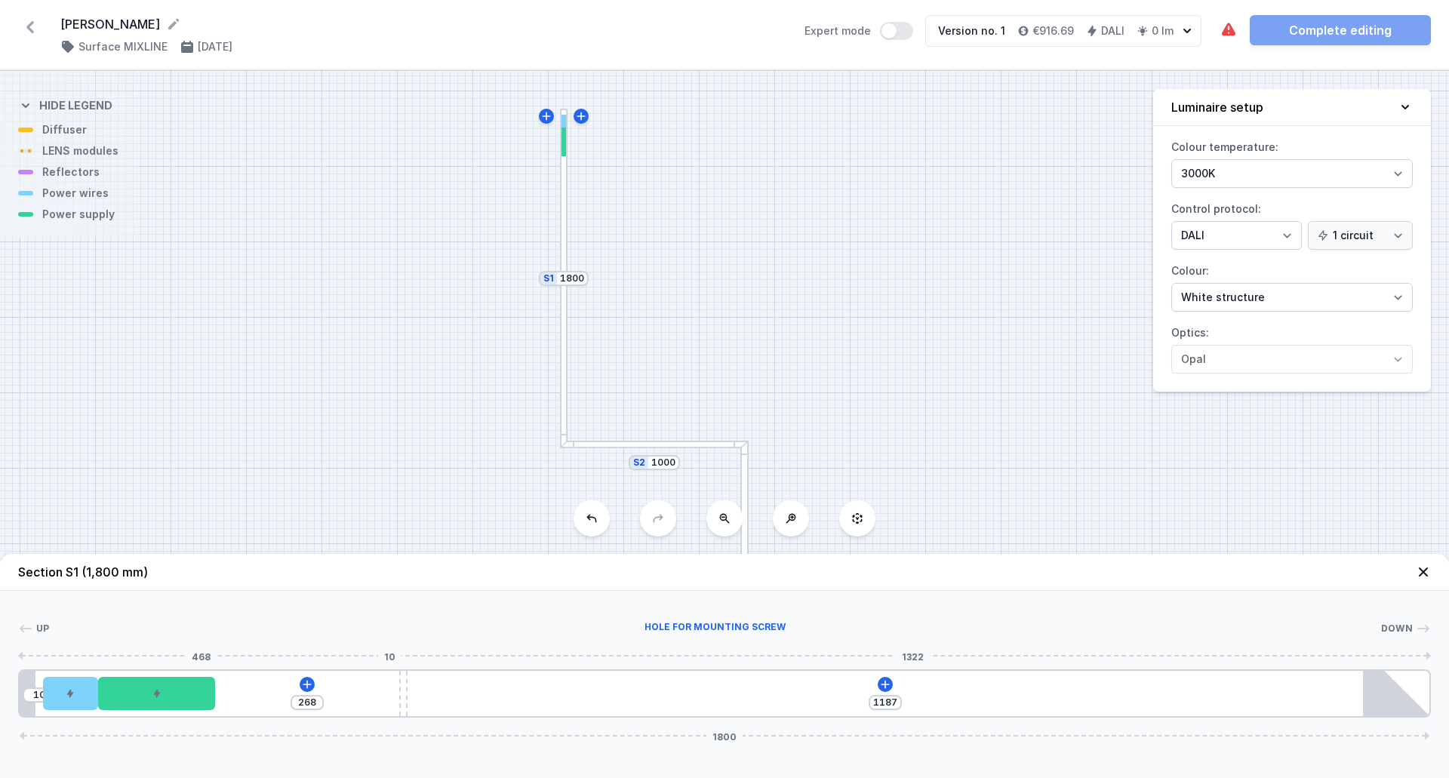
type input "1191"
type input "253"
type input "1202"
type input "247"
type input "1208"
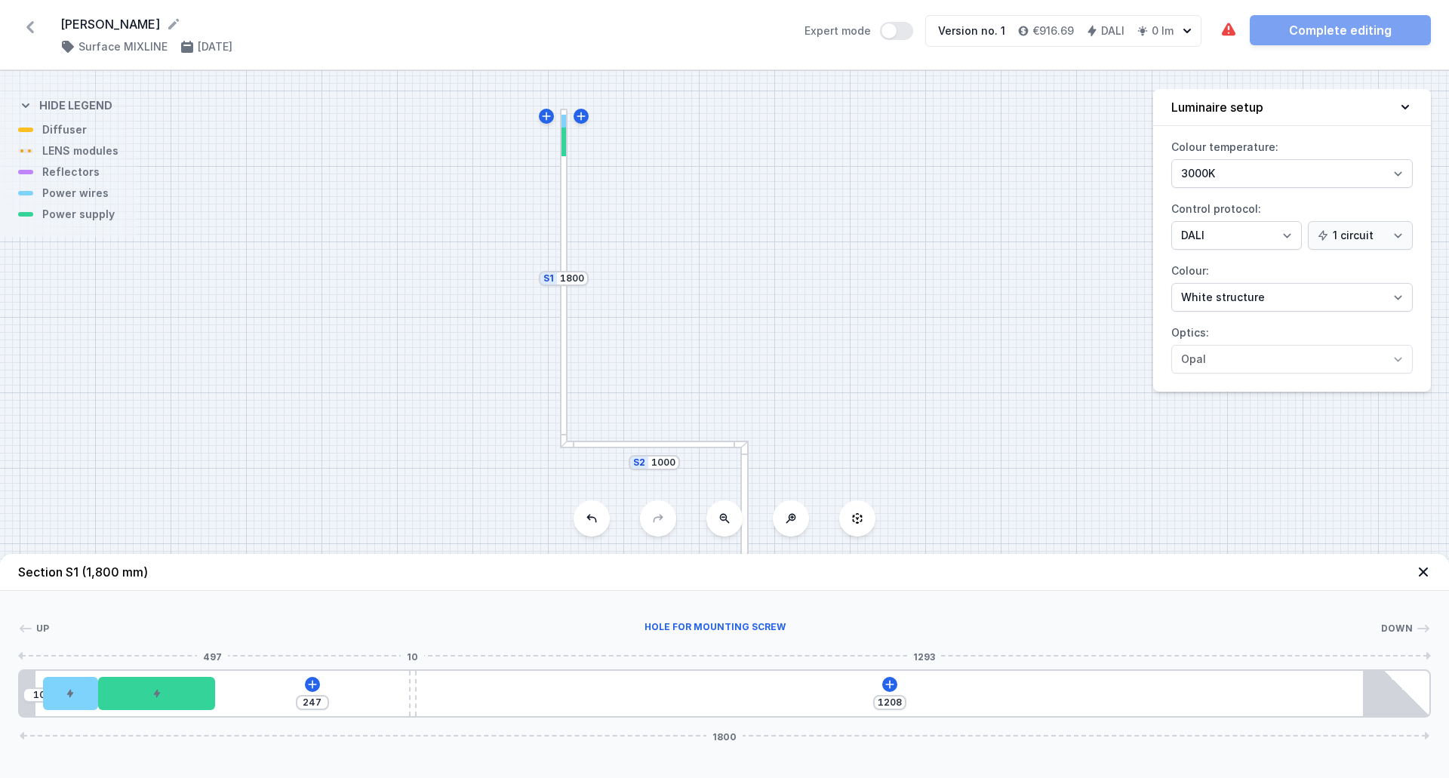
type input "229"
type input "1226"
type input "218"
type input "1237"
type input "232"
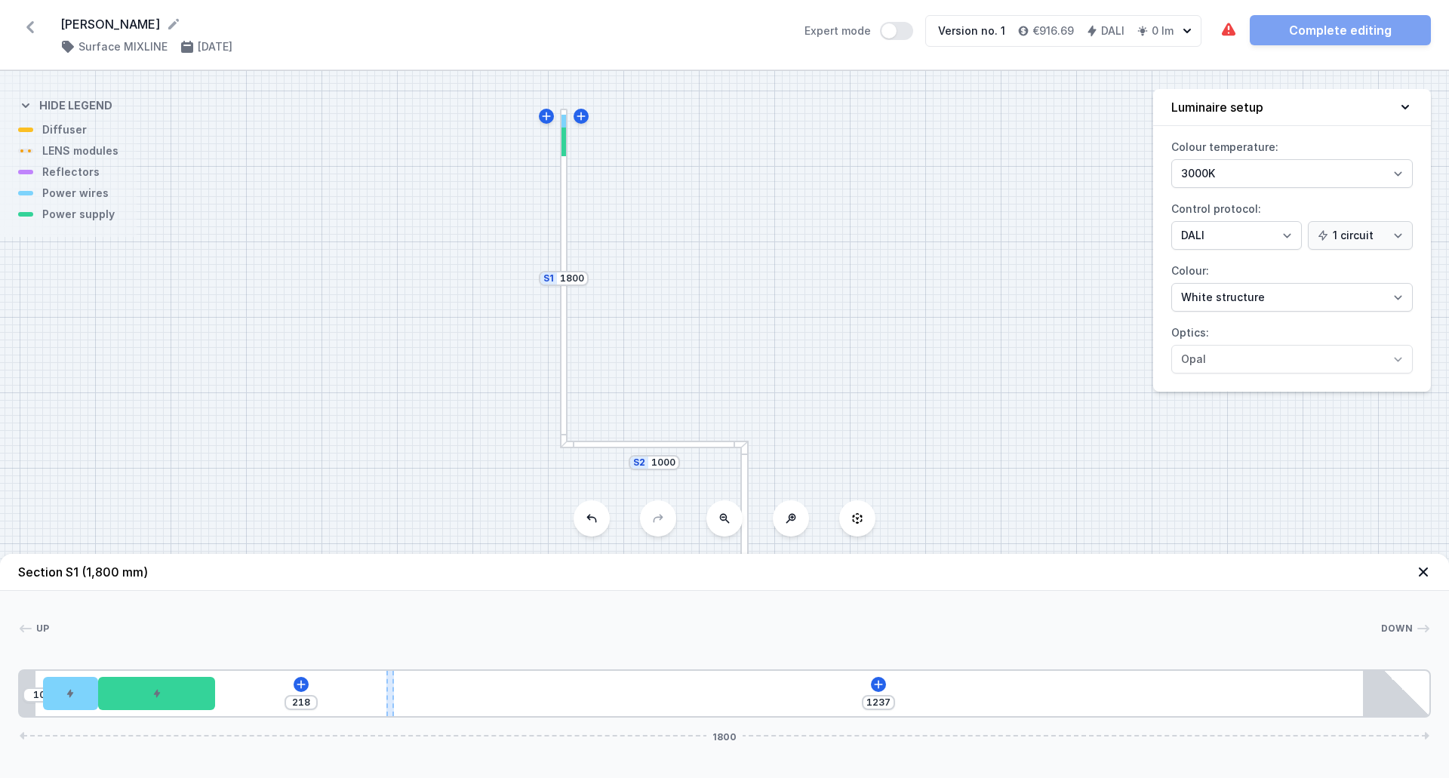
type input "1223"
type input "236"
type input "1219"
type input "224"
type input "1231"
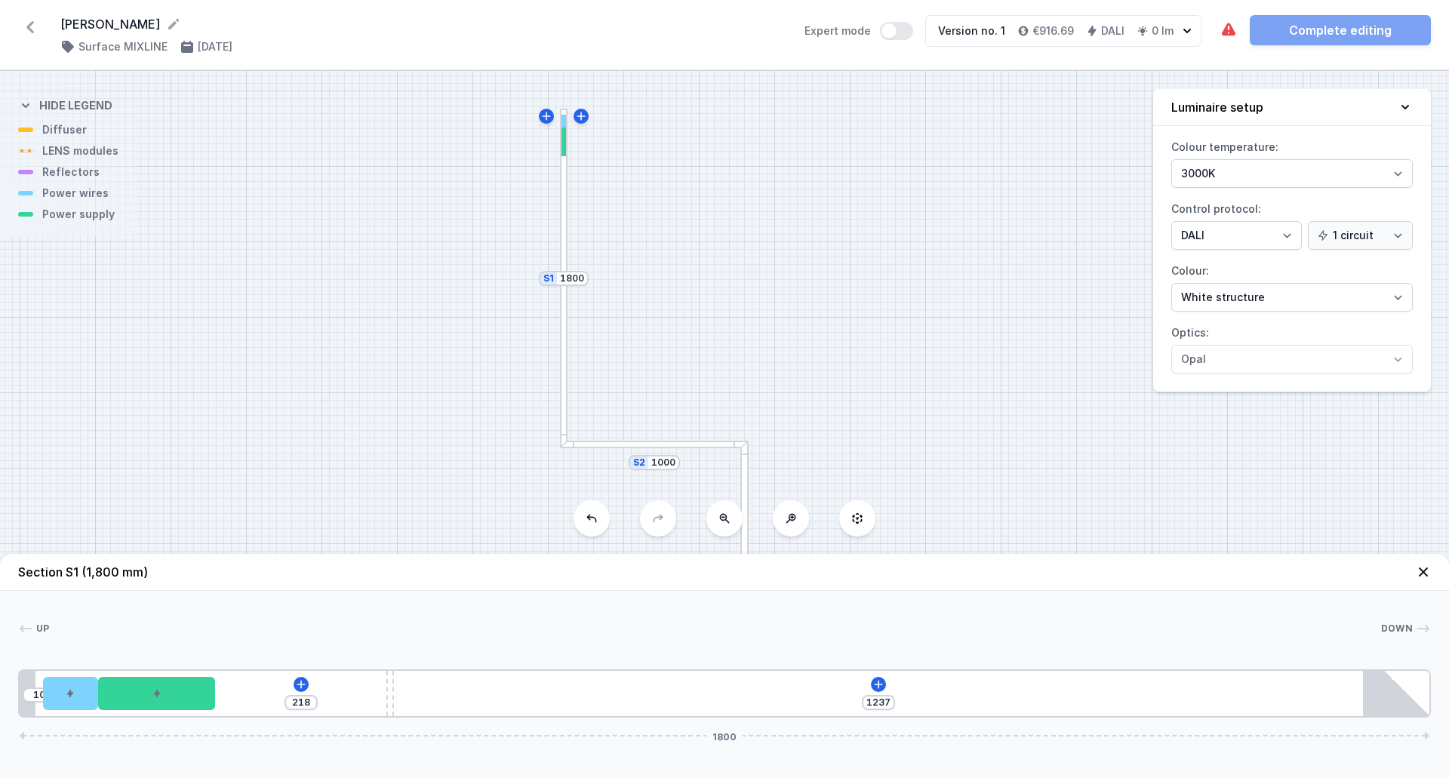
drag, startPoint x: 720, startPoint y: 692, endPoint x: 376, endPoint y: 680, distance: 344.4
click at [376, 680] on div "10 218 1237 1800" at bounding box center [724, 694] width 1413 height 48
click at [880, 685] on icon at bounding box center [878, 684] width 8 height 8
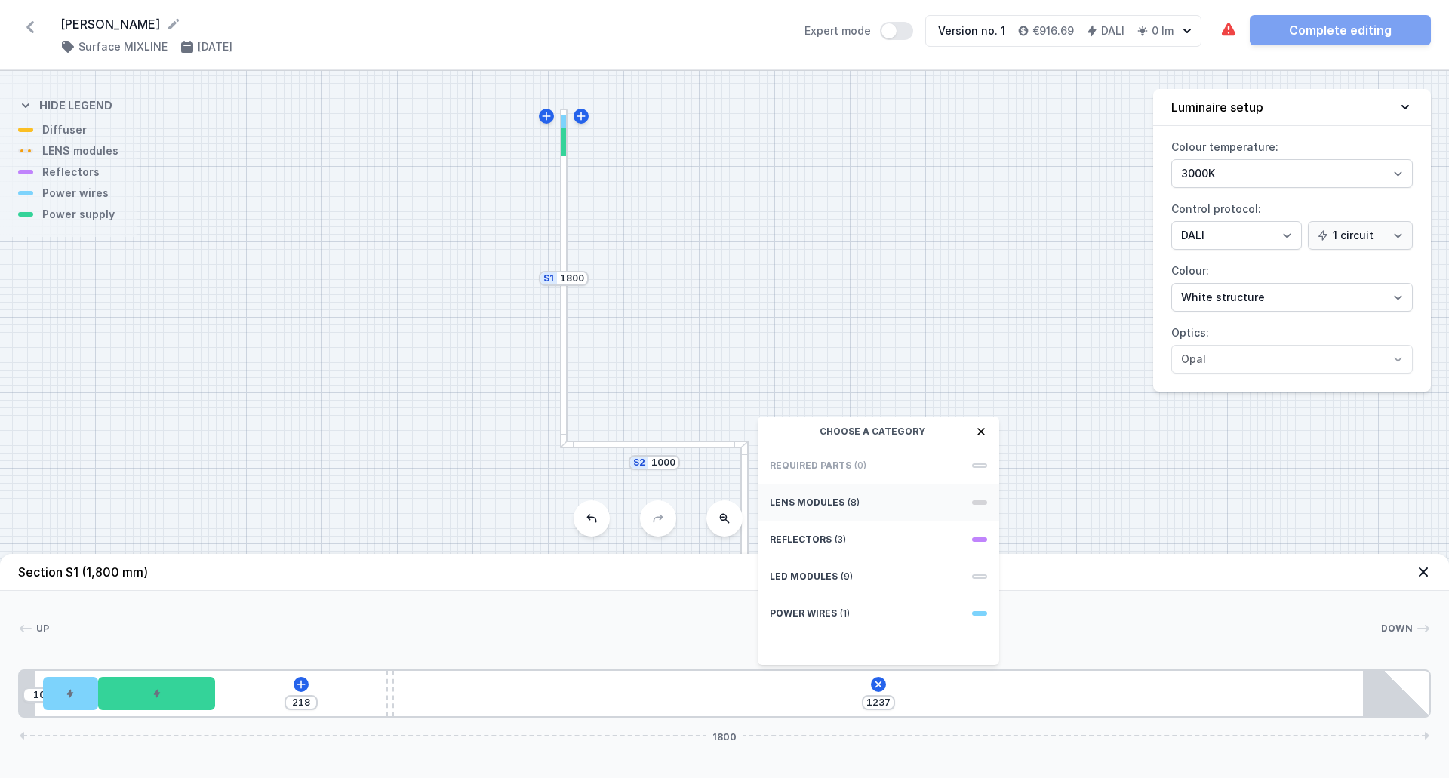
click at [878, 493] on div "LENS modules (8)" at bounding box center [879, 503] width 242 height 37
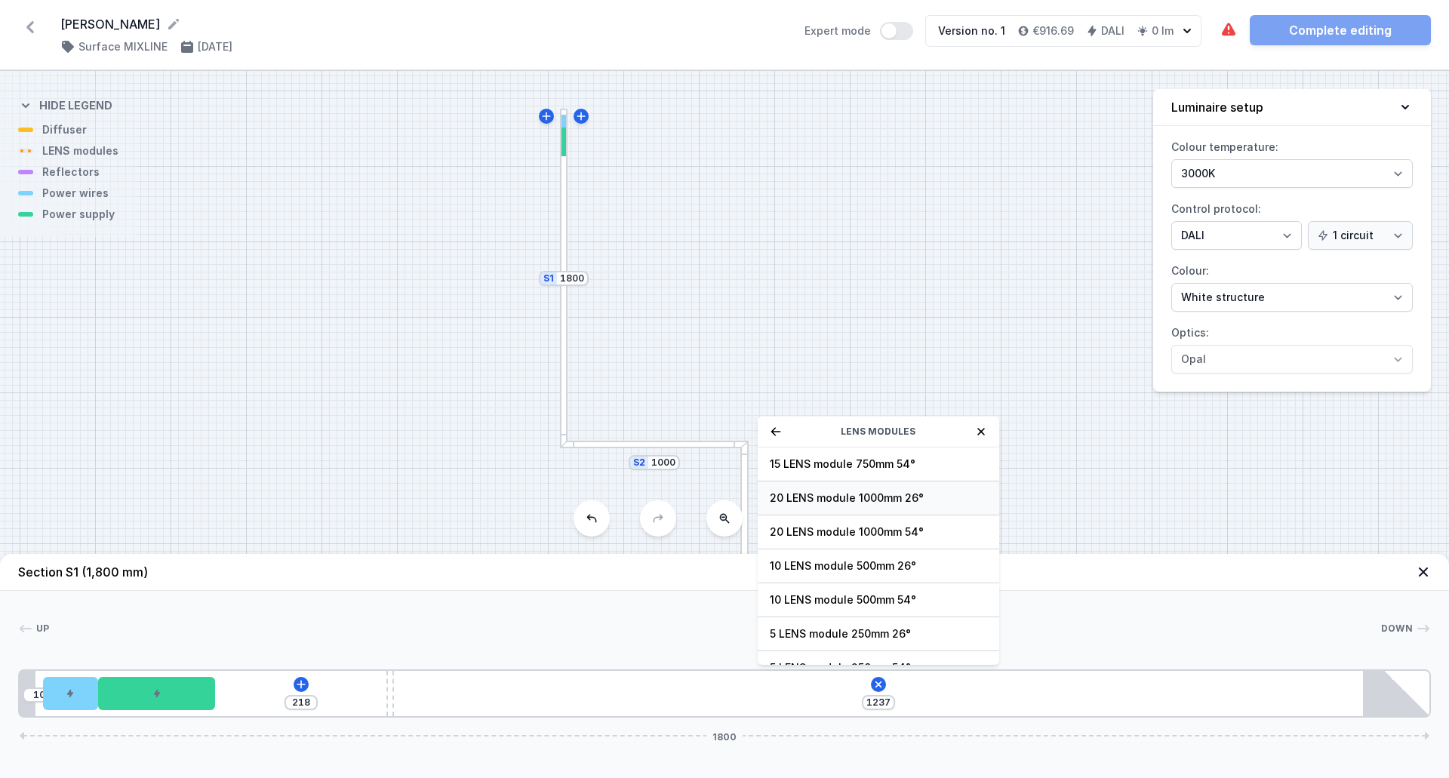
click at [839, 498] on span "20 LENS module 1000mm 26°" at bounding box center [878, 498] width 217 height 15
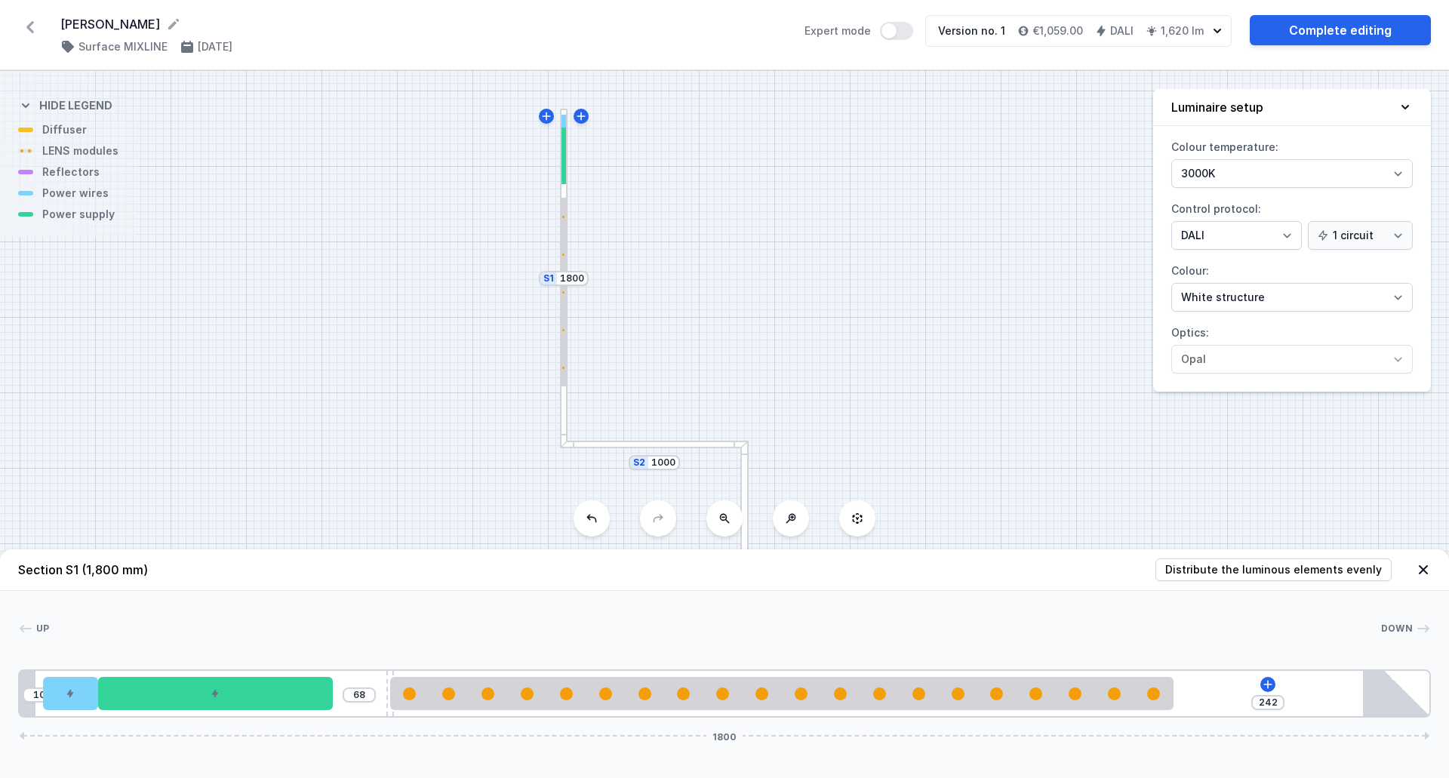
click at [657, 449] on div "S3 1500 S2 1000 S1 1800" at bounding box center [724, 424] width 1449 height 707
click at [658, 446] on div at bounding box center [654, 445] width 189 height 8
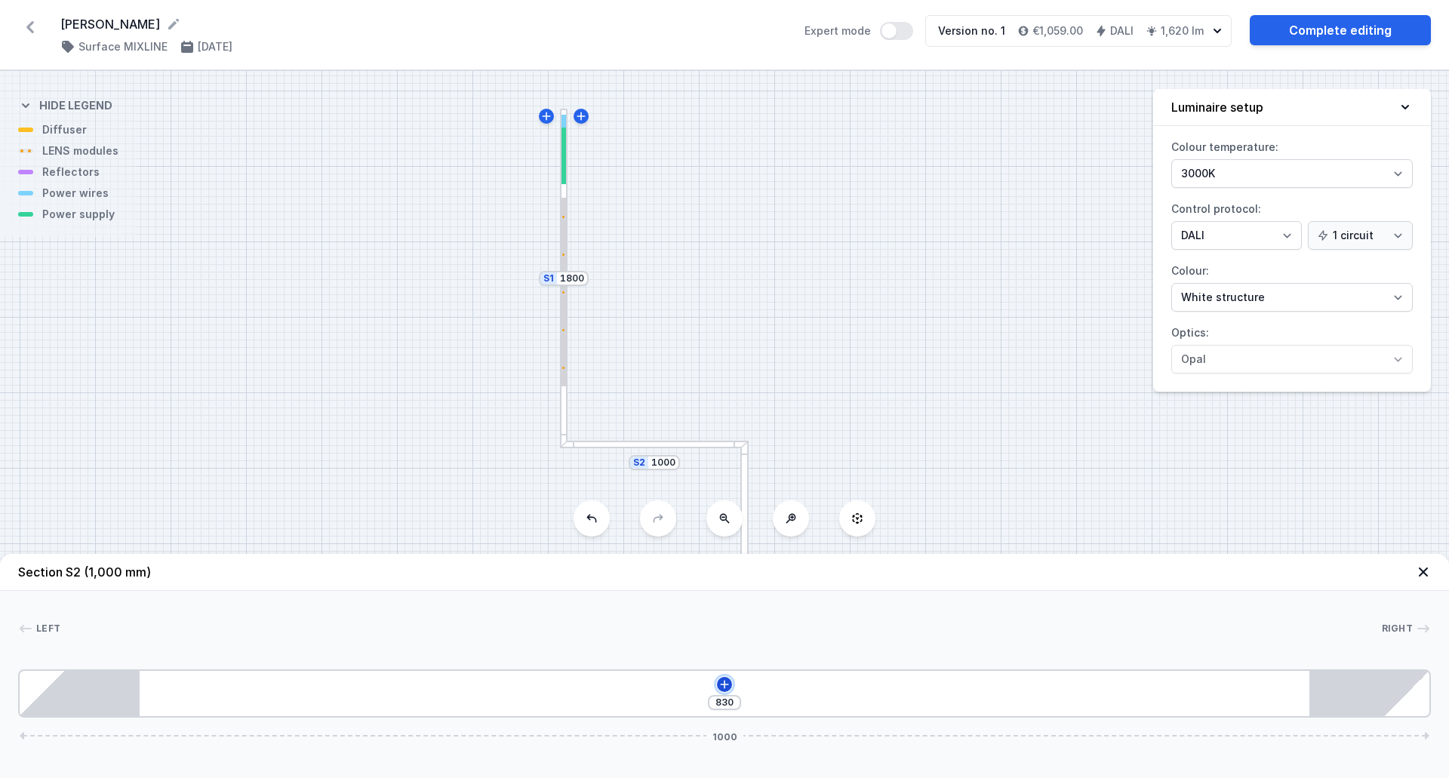
click at [727, 685] on icon at bounding box center [724, 684] width 8 height 8
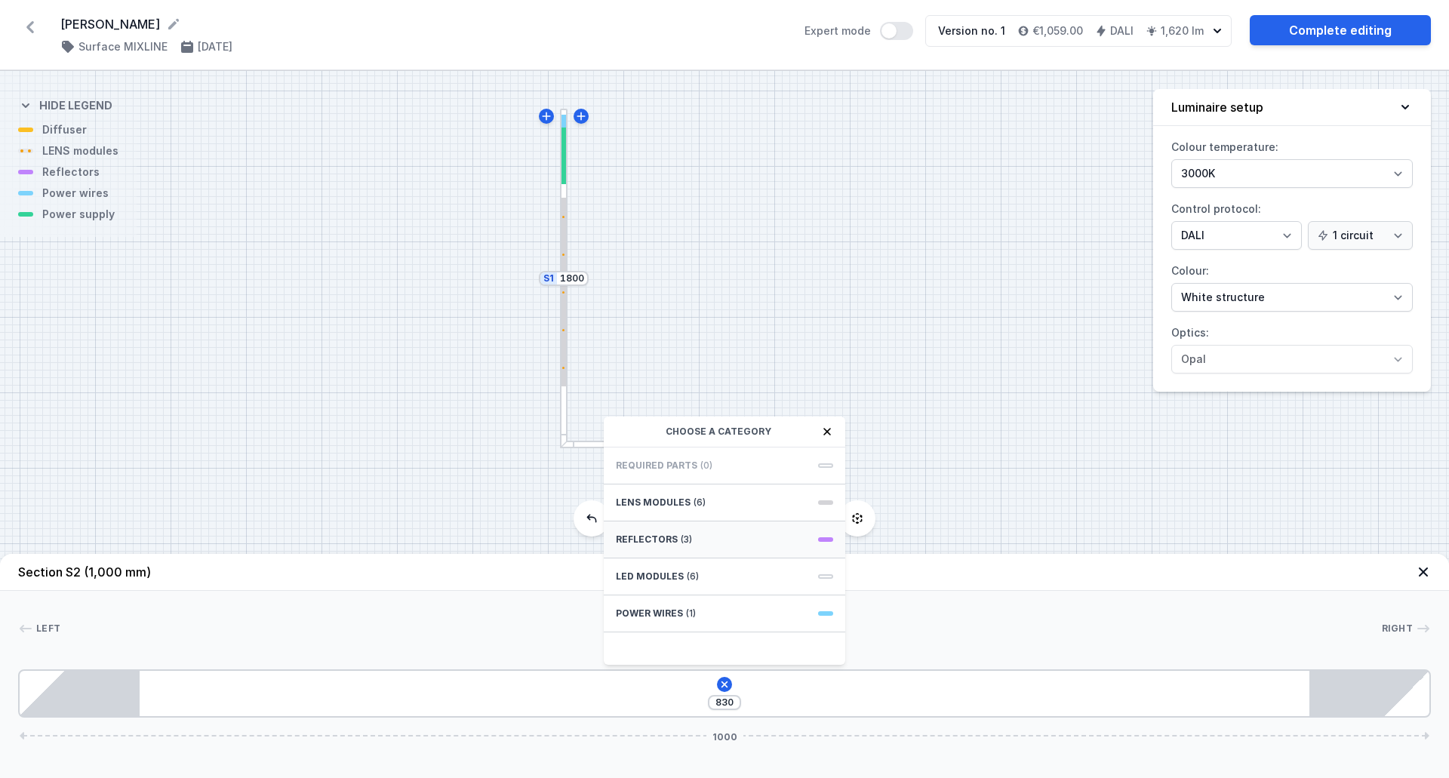
click at [665, 543] on span "Reflectors" at bounding box center [647, 540] width 62 height 12
click at [676, 501] on span "PET next module 35°" at bounding box center [724, 498] width 217 height 15
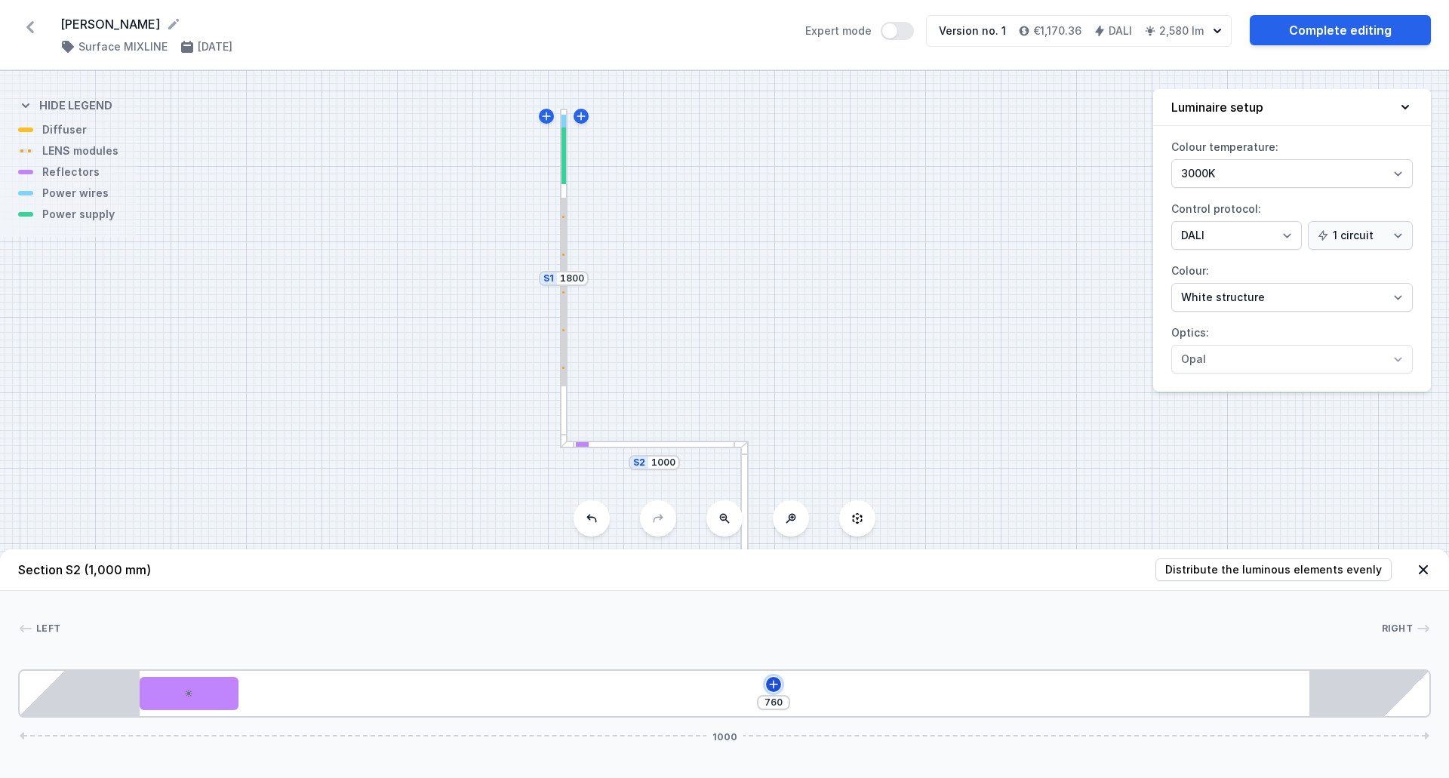
click at [774, 682] on icon at bounding box center [774, 684] width 8 height 8
click at [199, 689] on div at bounding box center [189, 693] width 99 height 33
click at [186, 647] on icon at bounding box center [189, 651] width 8 height 8
click at [186, 646] on icon at bounding box center [189, 651] width 12 height 12
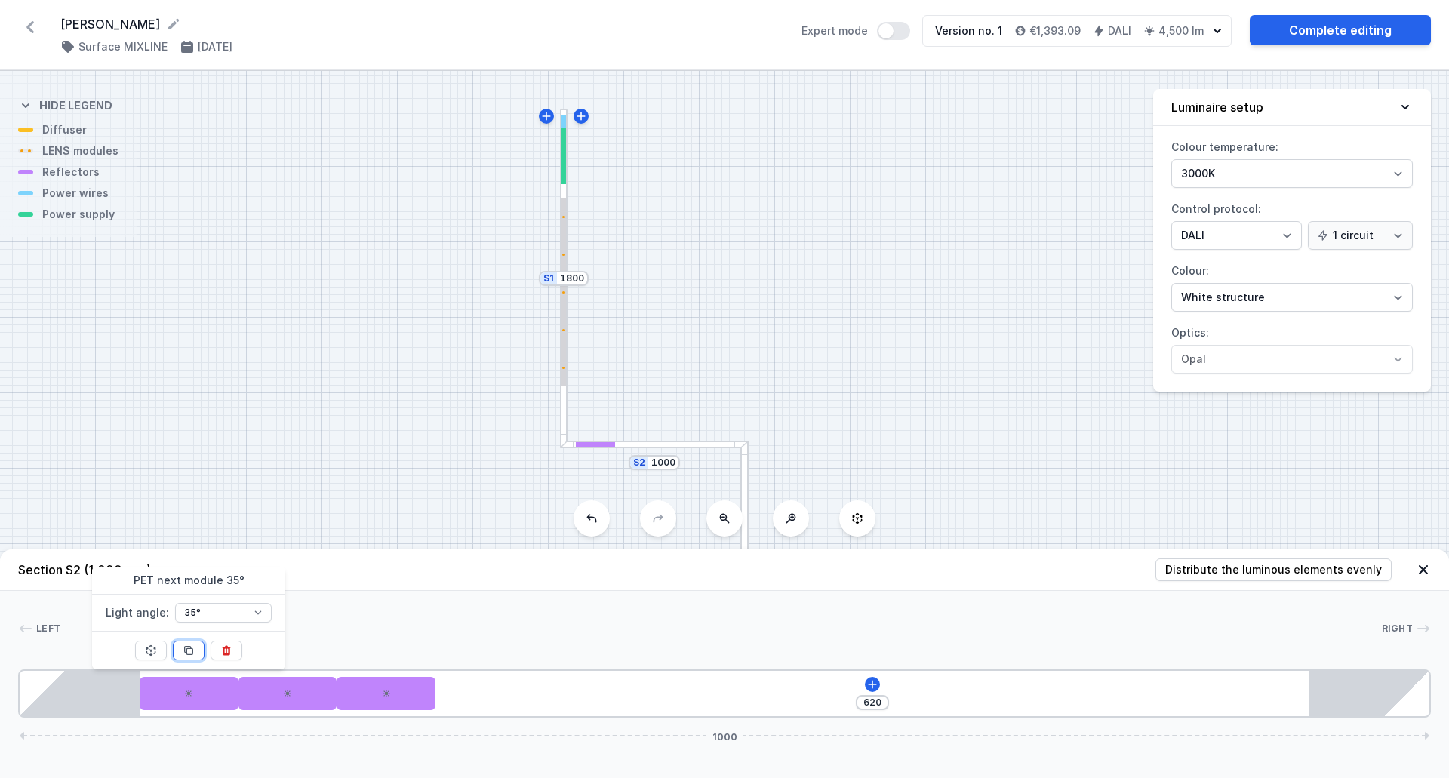
click at [188, 645] on icon at bounding box center [189, 651] width 12 height 12
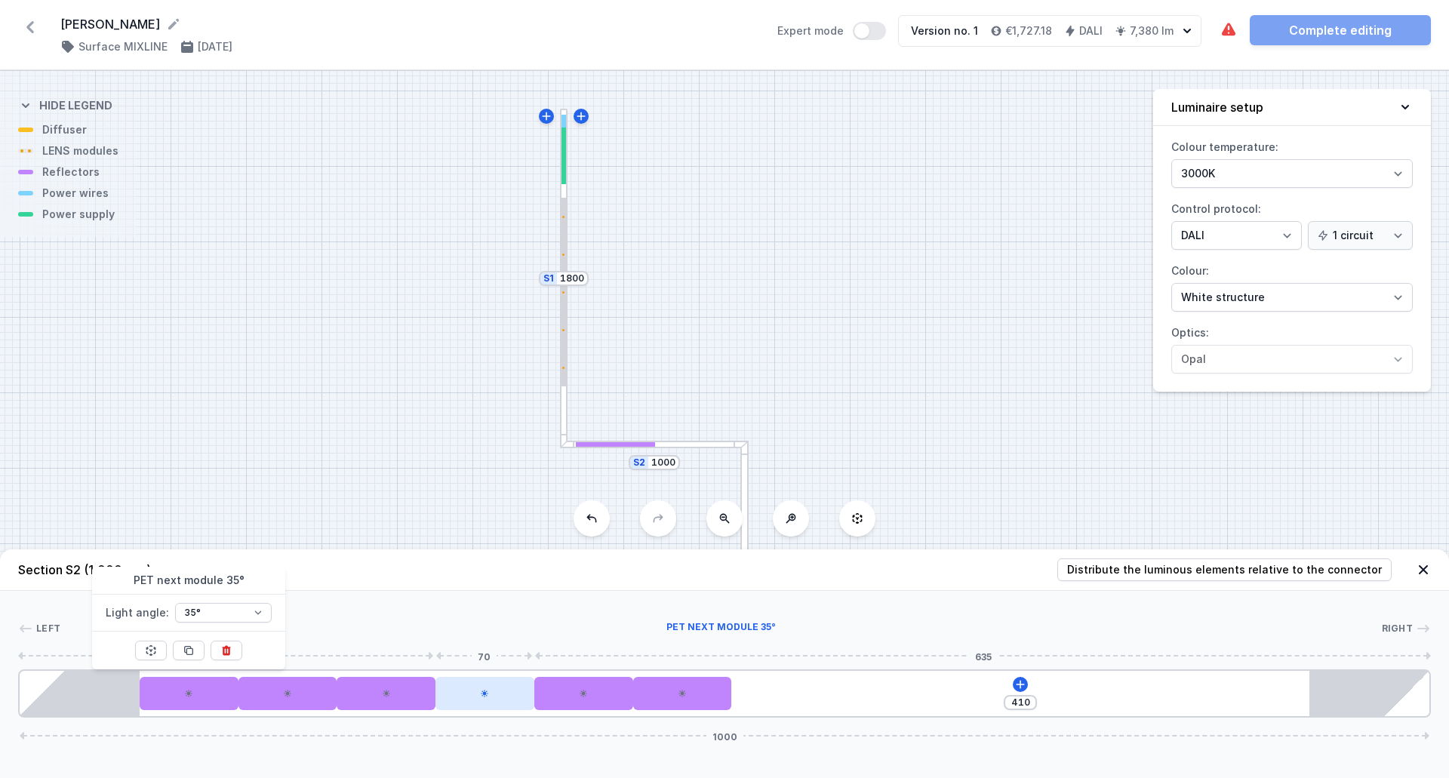
click at [494, 704] on div at bounding box center [485, 693] width 99 height 33
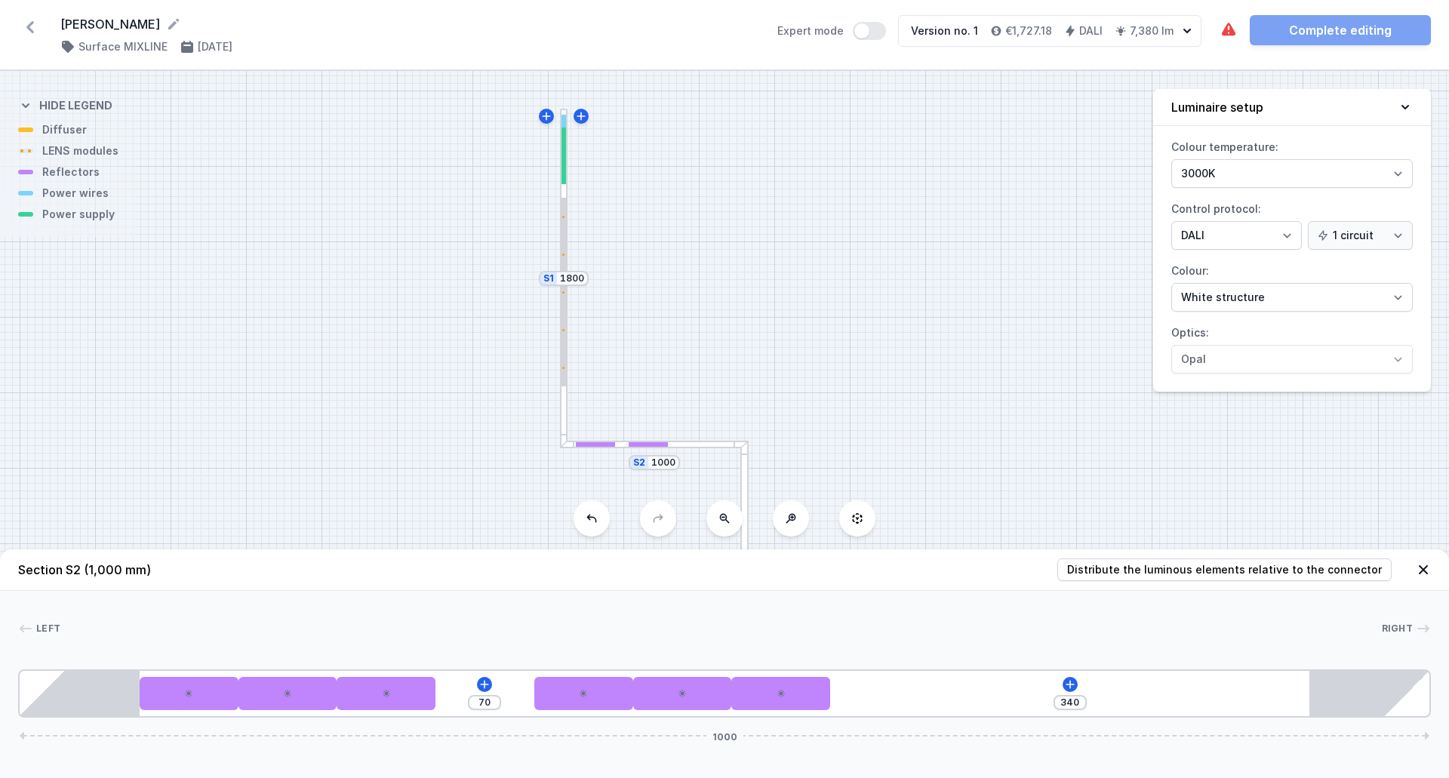
drag, startPoint x: 482, startPoint y: 697, endPoint x: 701, endPoint y: 714, distance: 219.6
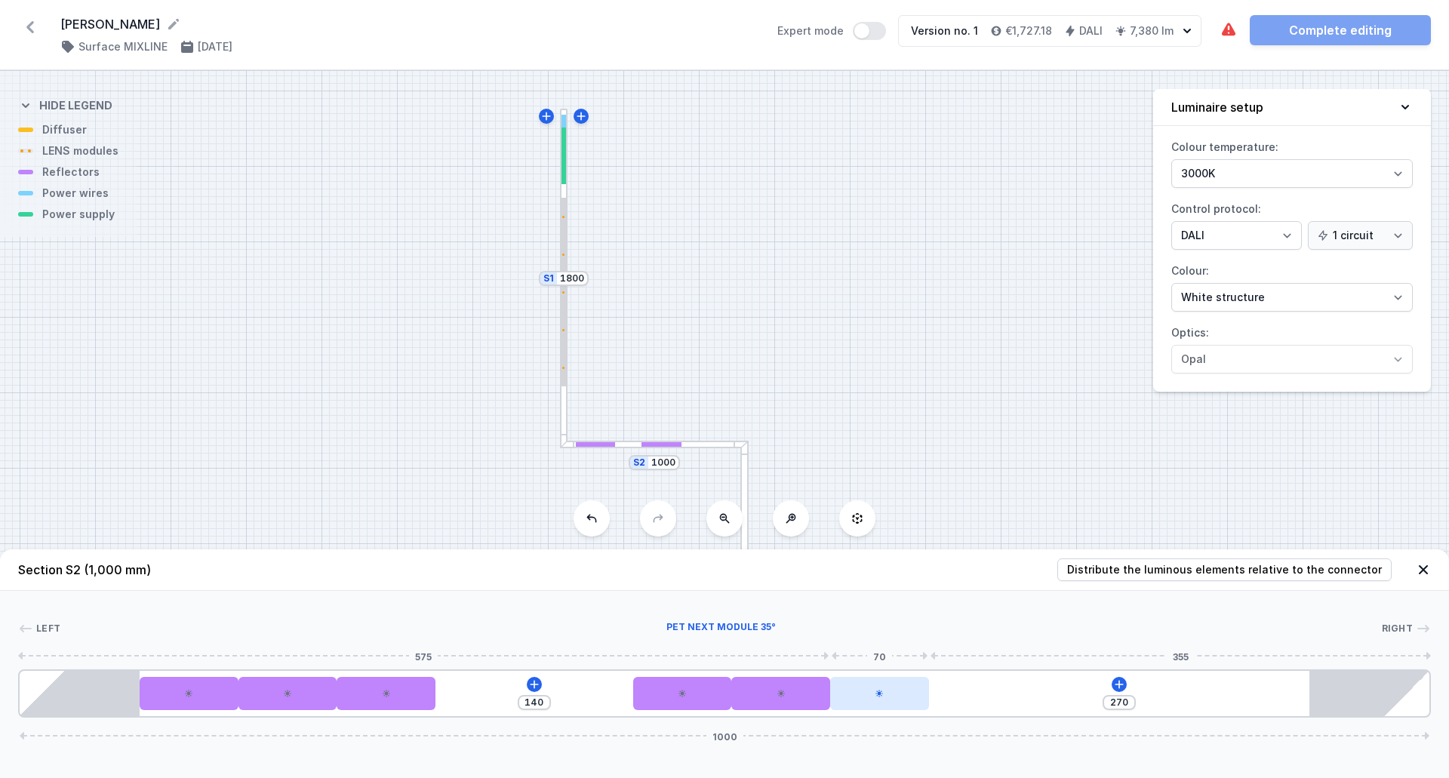
drag, startPoint x: 587, startPoint y: 699, endPoint x: 876, endPoint y: 691, distance: 288.5
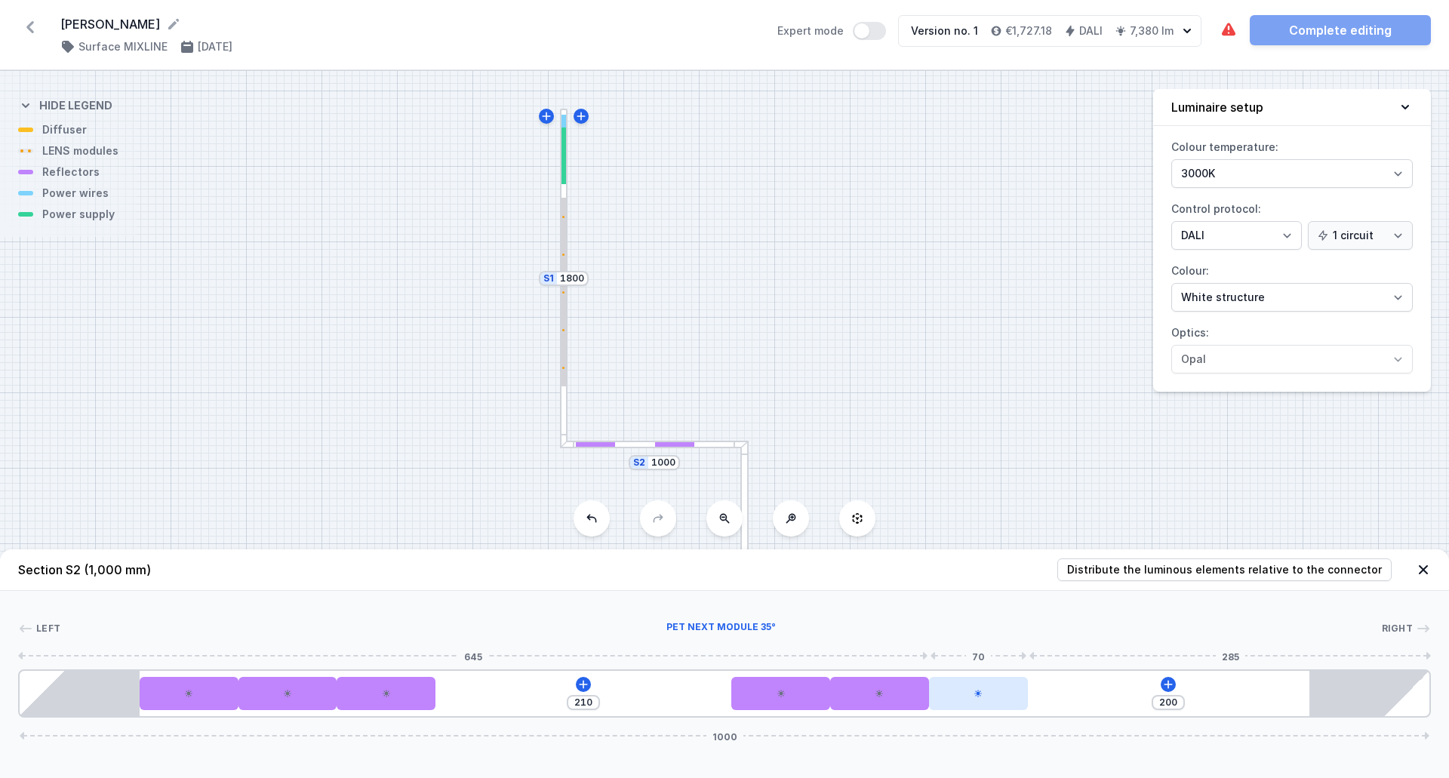
drag, startPoint x: 689, startPoint y: 708, endPoint x: 983, endPoint y: 695, distance: 294.0
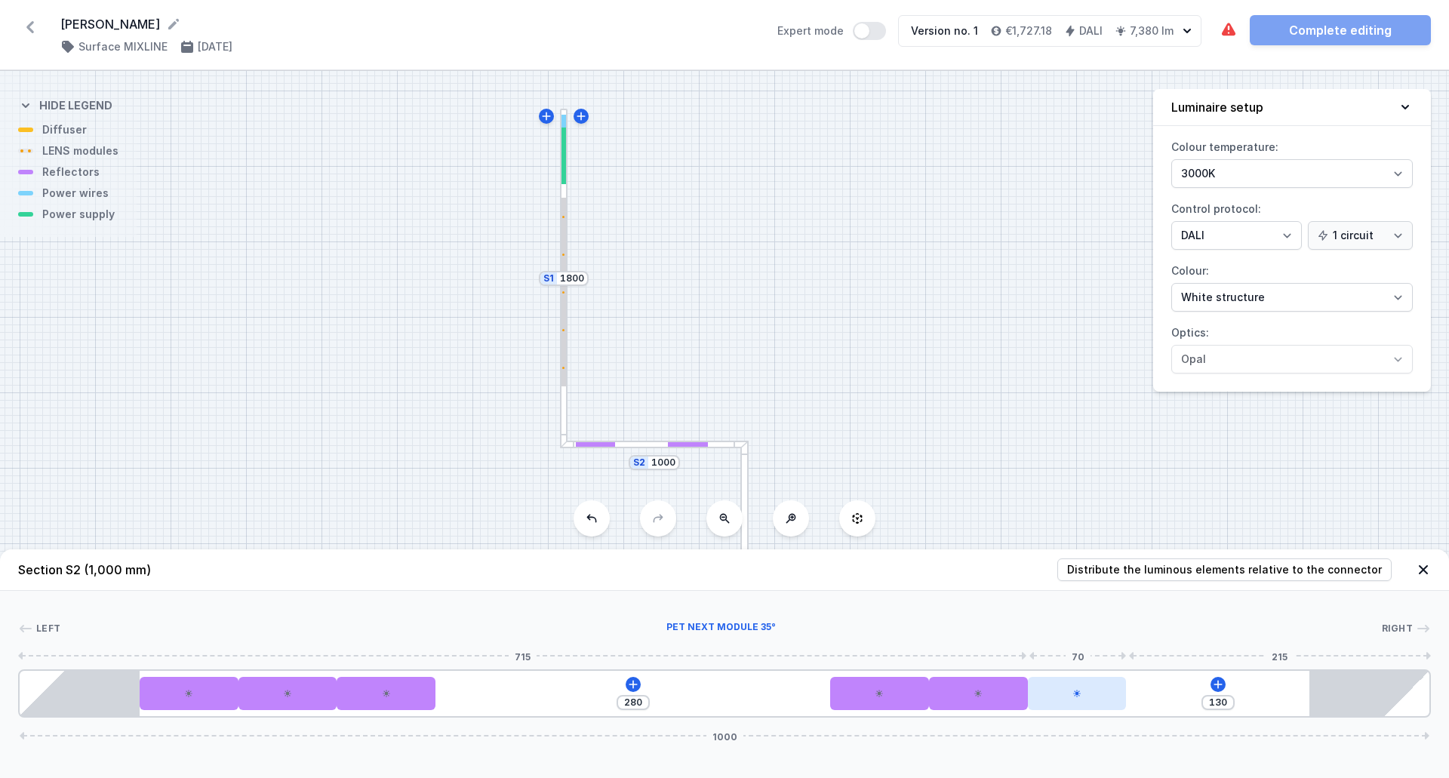
drag, startPoint x: 780, startPoint y: 699, endPoint x: 1078, endPoint y: 695, distance: 298.2
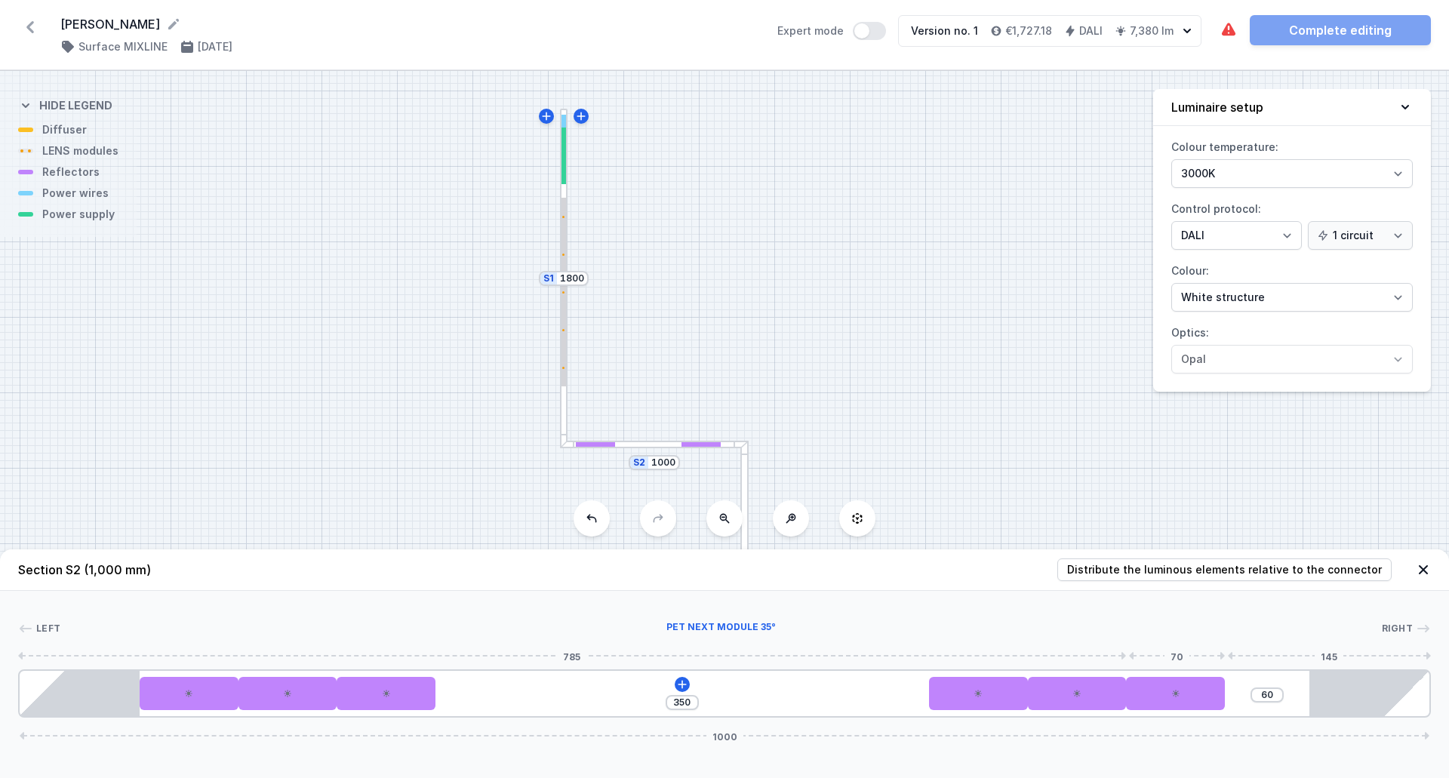
drag, startPoint x: 898, startPoint y: 704, endPoint x: 1231, endPoint y: 690, distance: 332.5
drag, startPoint x: 1194, startPoint y: 694, endPoint x: 1214, endPoint y: 704, distance: 21.9
click at [1302, 693] on div "350 60 1000" at bounding box center [724, 694] width 1413 height 48
drag, startPoint x: 1169, startPoint y: 701, endPoint x: 1195, endPoint y: 698, distance: 26.7
click at [1265, 693] on div "350 60 1000" at bounding box center [724, 694] width 1413 height 48
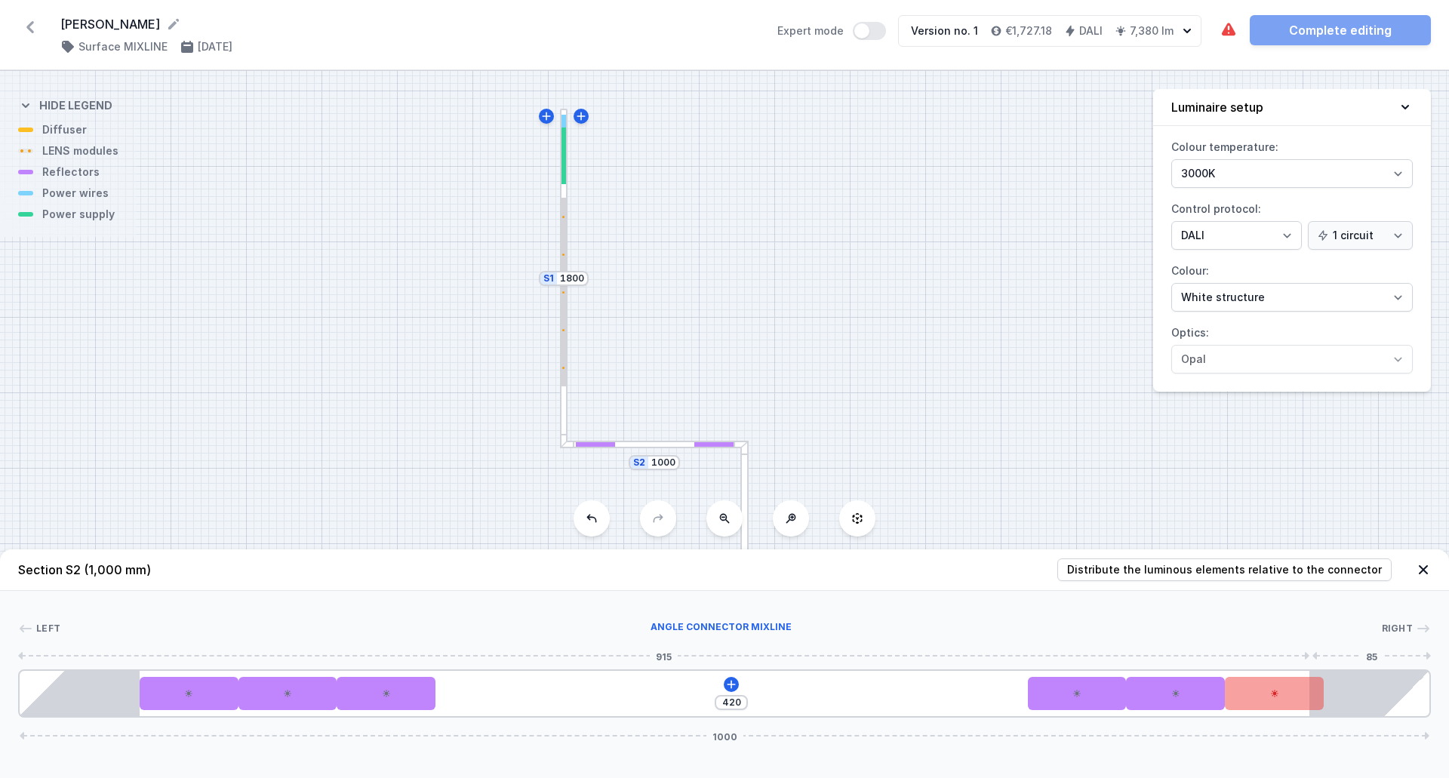
drag, startPoint x: 1000, startPoint y: 701, endPoint x: 1305, endPoint y: 693, distance: 305.8
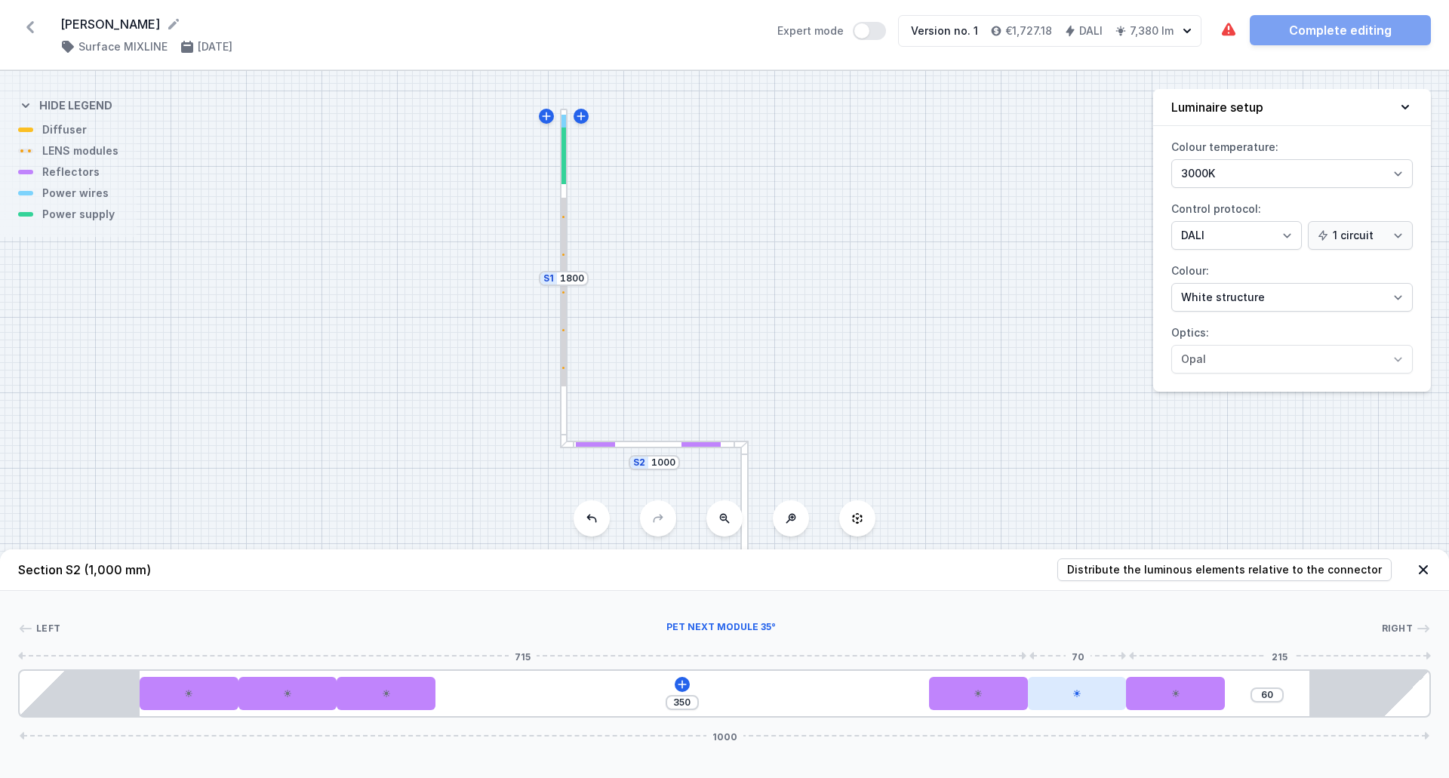
drag, startPoint x: 1303, startPoint y: 695, endPoint x: 1037, endPoint y: 710, distance: 266.9
click at [1037, 710] on div "350 60 1000" at bounding box center [724, 694] width 1413 height 48
click at [1092, 621] on div at bounding box center [720, 628] width 1321 height 15
click at [744, 498] on div at bounding box center [745, 582] width 8 height 283
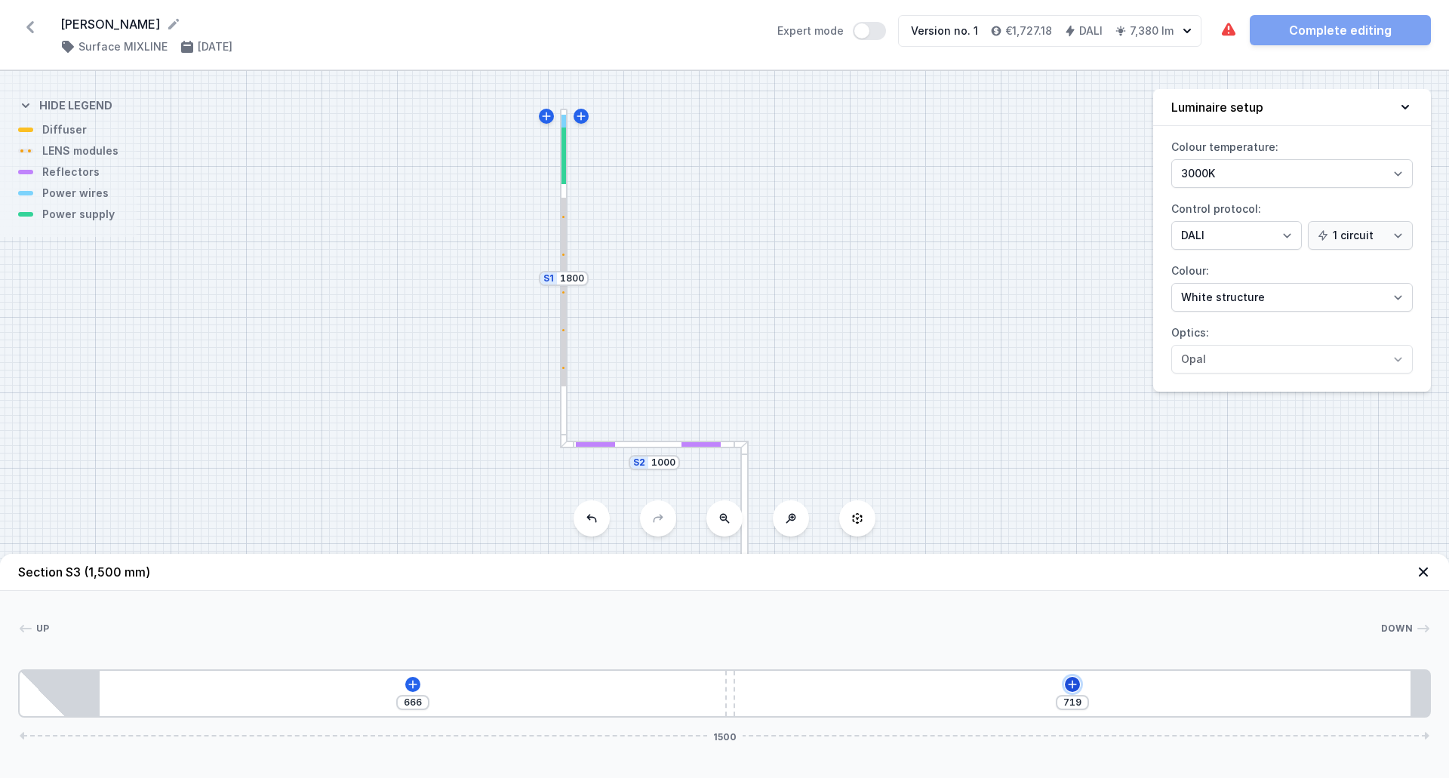
click at [1073, 682] on icon at bounding box center [1073, 684] width 8 height 8
click at [716, 692] on div "[PHONE_NUMBER]" at bounding box center [724, 694] width 1413 height 48
drag, startPoint x: 730, startPoint y: 698, endPoint x: 911, endPoint y: 707, distance: 181.5
click at [1040, 709] on div "[PHONE_NUMBER]" at bounding box center [724, 694] width 1413 height 48
click at [562, 685] on icon at bounding box center [563, 684] width 8 height 8
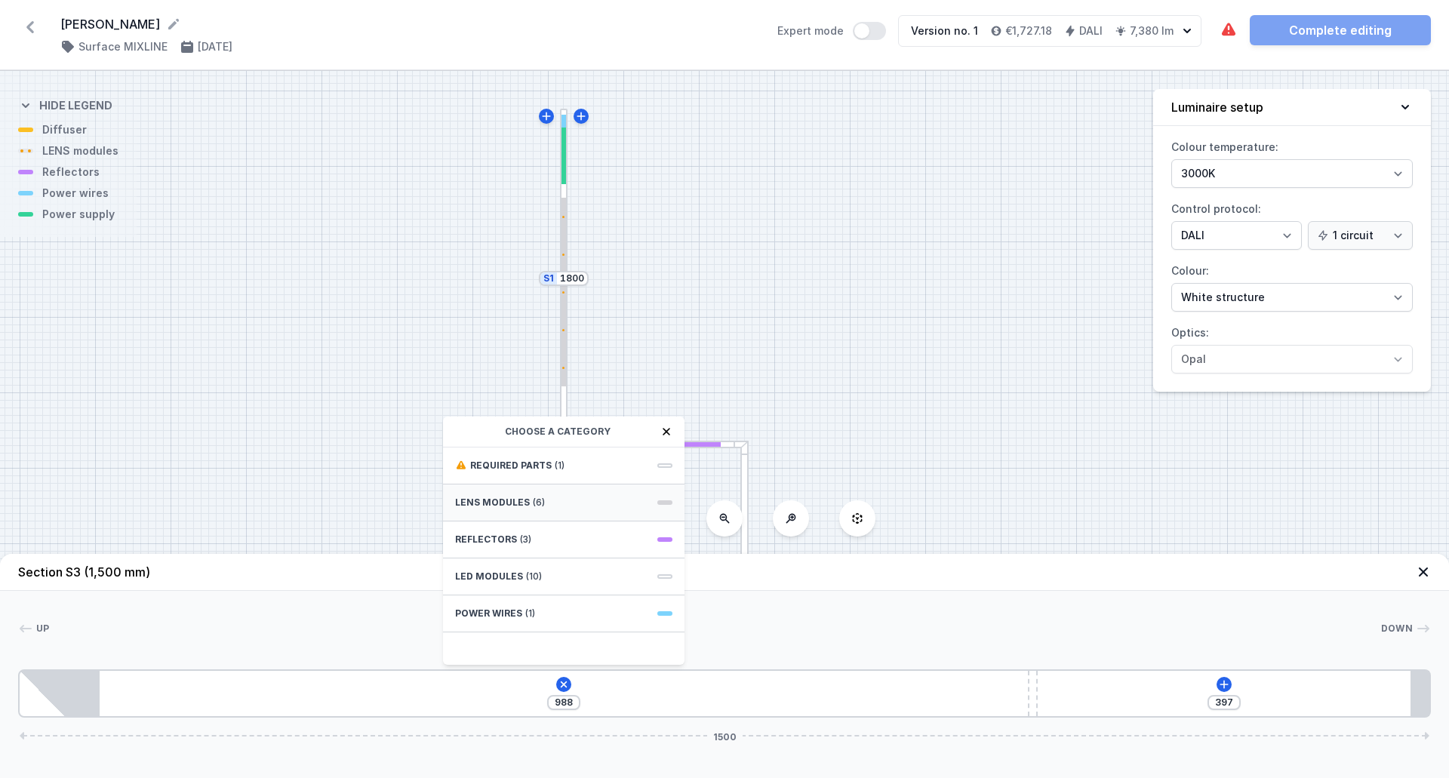
click at [515, 496] on div "LENS modules (6)" at bounding box center [564, 503] width 242 height 37
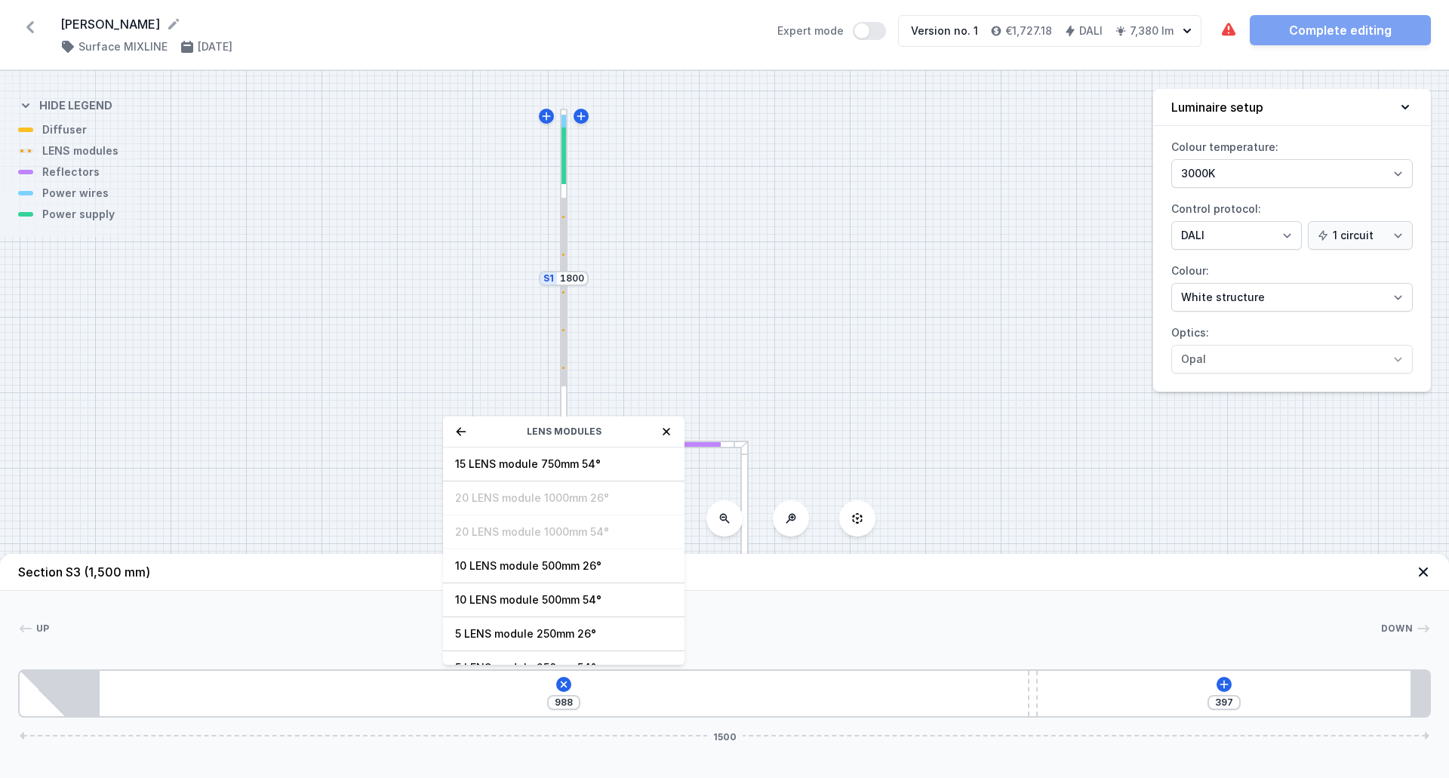
click at [870, 688] on div "988 LENS modules 15 LENS module 750mm 54° 20 LENS module 1000mm 26° 20 LENS mod…" at bounding box center [724, 694] width 1413 height 48
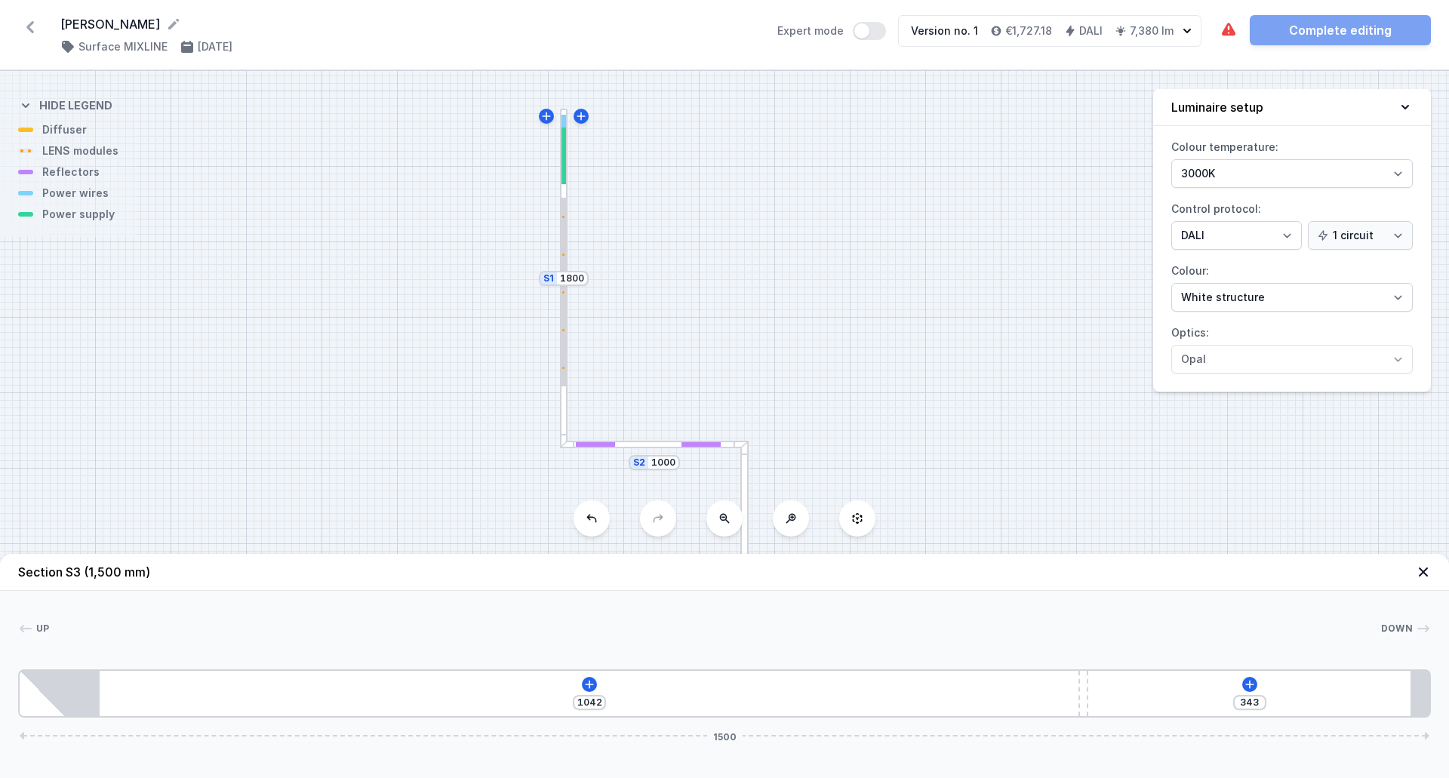
drag, startPoint x: 1036, startPoint y: 694, endPoint x: 1096, endPoint y: 695, distance: 60.4
click at [1096, 695] on div "[PHONE_NUMBER]" at bounding box center [724, 694] width 1413 height 48
click at [584, 685] on icon at bounding box center [590, 685] width 12 height 12
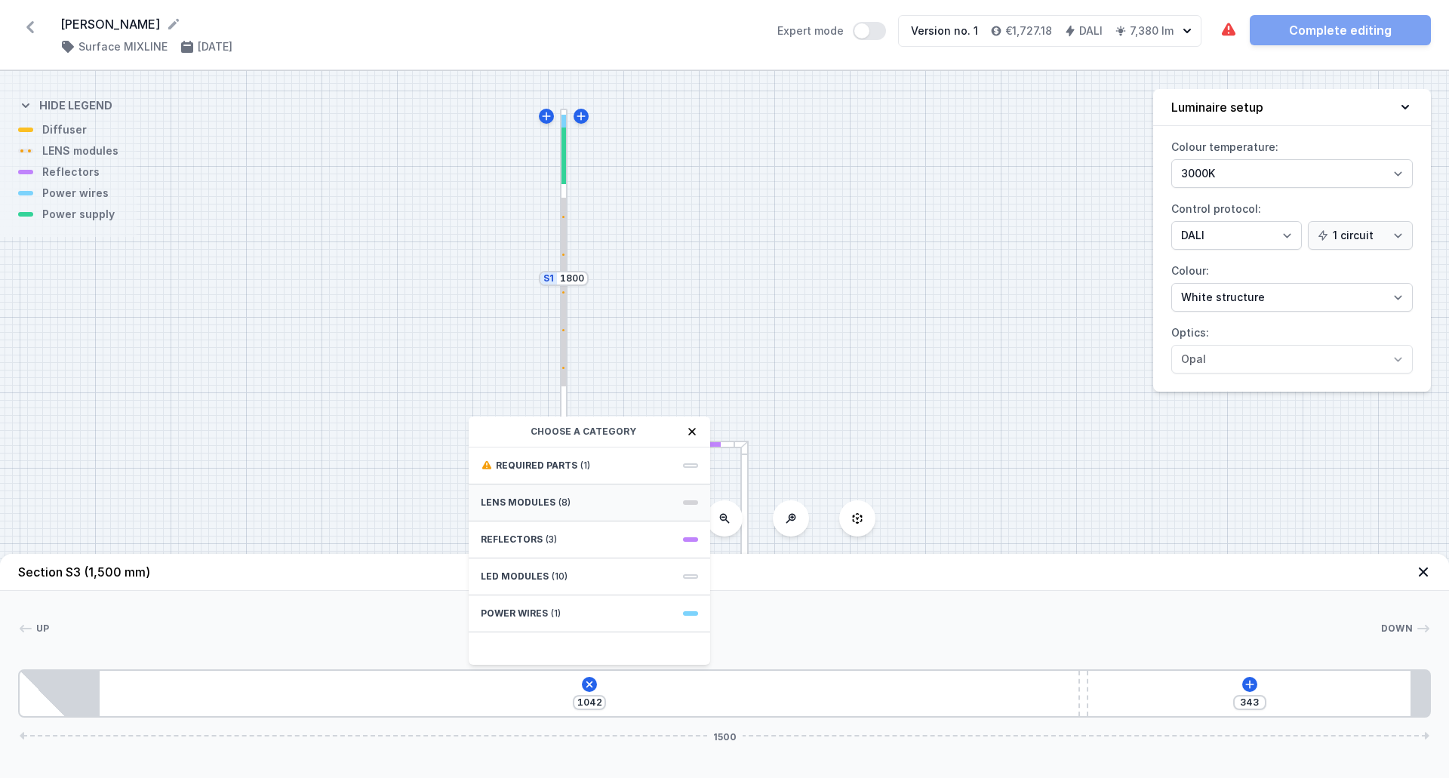
click at [538, 498] on span "LENS modules" at bounding box center [518, 503] width 75 height 12
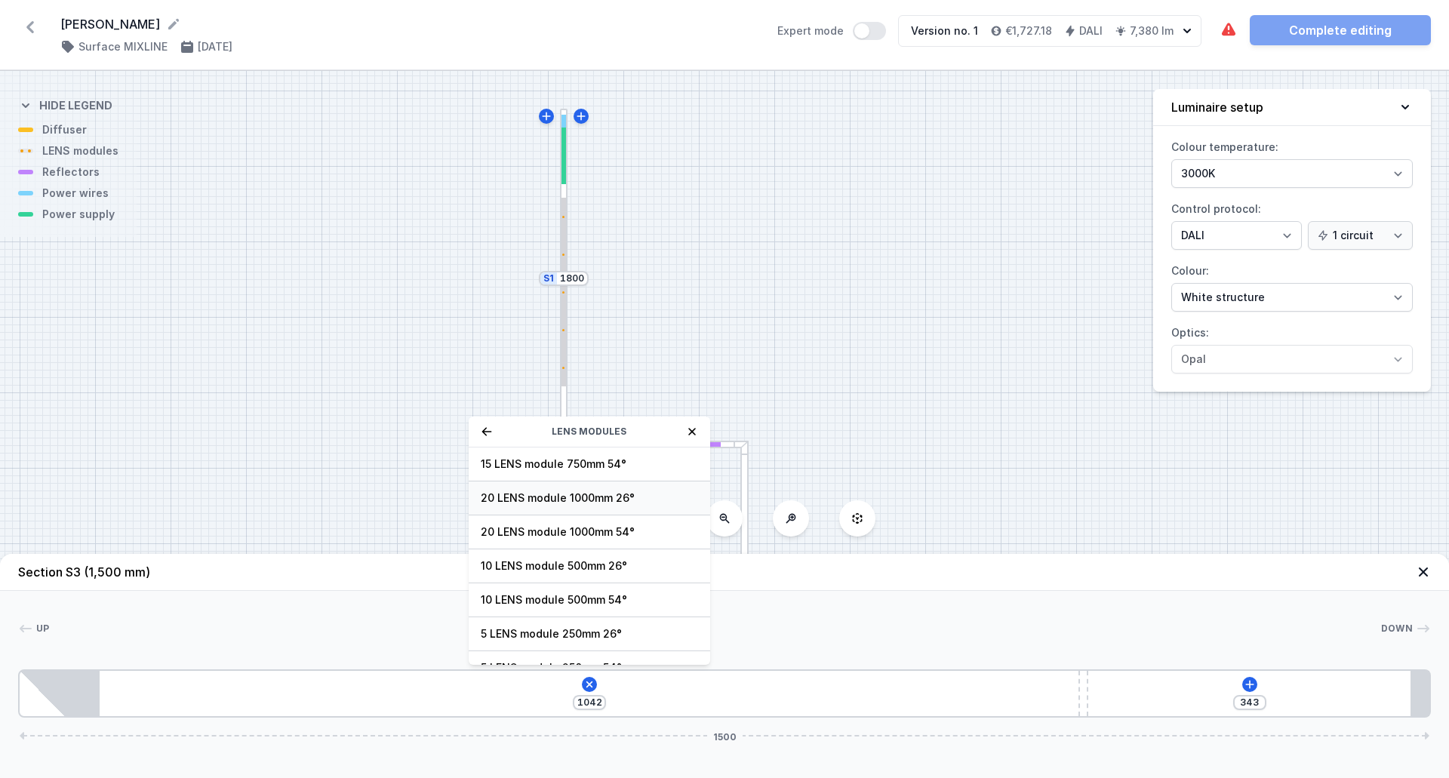
click at [550, 499] on span "20 LENS module 1000mm 26°" at bounding box center [589, 498] width 217 height 15
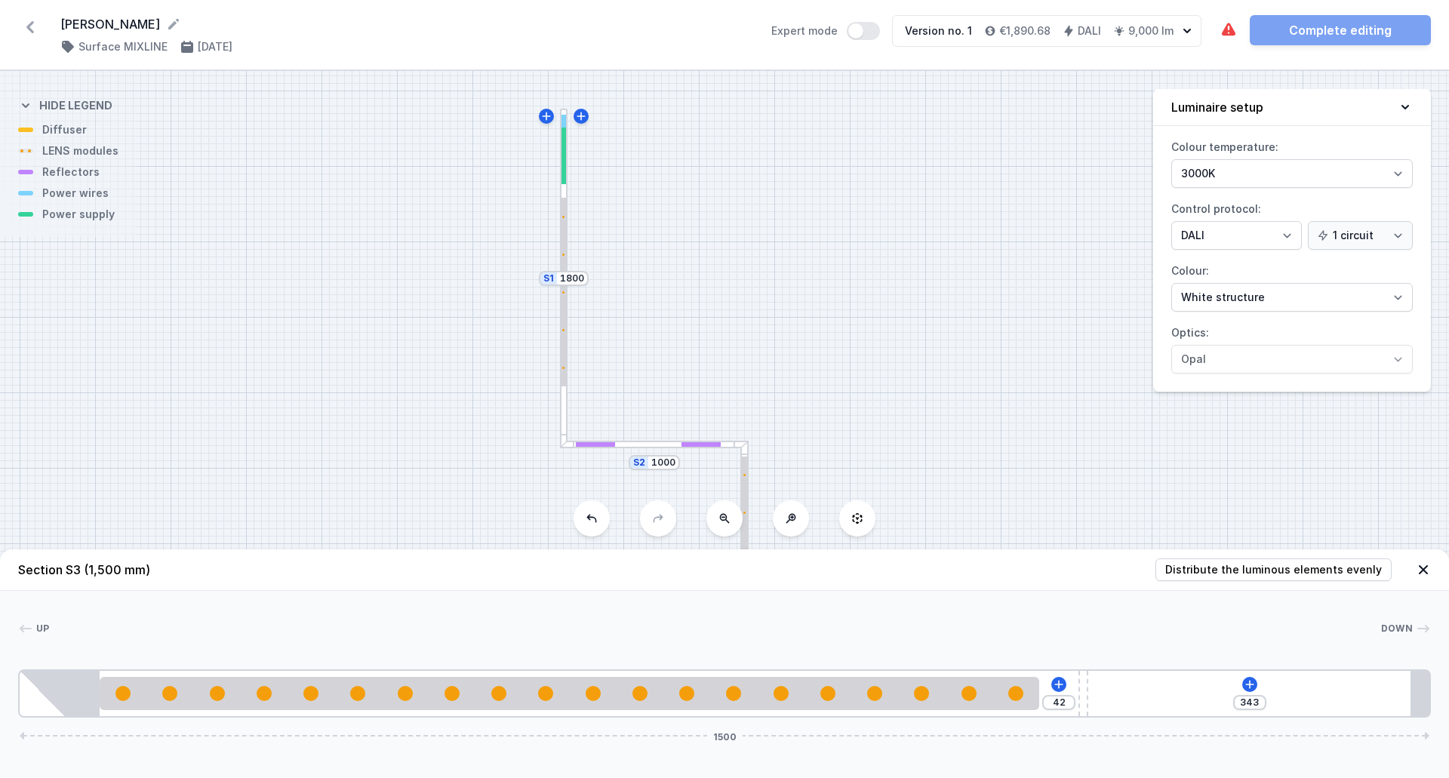
click at [564, 335] on div at bounding box center [564, 292] width 5 height 189
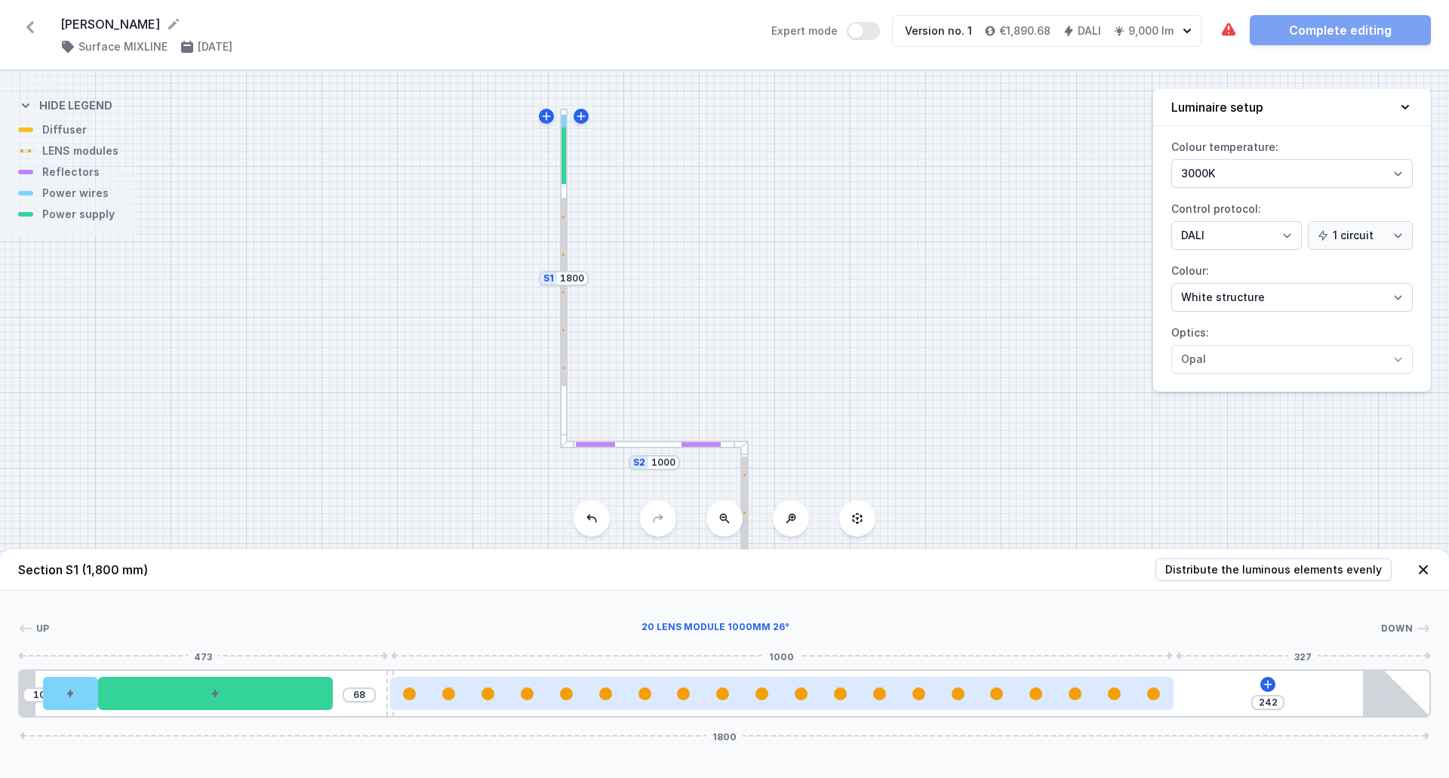
click at [716, 696] on div at bounding box center [722, 694] width 13 height 13
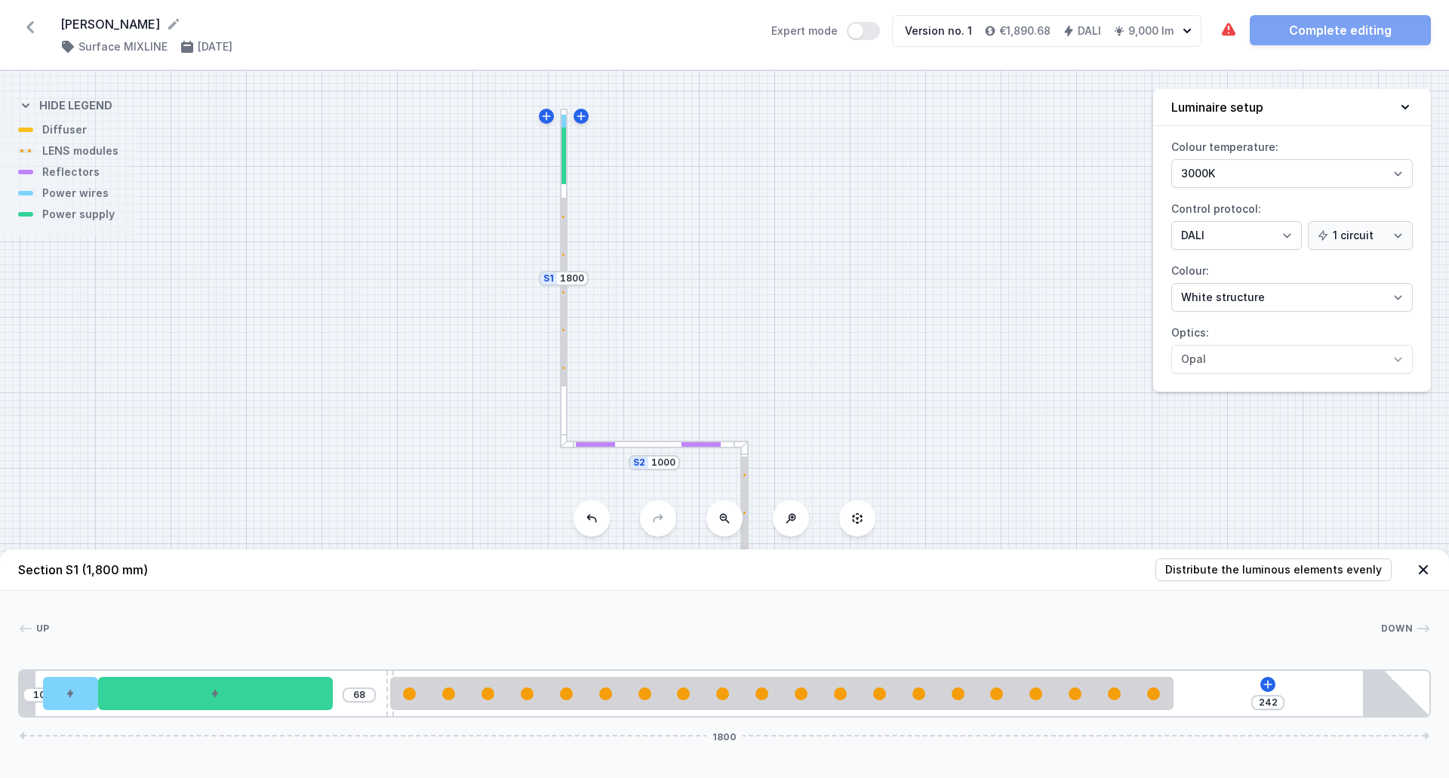
click at [743, 488] on div at bounding box center [744, 551] width 5 height 189
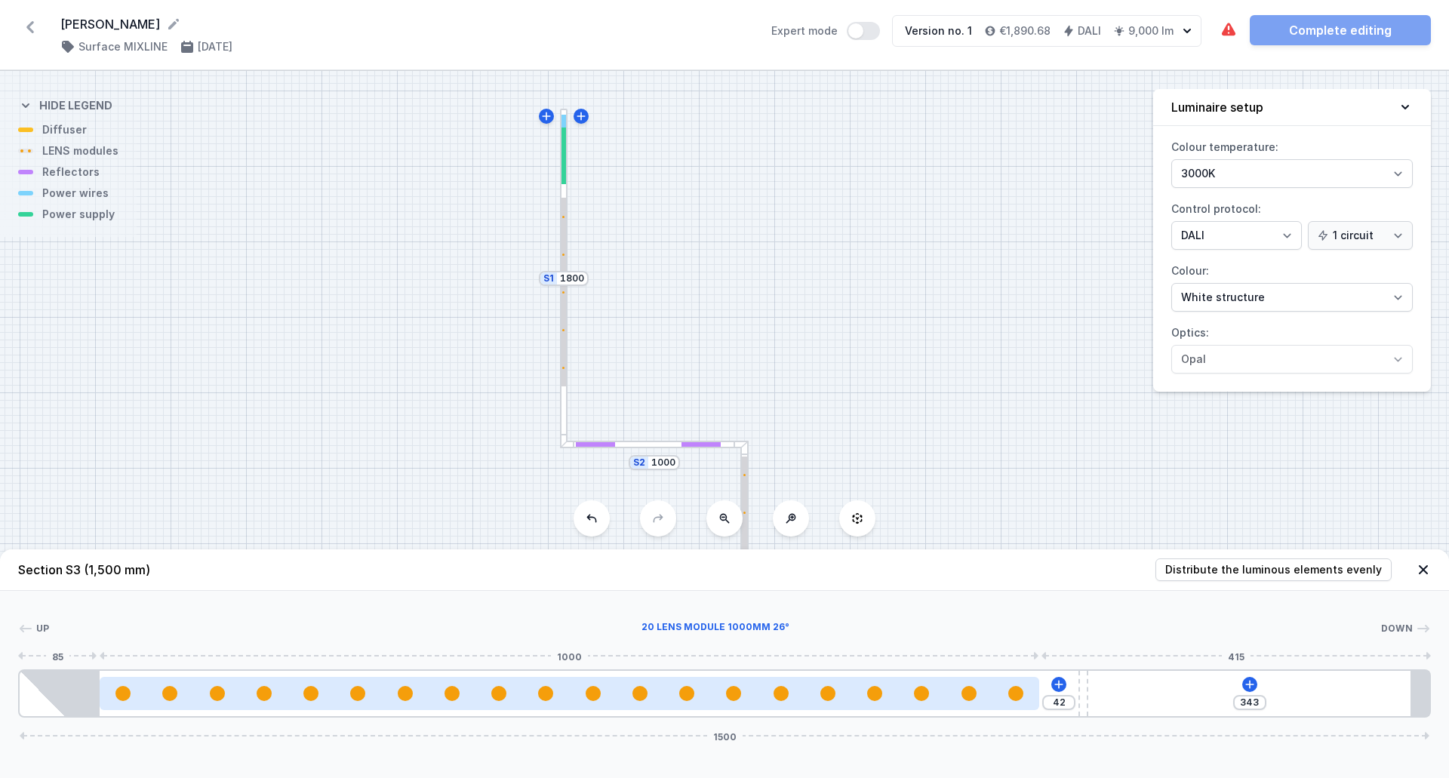
click at [601, 701] on div at bounding box center [570, 693] width 940 height 33
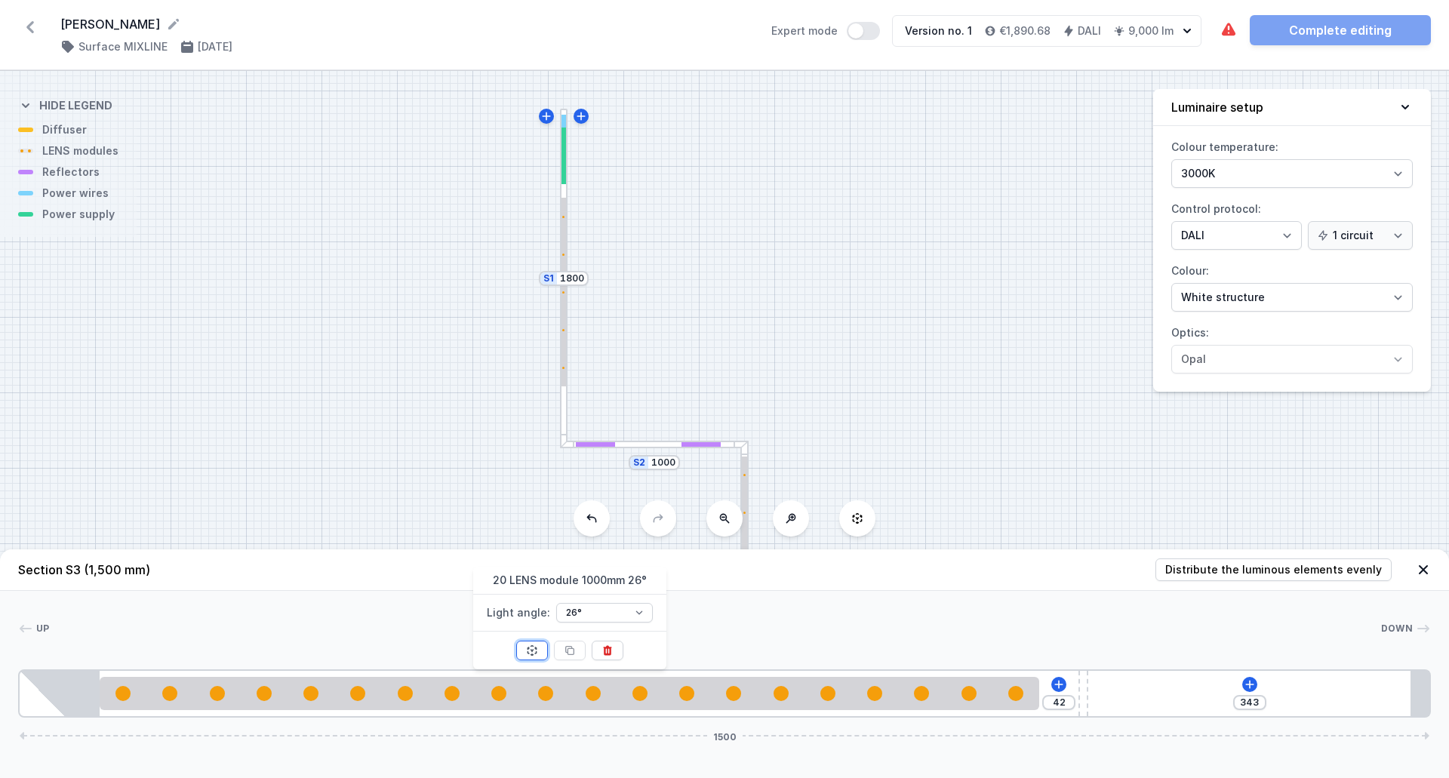
click at [531, 655] on icon at bounding box center [532, 650] width 10 height 11
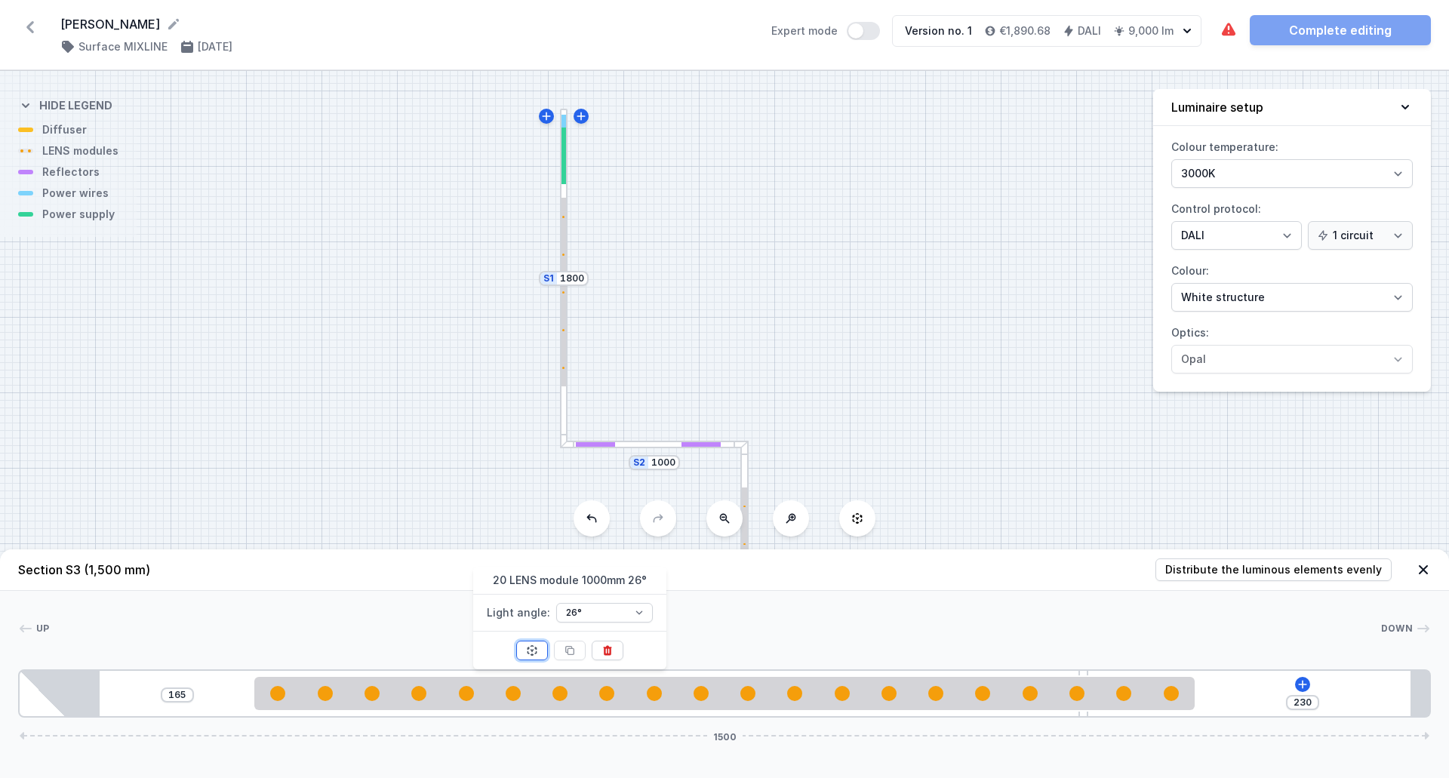
click at [531, 655] on icon at bounding box center [532, 650] width 10 height 11
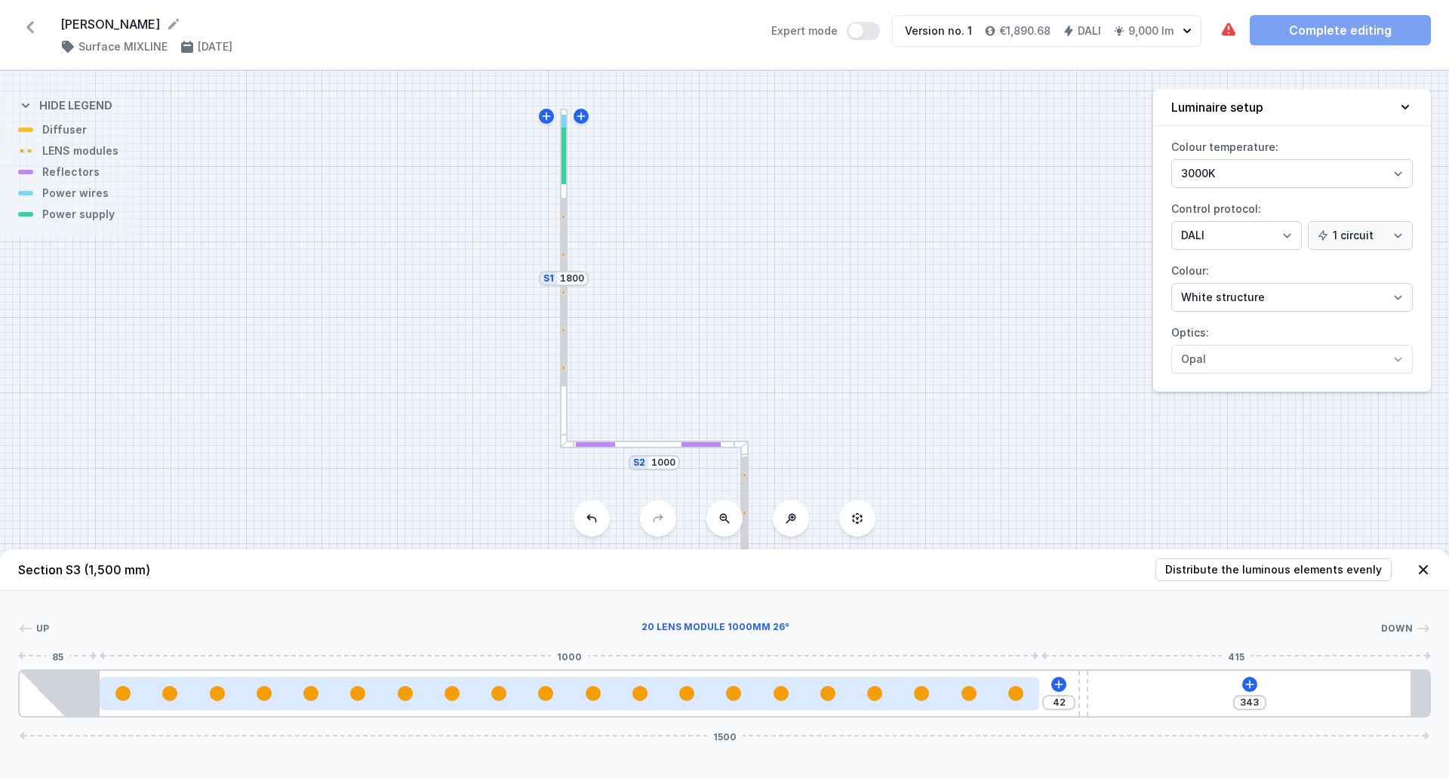
drag, startPoint x: 796, startPoint y: 699, endPoint x: 652, endPoint y: 701, distance: 145.0
click at [652, 701] on div at bounding box center [570, 693] width 940 height 15
drag, startPoint x: 657, startPoint y: 695, endPoint x: 716, endPoint y: 692, distance: 58.9
click at [716, 692] on div at bounding box center [613, 693] width 940 height 15
drag, startPoint x: 704, startPoint y: 697, endPoint x: 722, endPoint y: 700, distance: 17.6
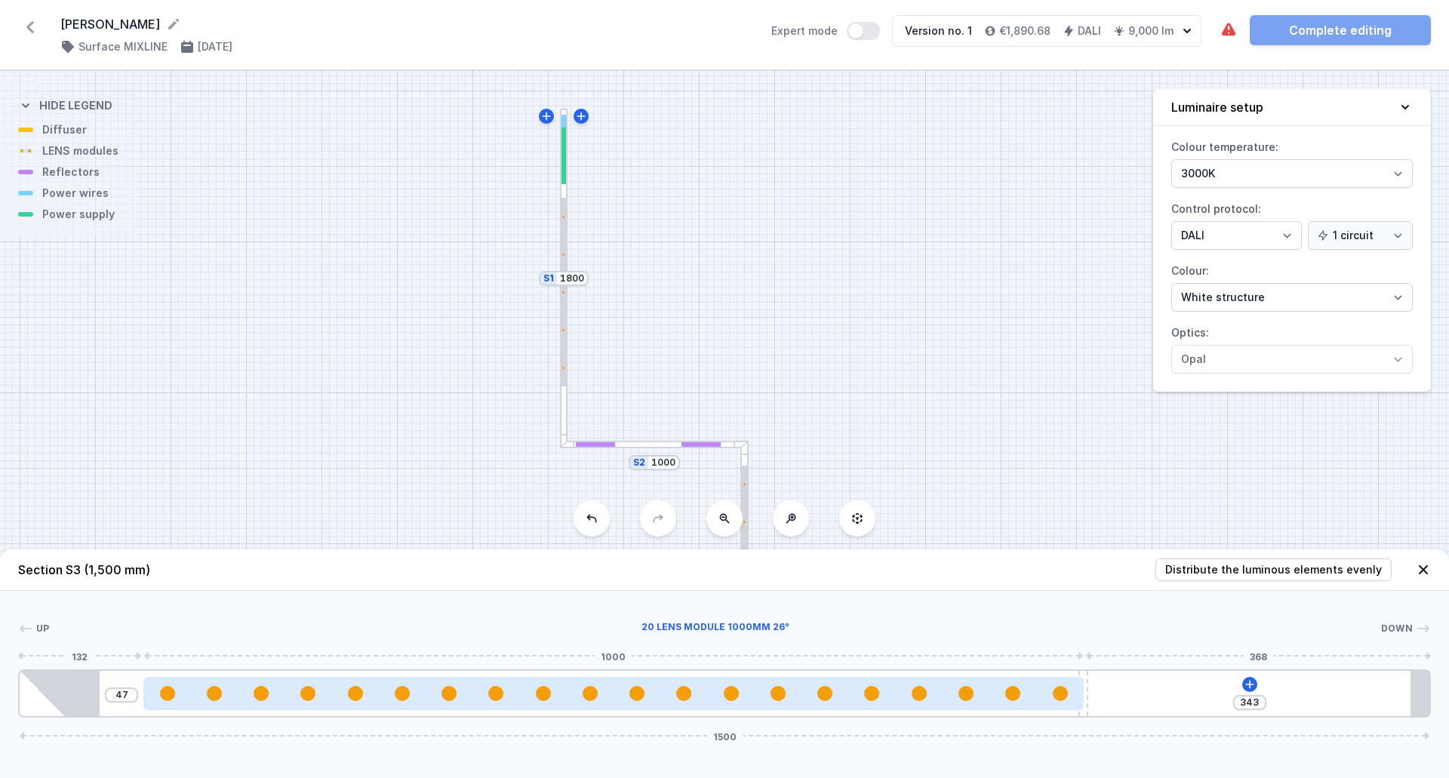
click at [722, 700] on div at bounding box center [613, 693] width 940 height 15
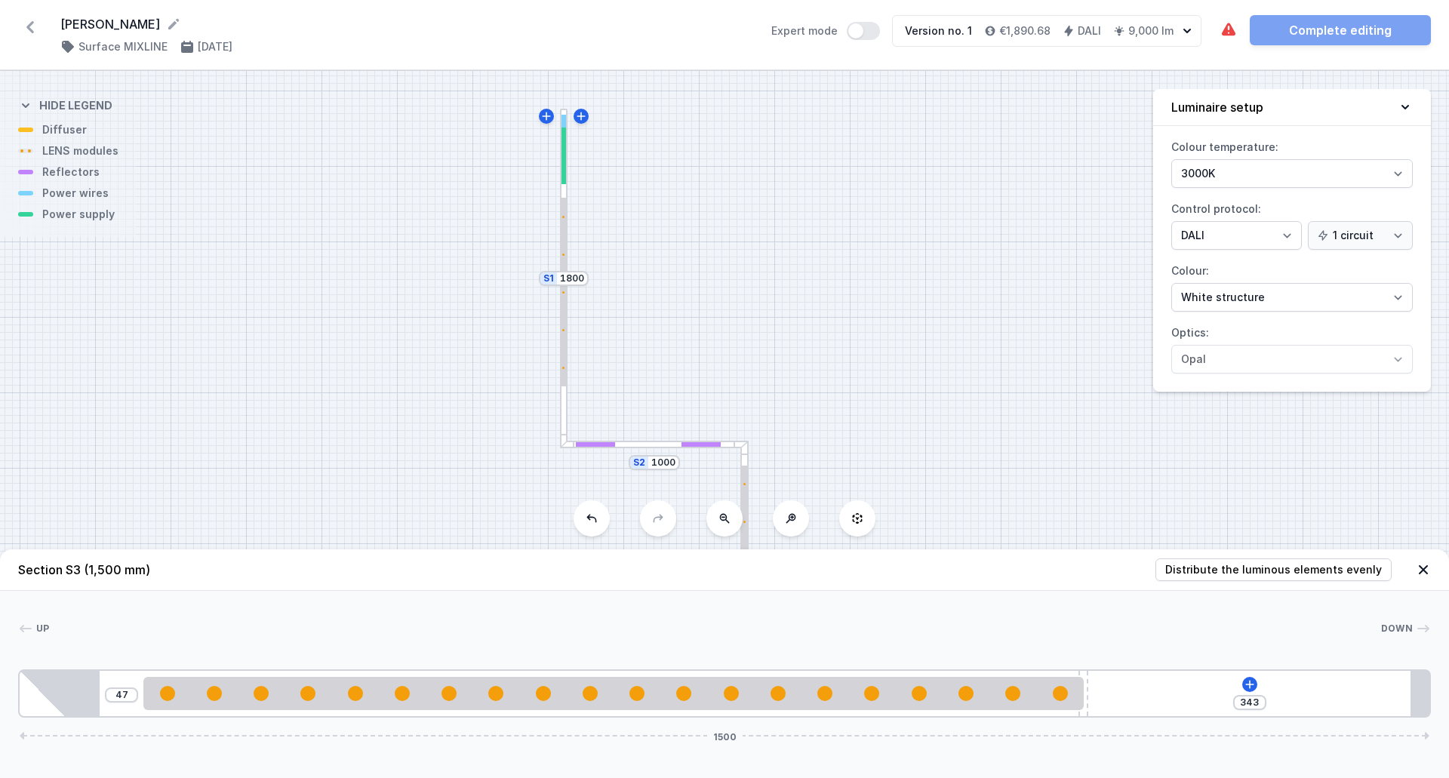
click at [902, 356] on div "S3 1500 S2 1000 S1 1800" at bounding box center [724, 424] width 1449 height 707
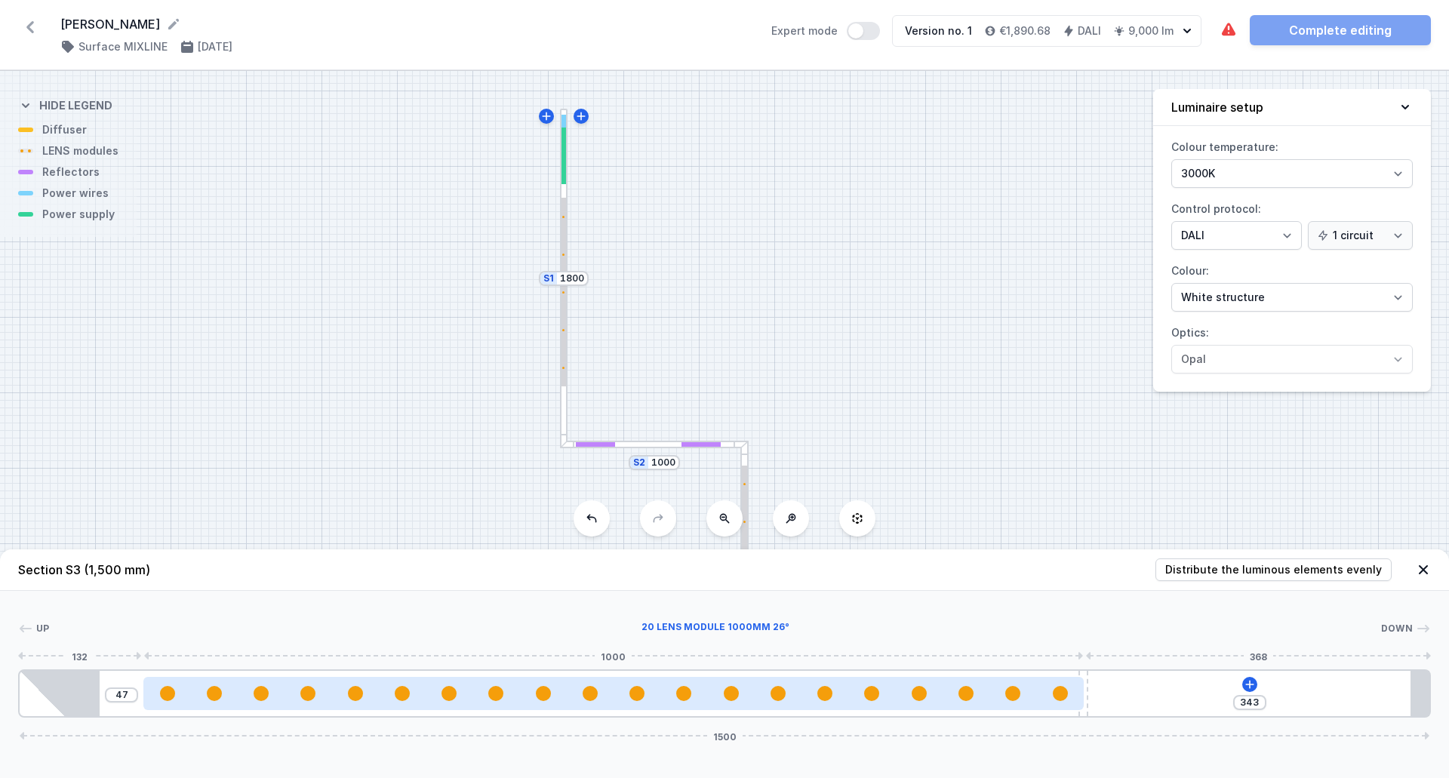
click at [731, 688] on div at bounding box center [731, 693] width 15 height 15
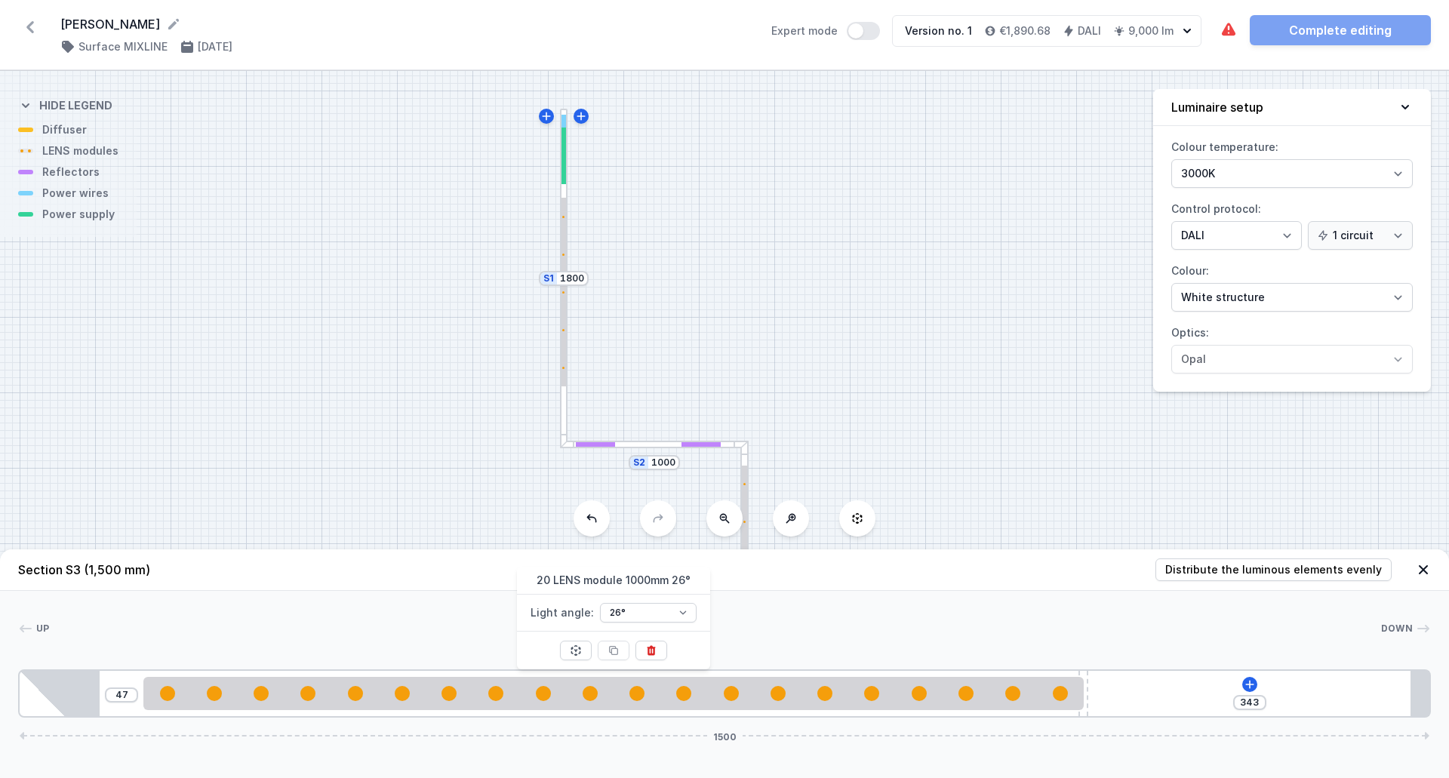
click at [771, 295] on div "S3 1500 S2 1000 S1 1800" at bounding box center [724, 424] width 1449 height 707
click at [562, 360] on div at bounding box center [564, 292] width 5 height 189
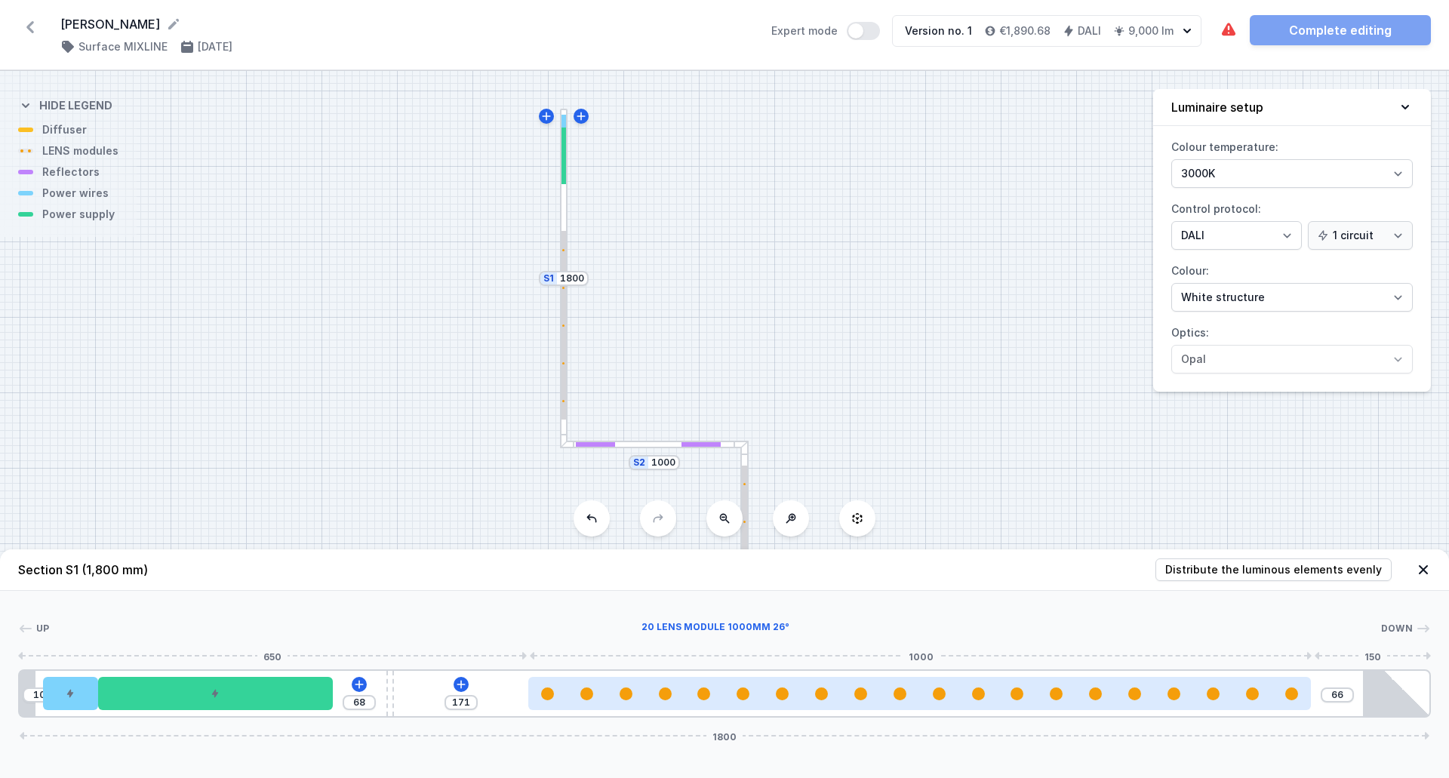
drag, startPoint x: 697, startPoint y: 697, endPoint x: 835, endPoint y: 709, distance: 138.7
click at [835, 709] on div at bounding box center [920, 693] width 784 height 33
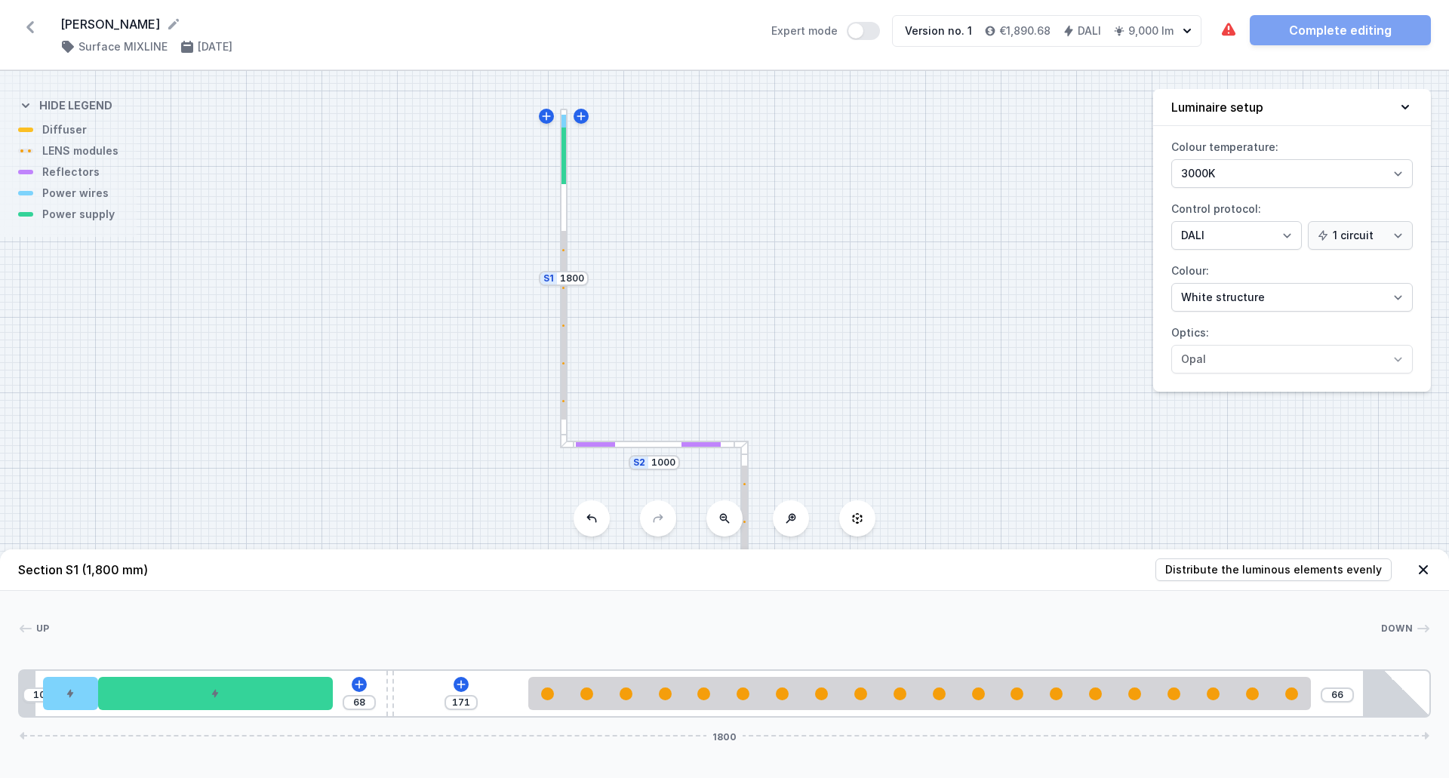
click at [905, 365] on div "S3 1500 S2 1000 S1 1800" at bounding box center [724, 424] width 1449 height 707
click at [1306, 173] on select "3000K 4000K 2700K" at bounding box center [1293, 173] width 242 height 29
click at [1172, 159] on select "3000K 4000K 2700K" at bounding box center [1293, 173] width 242 height 29
click at [1311, 295] on select "White structure Black structure Gold structure Copper Gray Another colour (from…" at bounding box center [1293, 297] width 242 height 29
click at [1172, 283] on select "White structure Black structure Gold structure Copper Gray Another colour (from…" at bounding box center [1293, 297] width 242 height 29
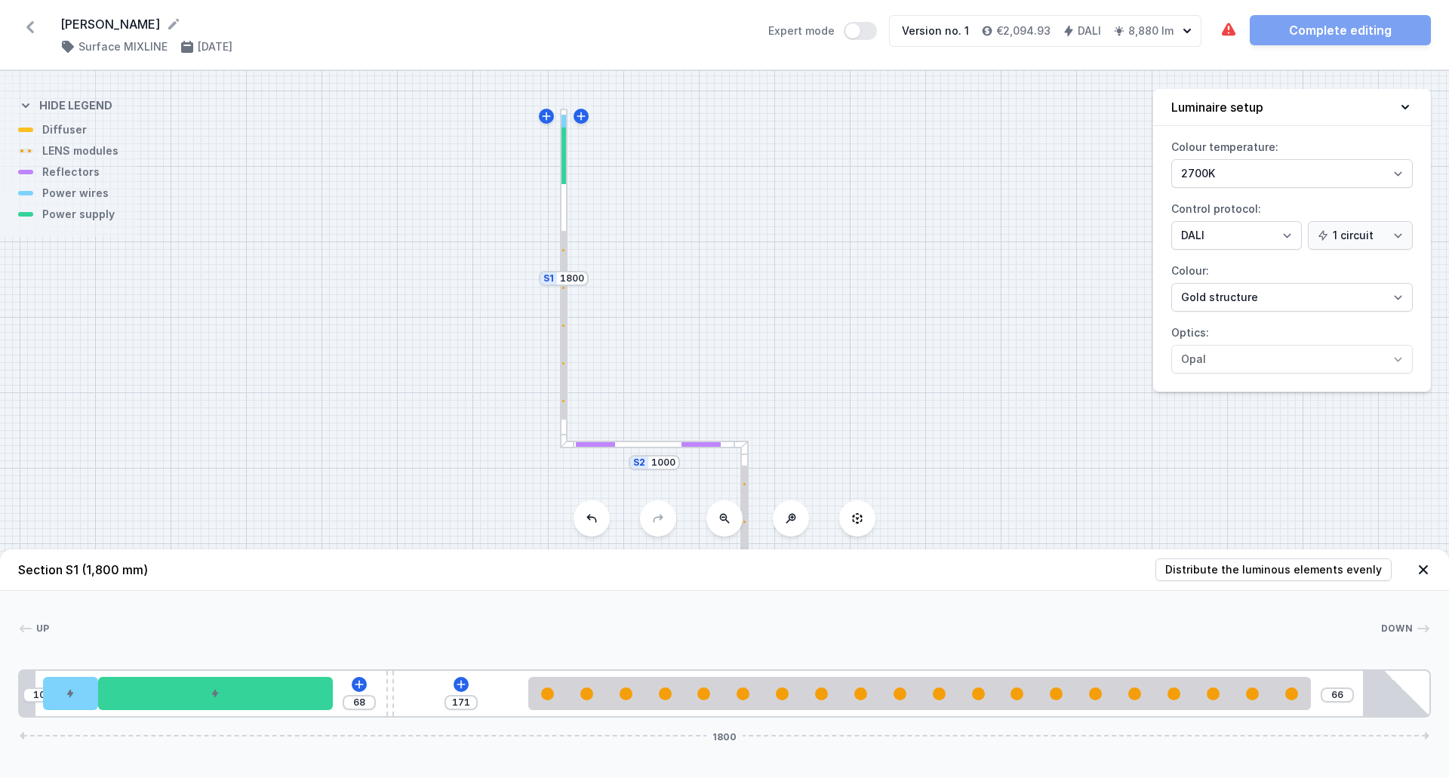
click at [1420, 563] on icon at bounding box center [1423, 569] width 15 height 15
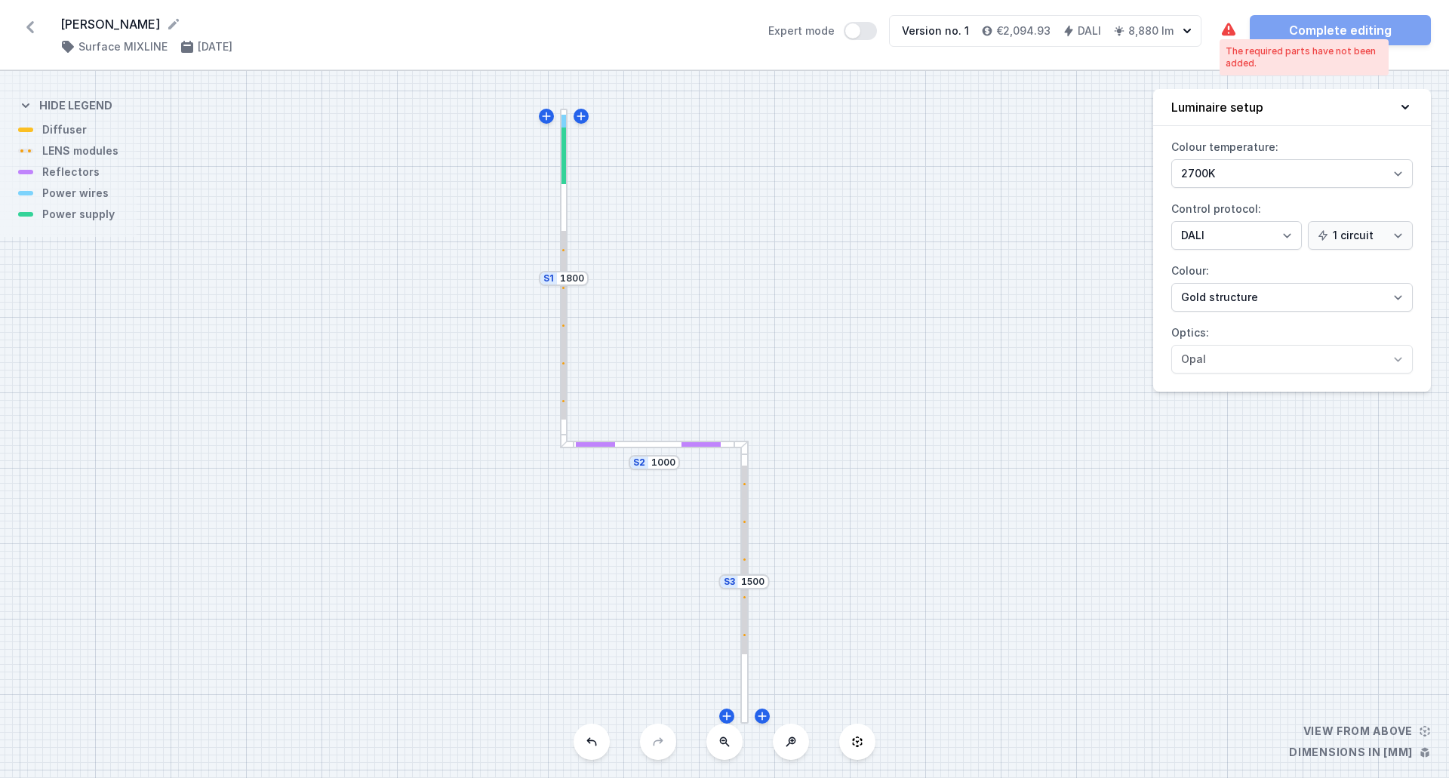
click at [1229, 31] on icon at bounding box center [1229, 29] width 14 height 13
click at [565, 164] on div at bounding box center [564, 156] width 5 height 57
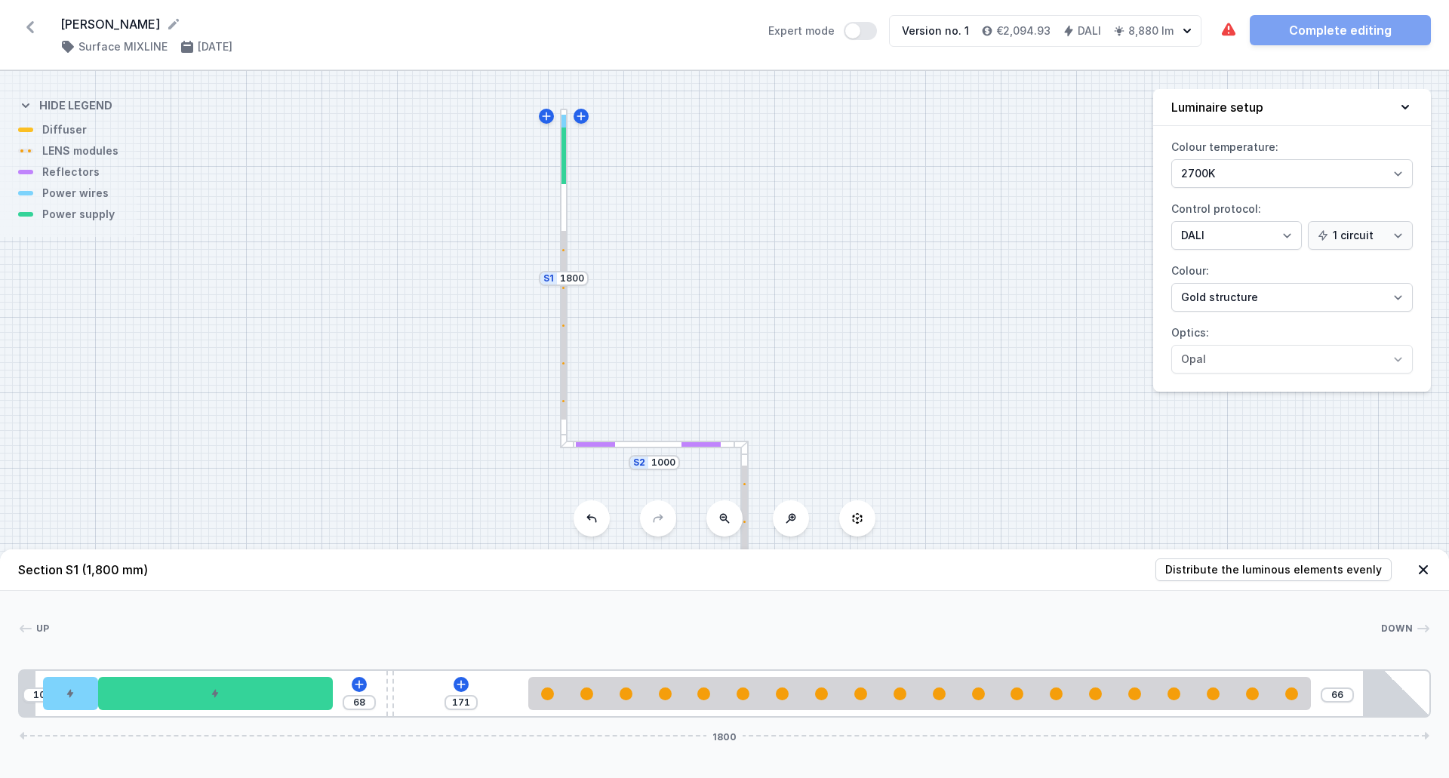
click at [609, 450] on div "S3 1500 S2 1000 S1 1800" at bounding box center [724, 424] width 1449 height 707
click at [634, 444] on div at bounding box center [654, 445] width 189 height 8
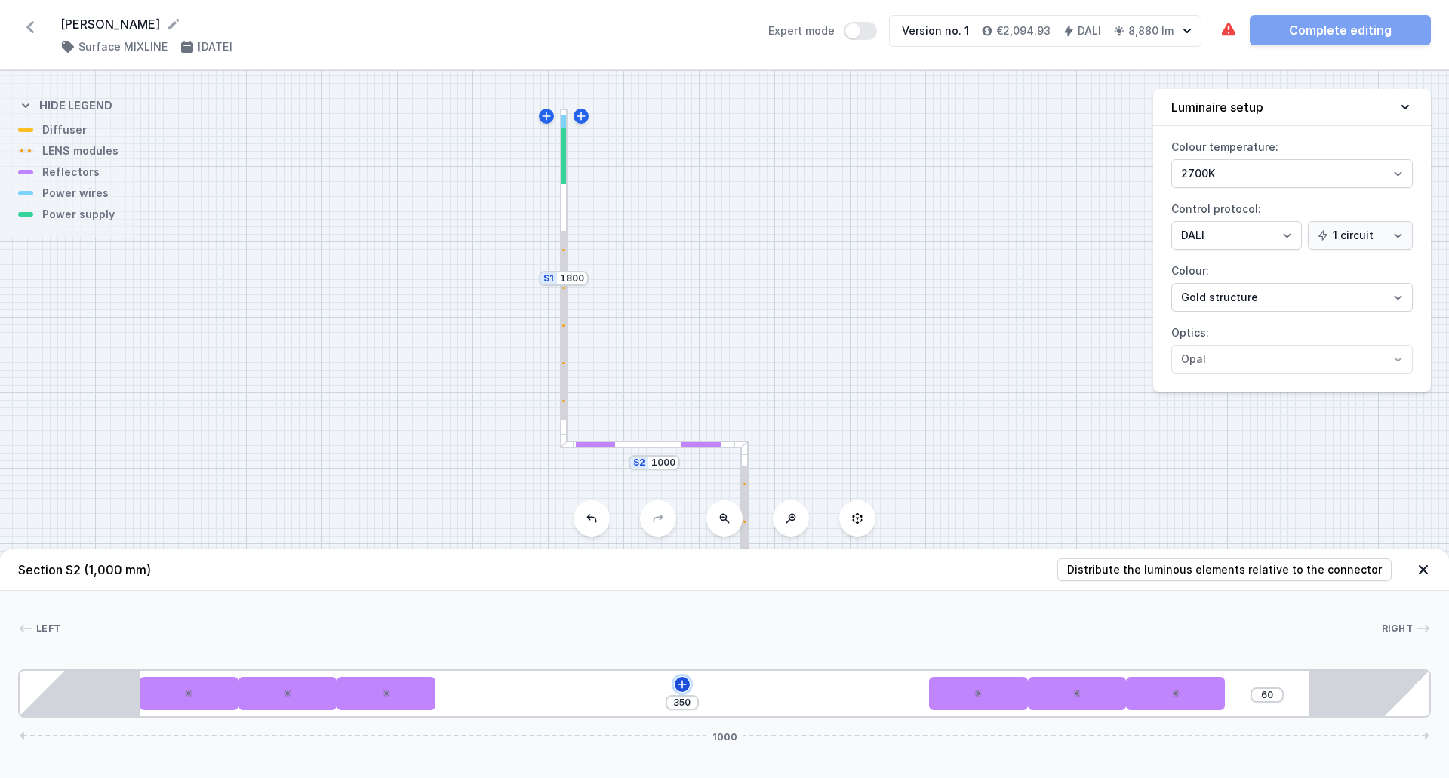
click at [682, 683] on icon at bounding box center [682, 685] width 12 height 12
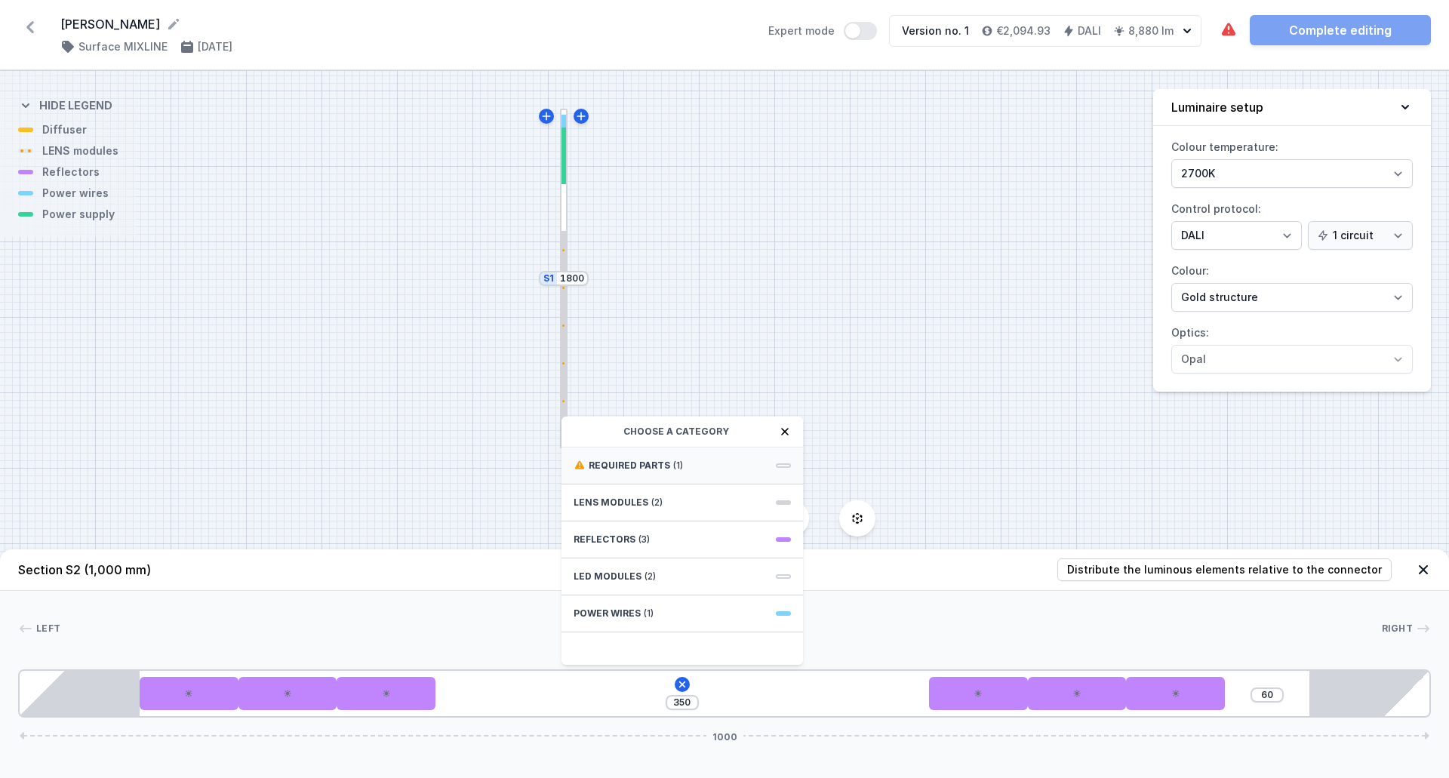
click at [633, 461] on span "Required parts" at bounding box center [630, 466] width 82 height 12
click at [629, 466] on span "DALI Driver - up to 35W" at bounding box center [682, 464] width 217 height 15
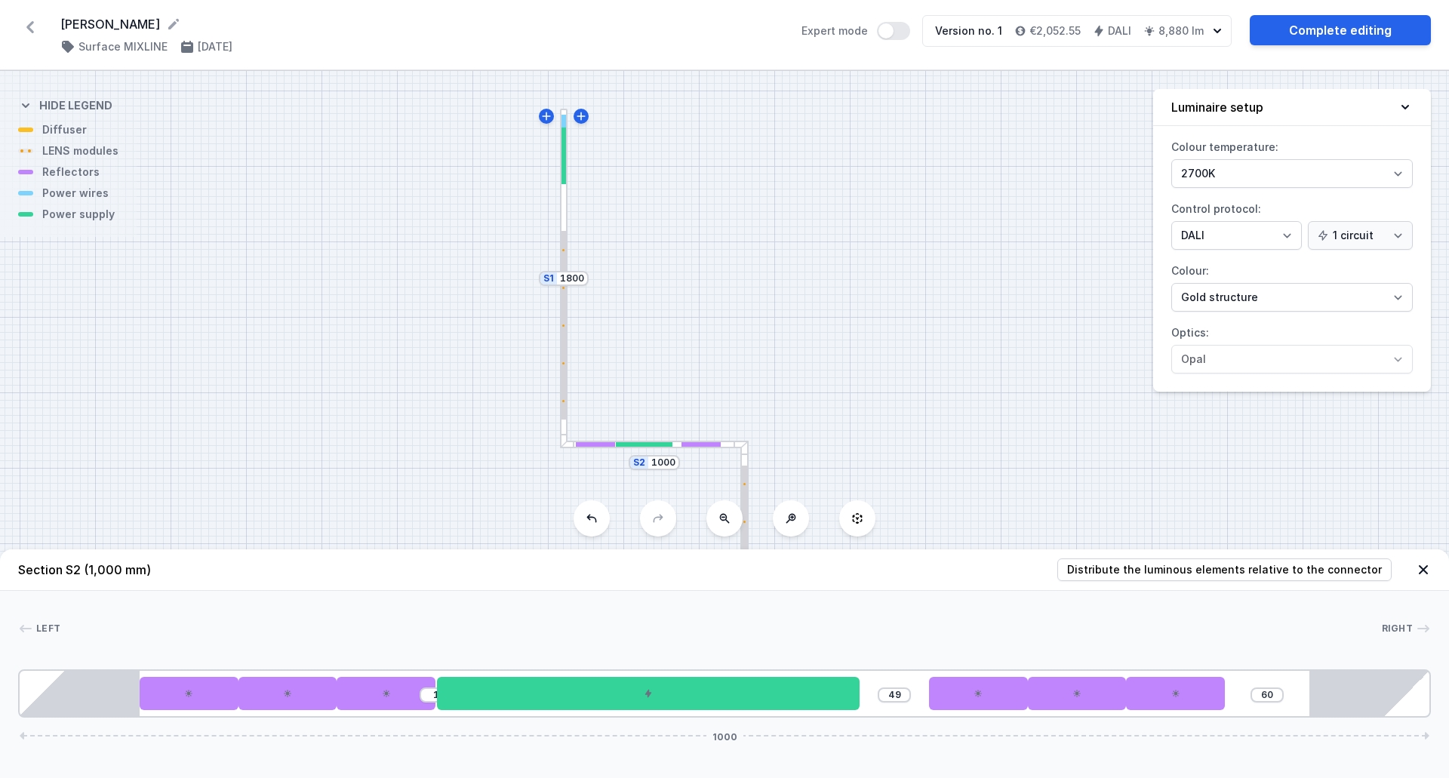
click at [745, 539] on div at bounding box center [744, 560] width 5 height 189
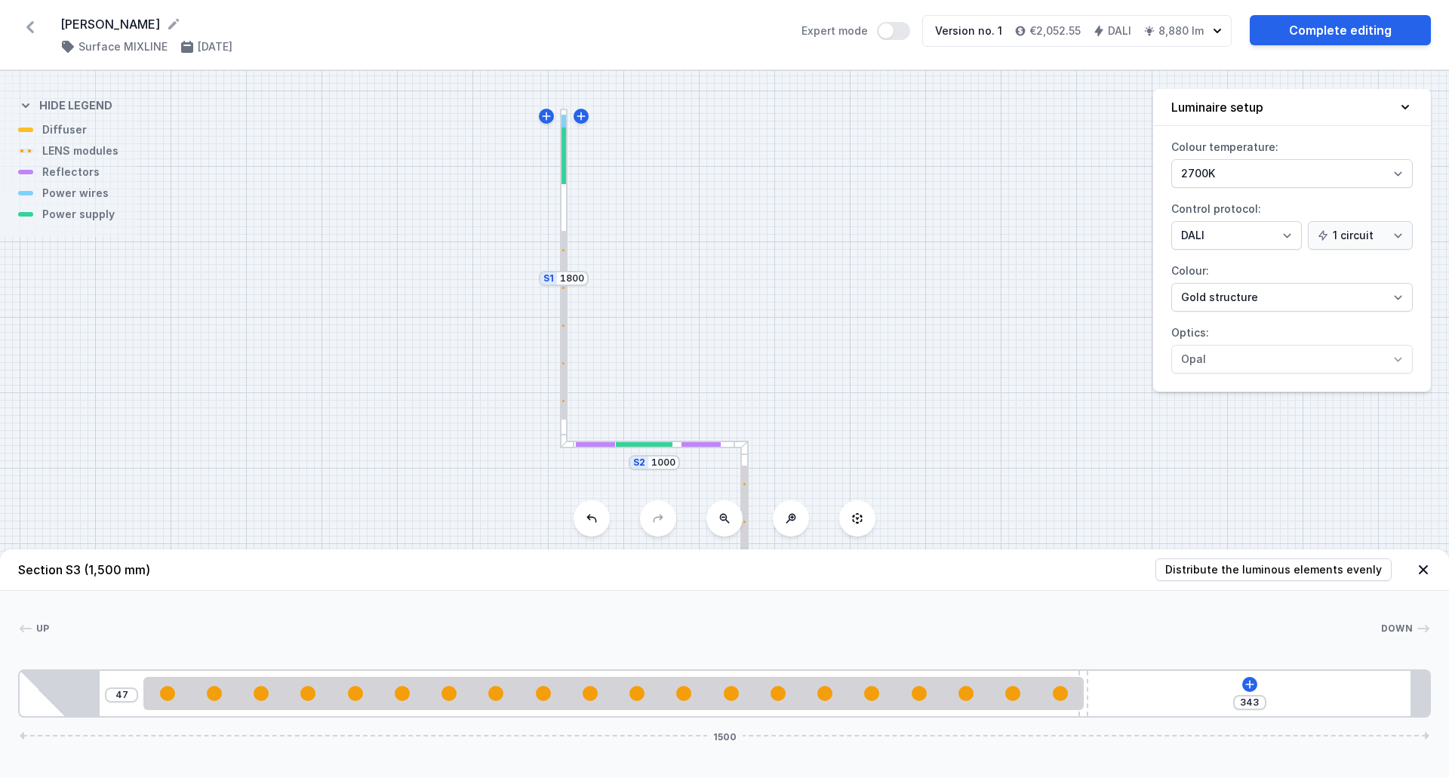
click at [995, 197] on div "S3 1500 S2 1000 S1 1800" at bounding box center [724, 424] width 1449 height 707
click at [1329, 27] on link "Complete editing" at bounding box center [1340, 30] width 181 height 30
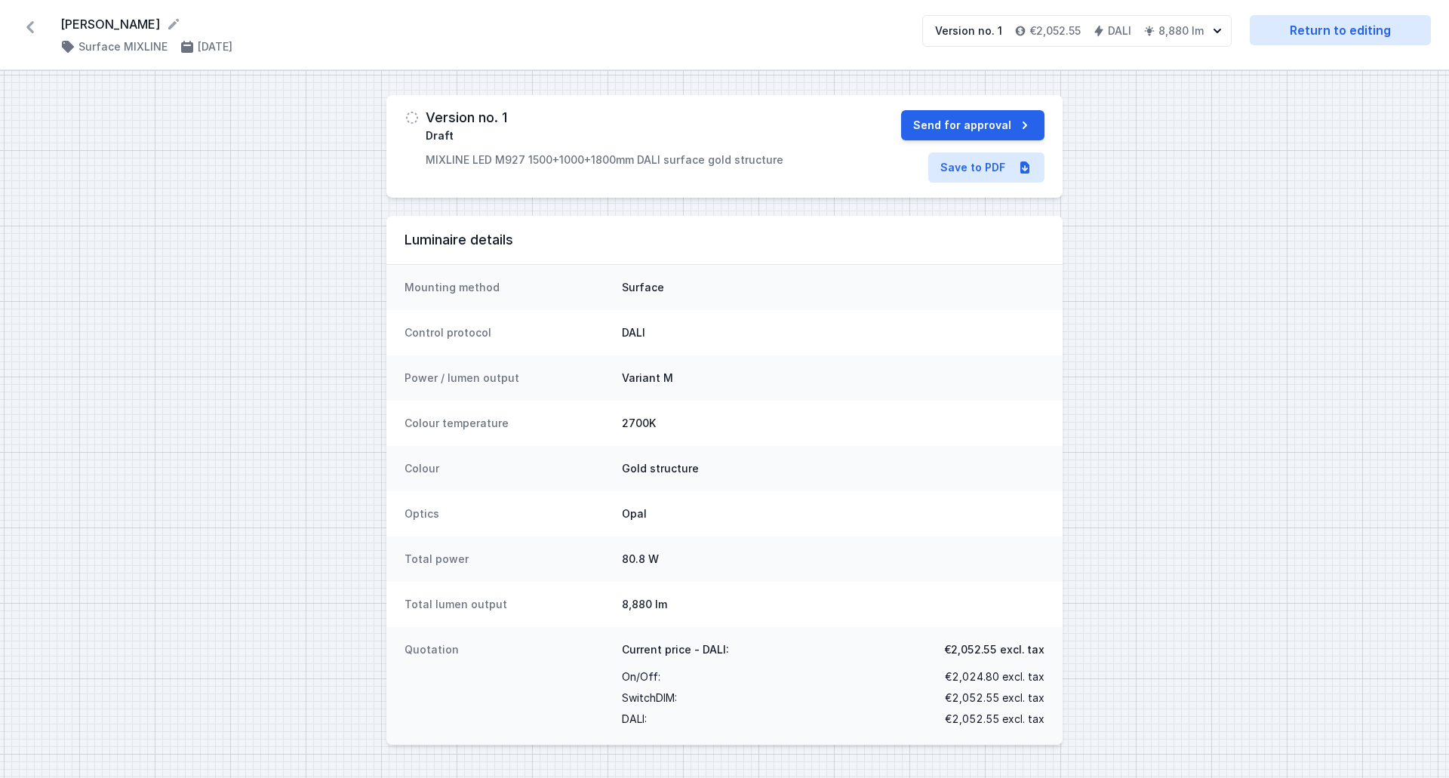
click at [30, 33] on icon at bounding box center [30, 27] width 24 height 24
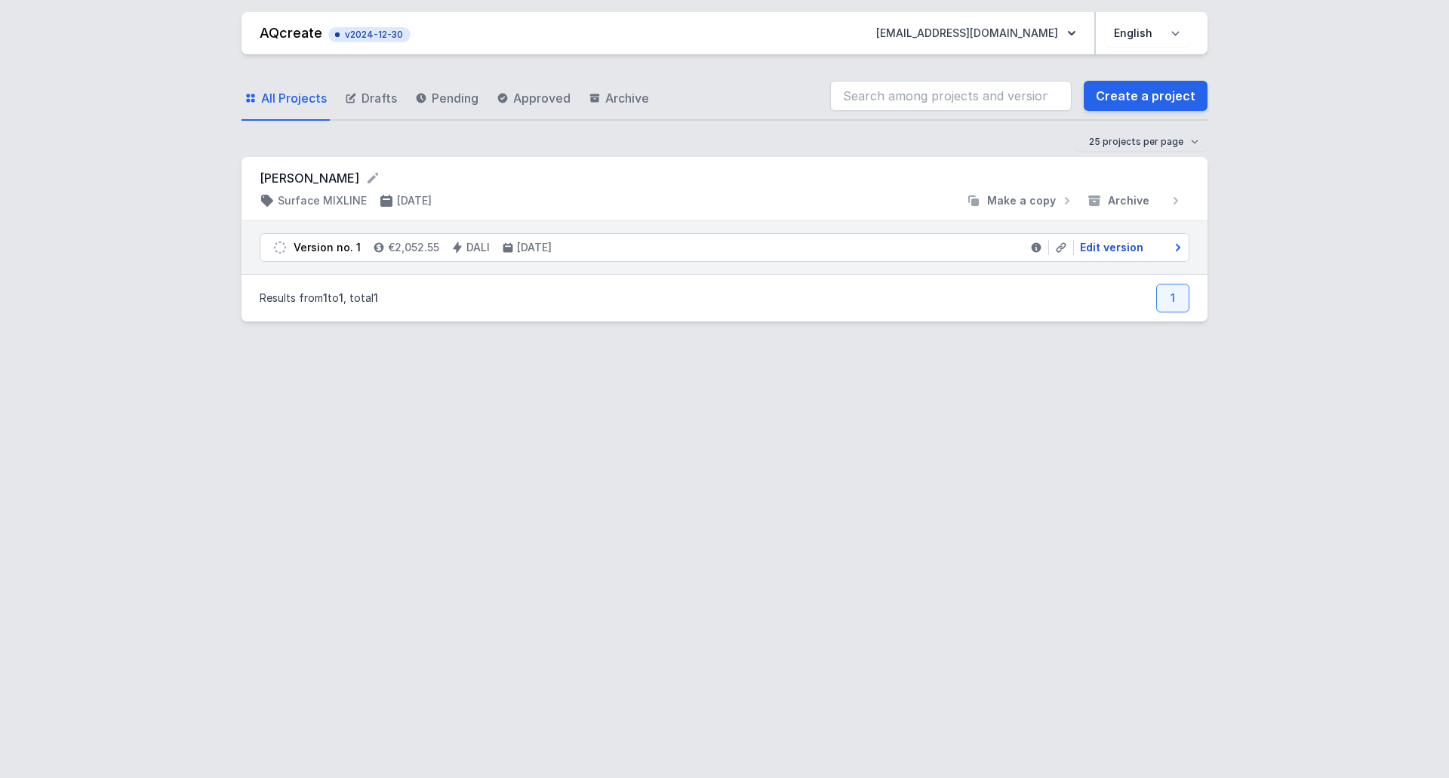
click at [1132, 248] on span "Edit version" at bounding box center [1111, 247] width 63 height 15
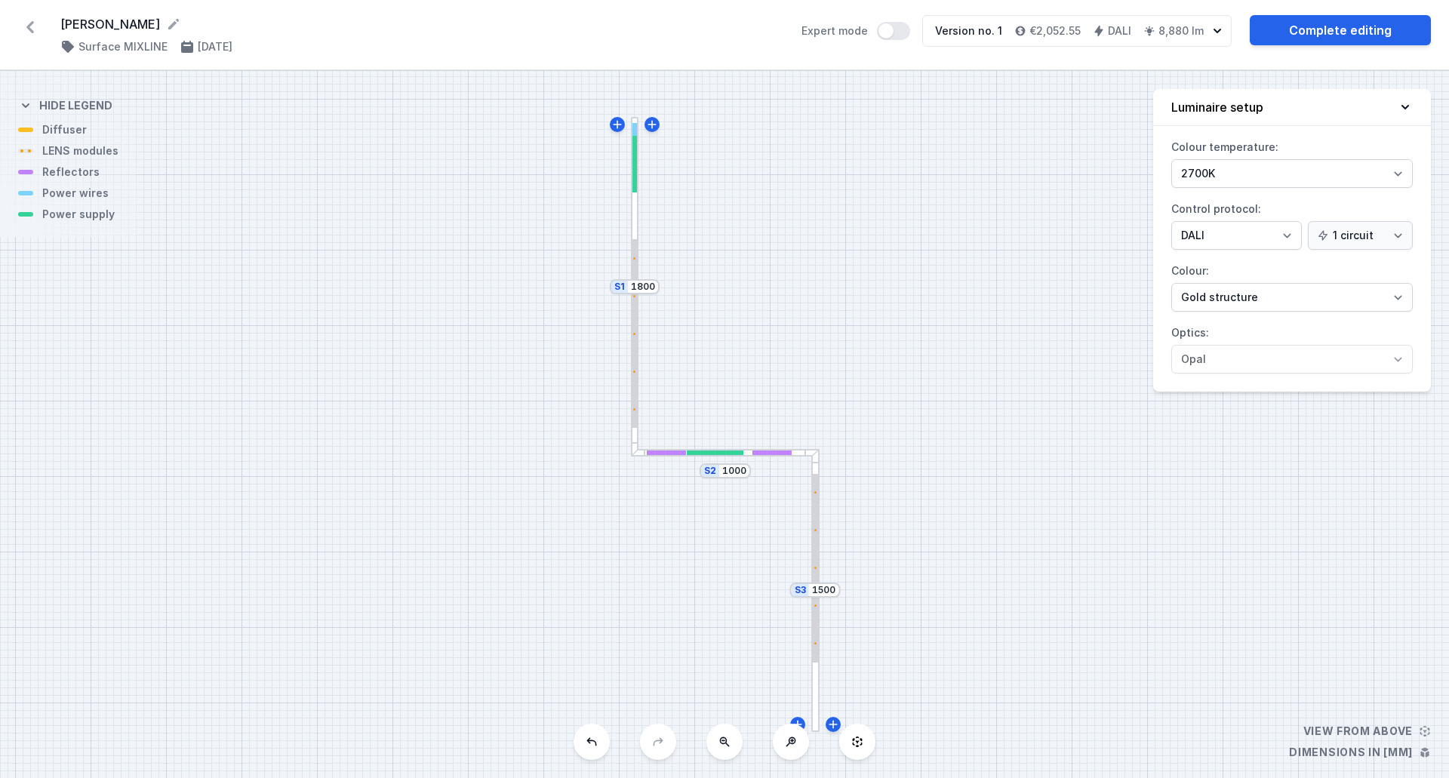
click at [28, 29] on icon at bounding box center [30, 27] width 24 height 24
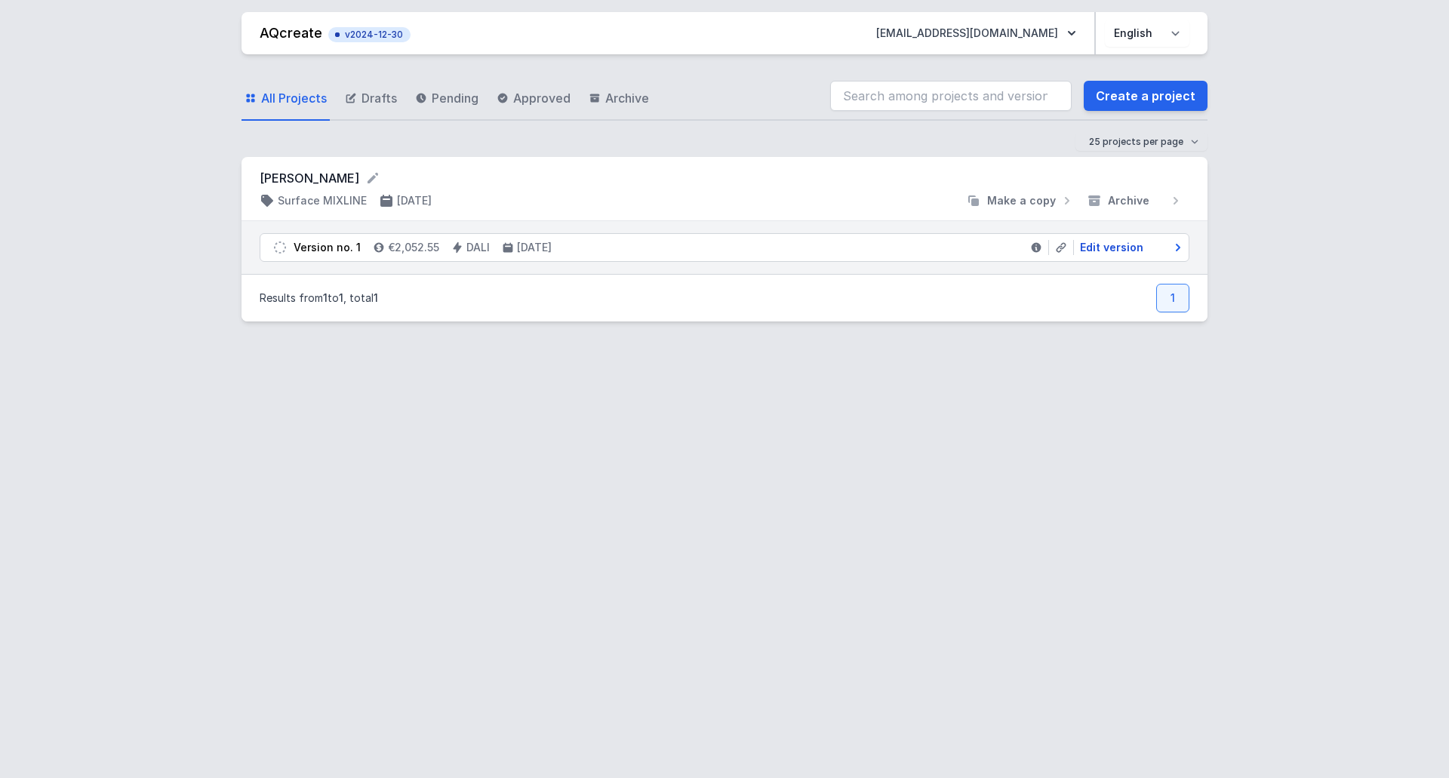
click at [1181, 246] on icon at bounding box center [1178, 247] width 15 height 15
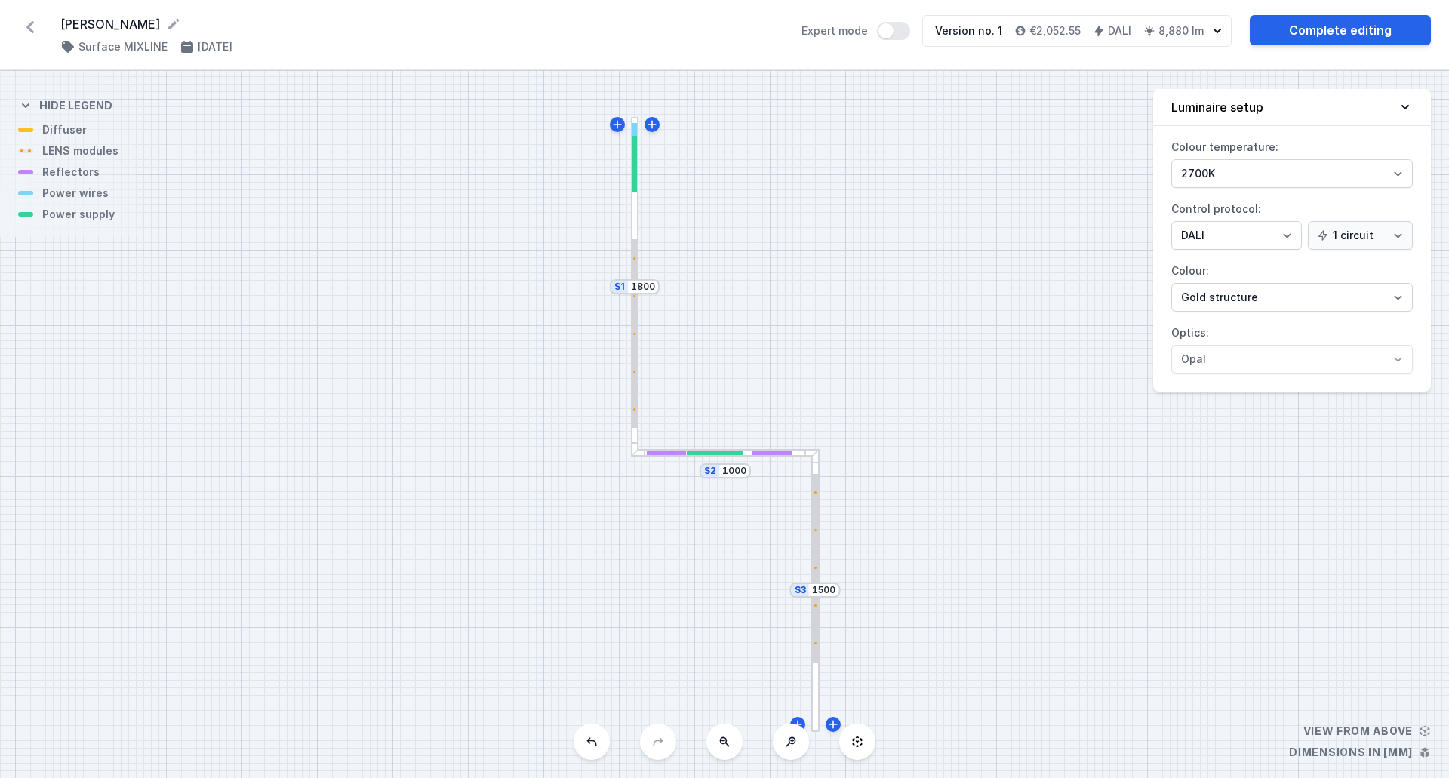
click at [18, 25] on icon at bounding box center [30, 27] width 24 height 24
